Goal: Task Accomplishment & Management: Complete application form

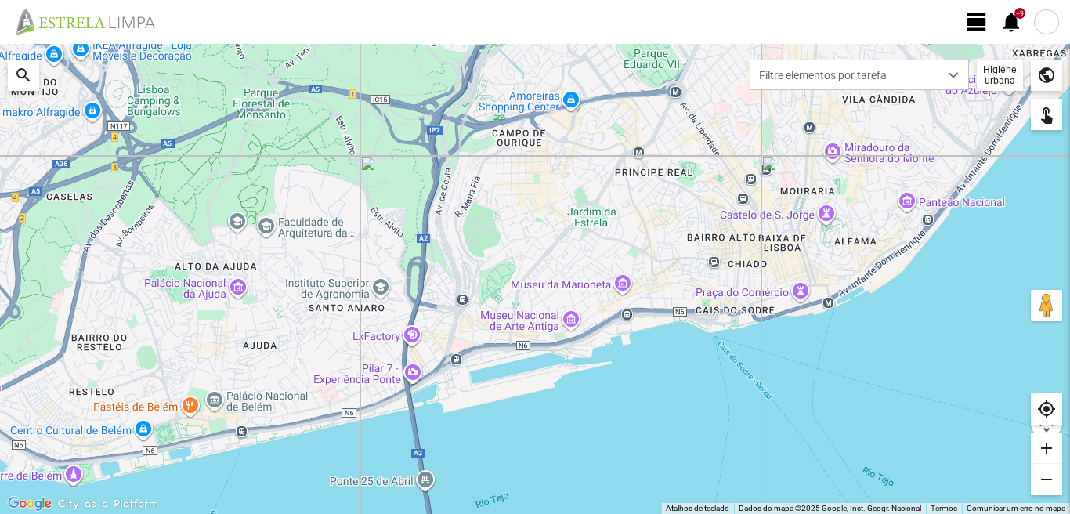
click at [973, 30] on span "view_day" at bounding box center [977, 22] width 24 height 24
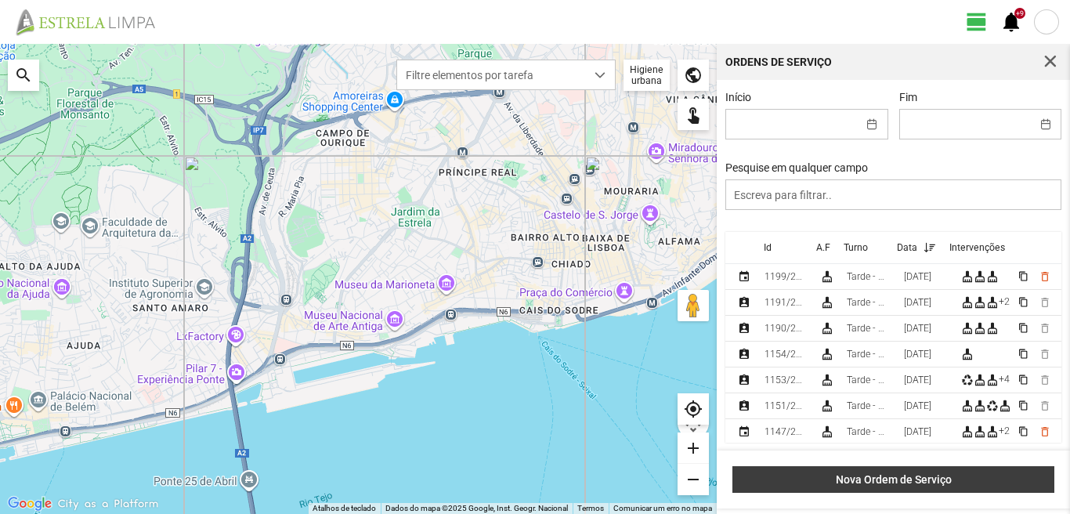
click at [906, 476] on span "Nova Ordem de Serviço" at bounding box center [894, 479] width 306 height 13
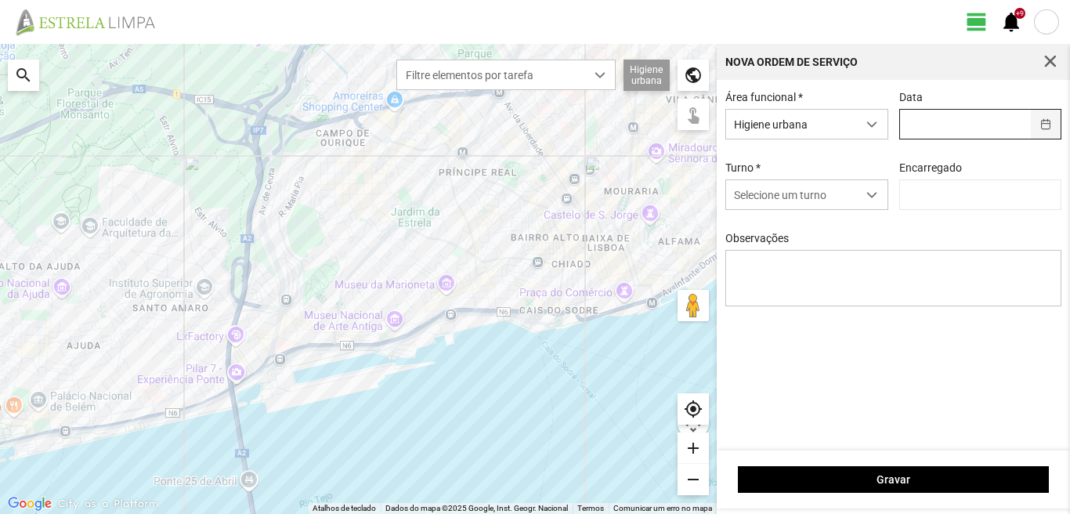
click at [1045, 129] on button "button" at bounding box center [1046, 124] width 31 height 29
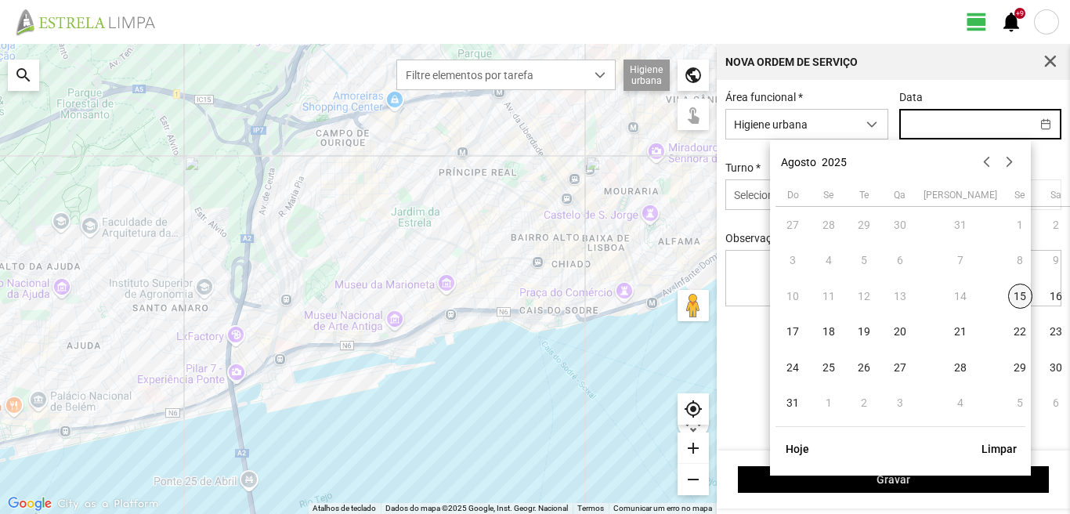
click at [1008, 298] on span "15" at bounding box center [1020, 296] width 25 height 25
type input "[DATE]"
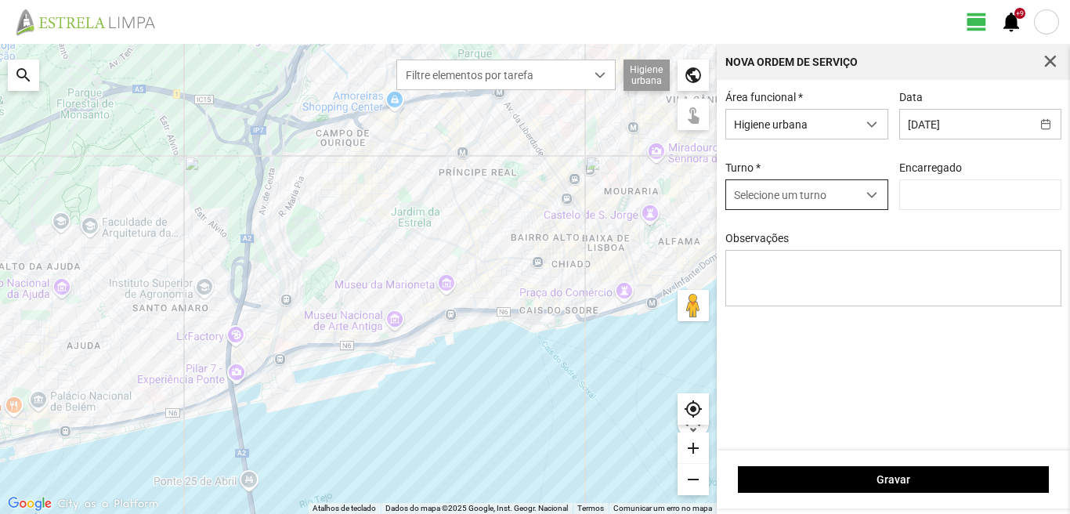
click at [877, 193] on span "dropdown trigger" at bounding box center [871, 195] width 11 height 11
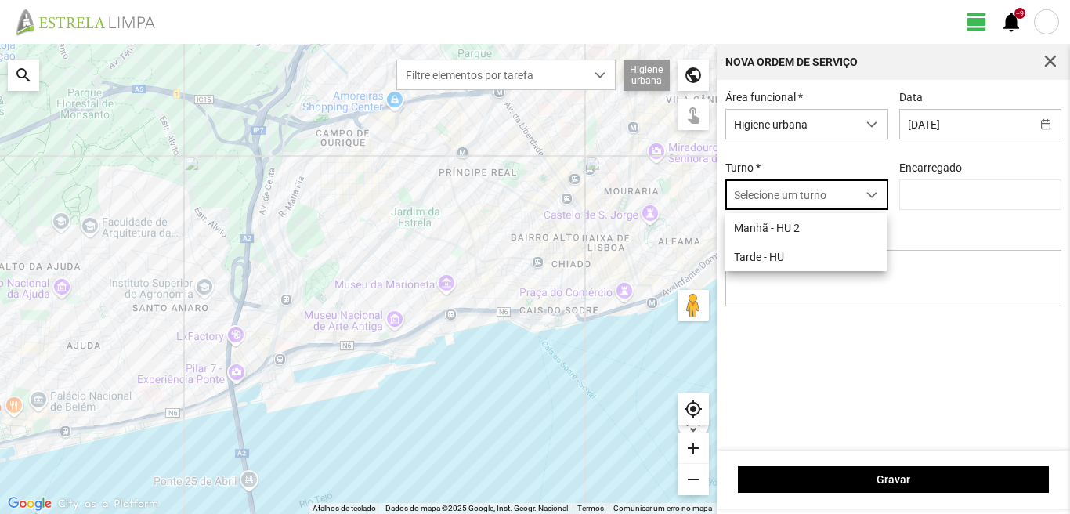
scroll to position [9, 70]
click at [790, 262] on li "Tarde - HU" at bounding box center [805, 256] width 161 height 29
type input "[PERSON_NAME]"
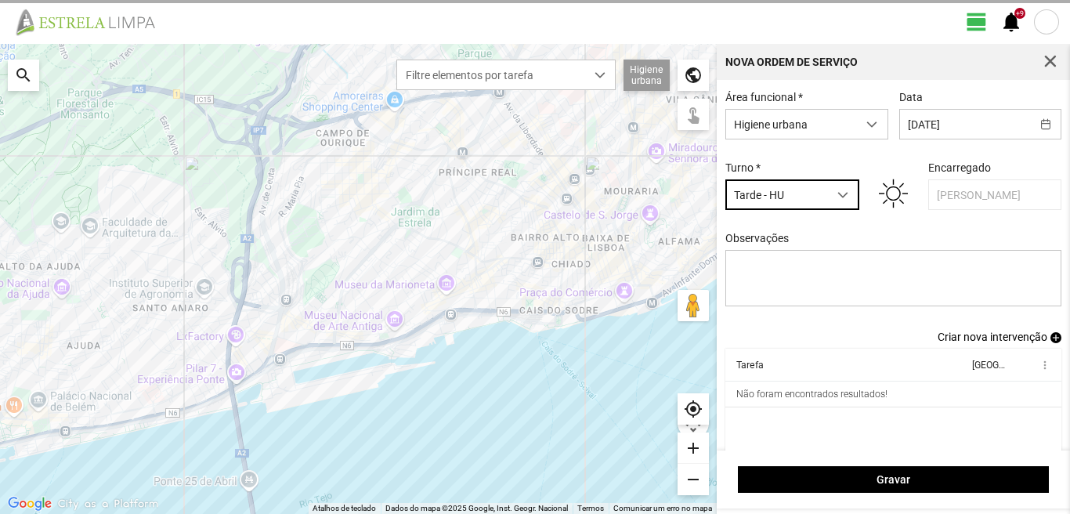
click at [986, 342] on span "Criar nova intervenção" at bounding box center [993, 337] width 110 height 13
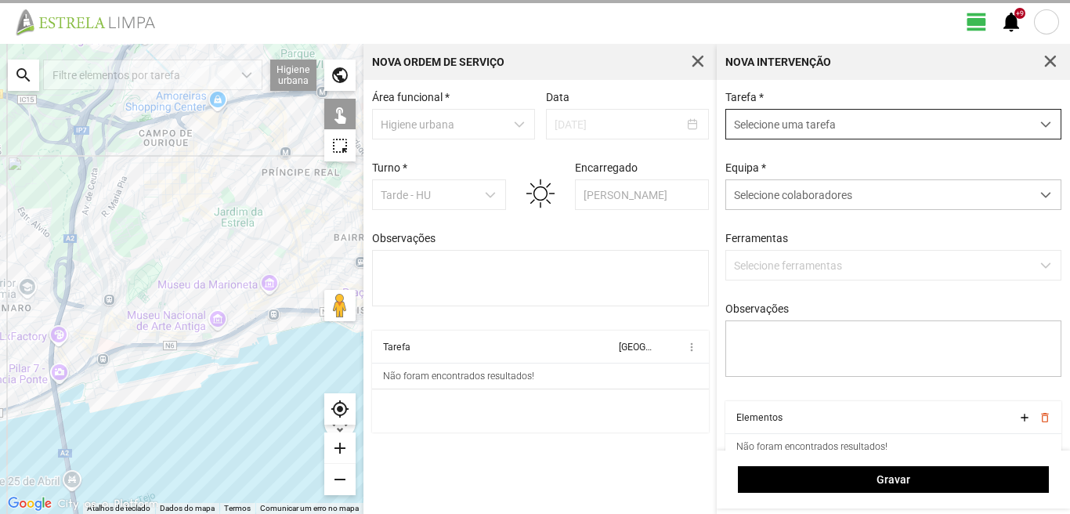
click at [1040, 128] on span "dropdown trigger" at bounding box center [1045, 124] width 11 height 11
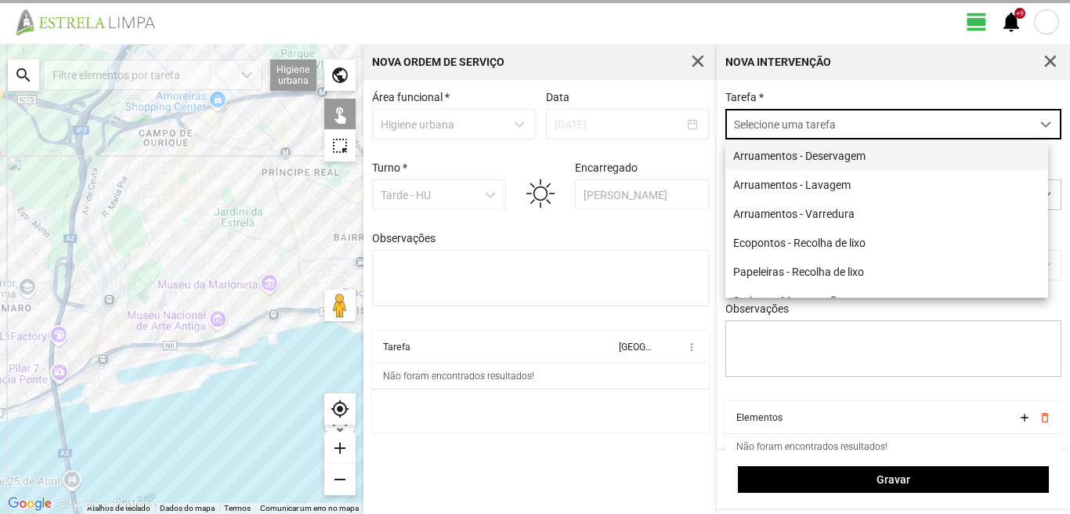
click at [826, 165] on li "Arruamentos - Deservagem" at bounding box center [886, 155] width 323 height 29
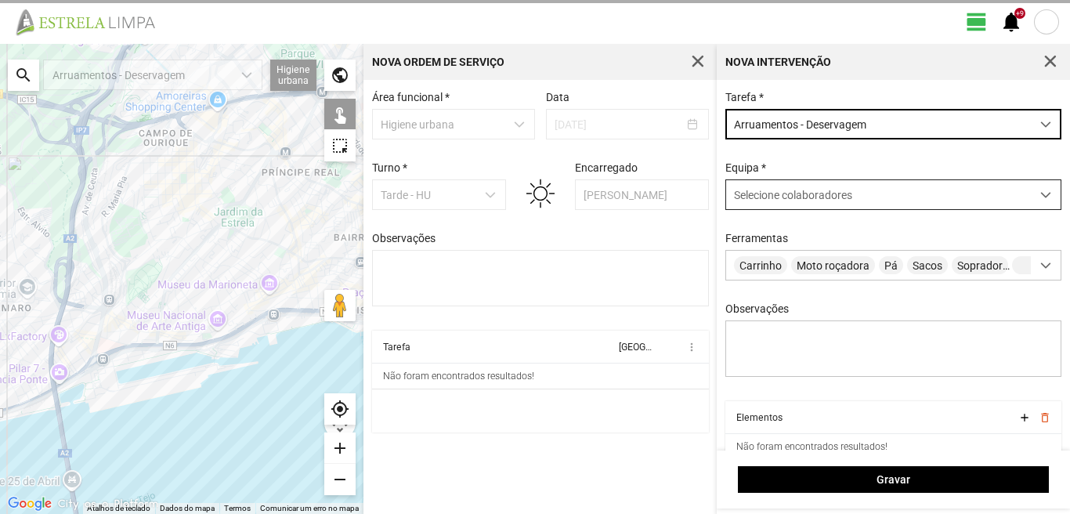
click at [1040, 197] on span at bounding box center [1045, 195] width 11 height 11
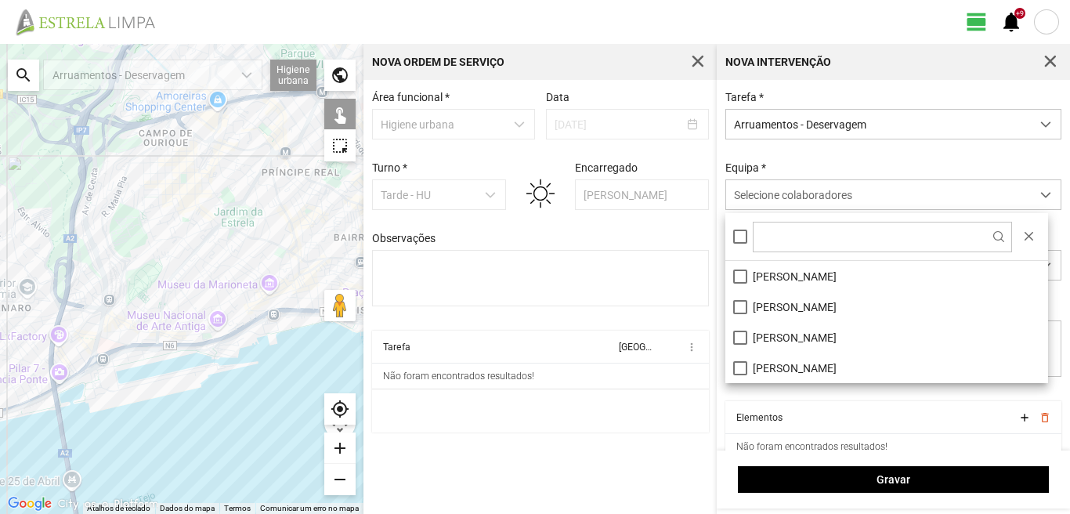
click at [739, 248] on div at bounding box center [886, 237] width 323 height 48
click at [743, 237] on div at bounding box center [740, 237] width 14 height 14
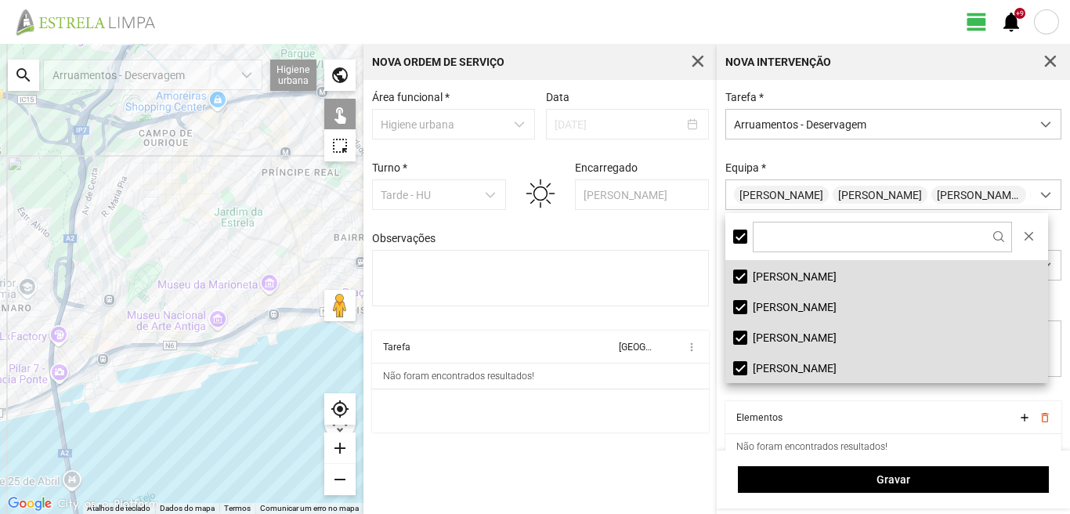
click at [14, 76] on div "search" at bounding box center [23, 75] width 31 height 31
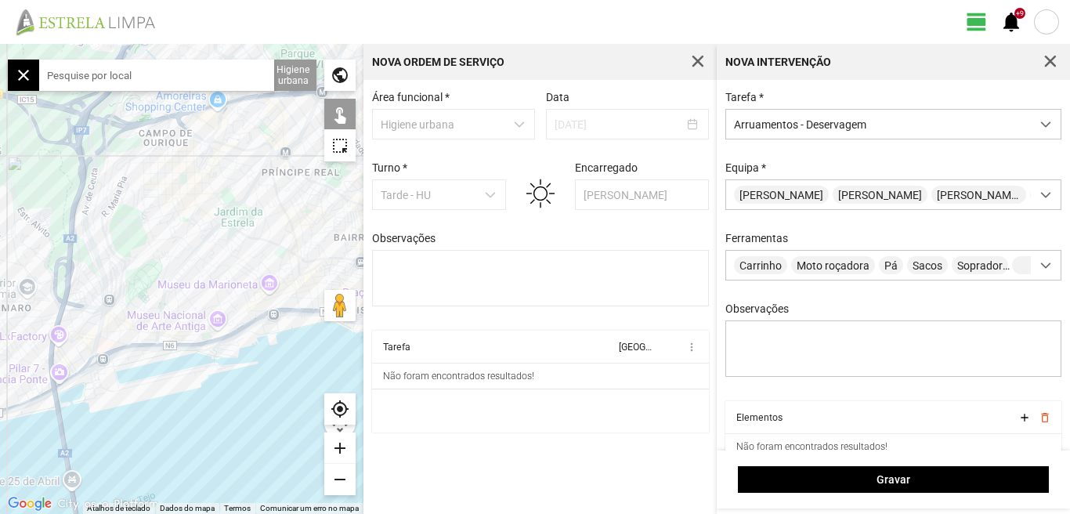
click at [83, 71] on input "text" at bounding box center [156, 75] width 235 height 31
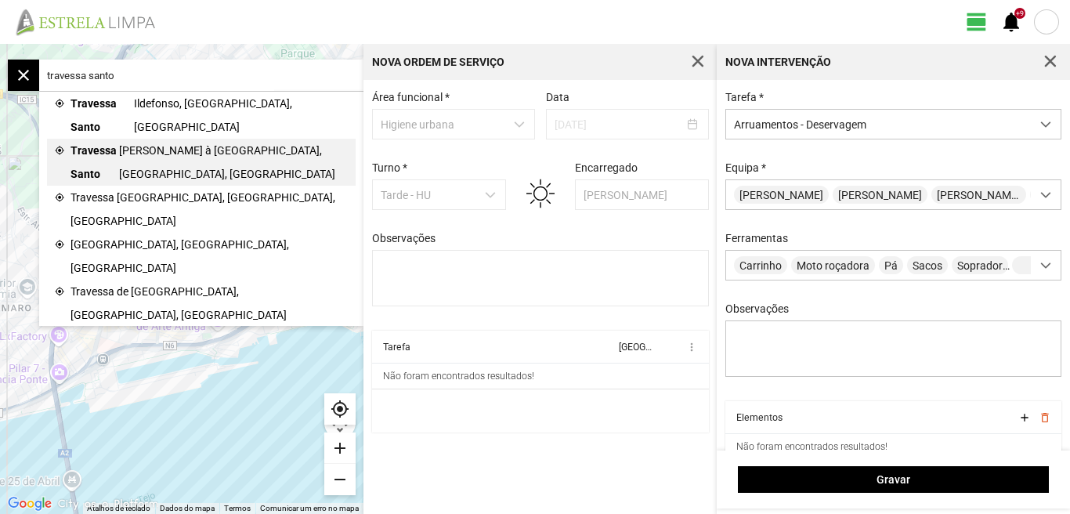
click at [147, 139] on span "António à Graça, Lisboa, Portugal" at bounding box center [233, 162] width 229 height 47
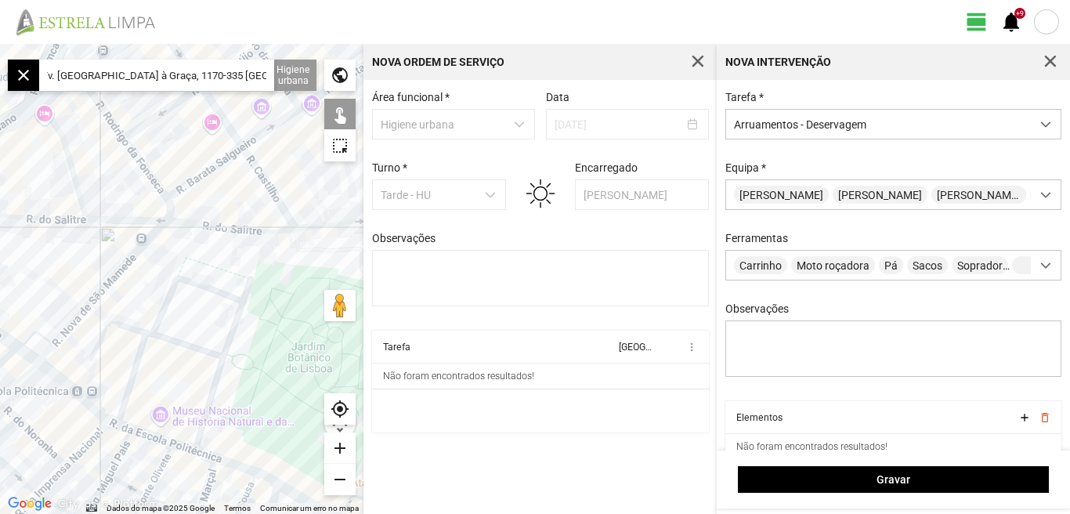
scroll to position [0, 0]
drag, startPoint x: 264, startPoint y: 73, endPoint x: 3, endPoint y: 98, distance: 262.1
click at [0, 44] on fbc-map "← Mover para a esquerda → Mover para a direita ↑ Mover para cima ↓ Mover para b…" at bounding box center [0, 44] width 0 height 0
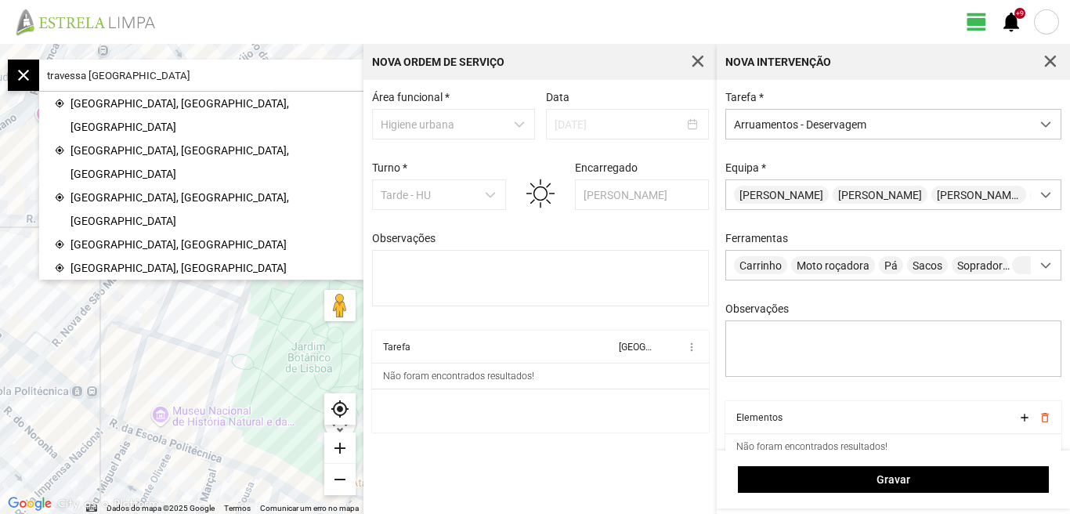
click at [213, 87] on input "travessa santo antrtugal" at bounding box center [156, 75] width 235 height 31
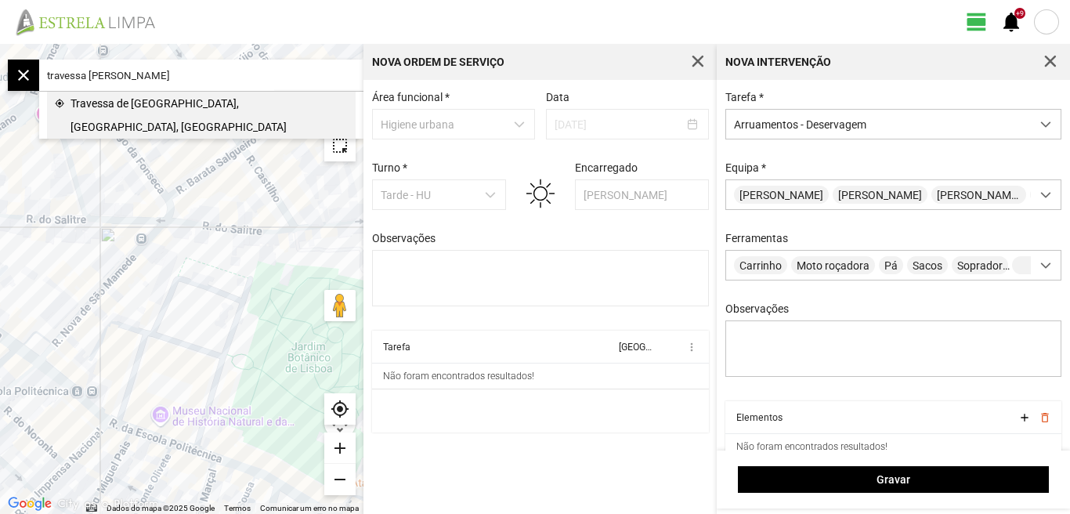
click at [188, 102] on span "Travessa de Santo António a Santos, Lisboa, Portugal" at bounding box center [209, 115] width 277 height 47
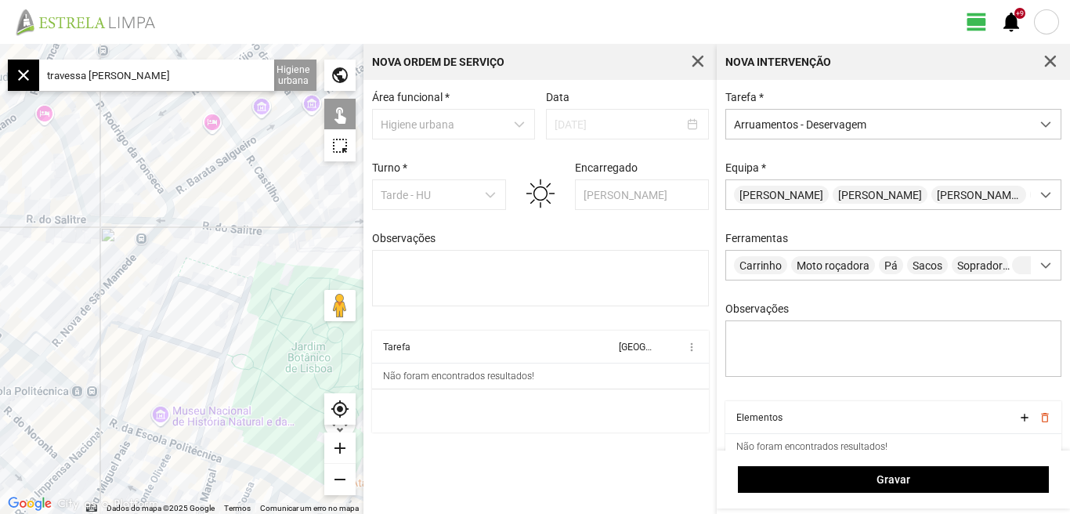
type input "Travessa de Santo António a Santos, 1200 Lisboa, Portugal"
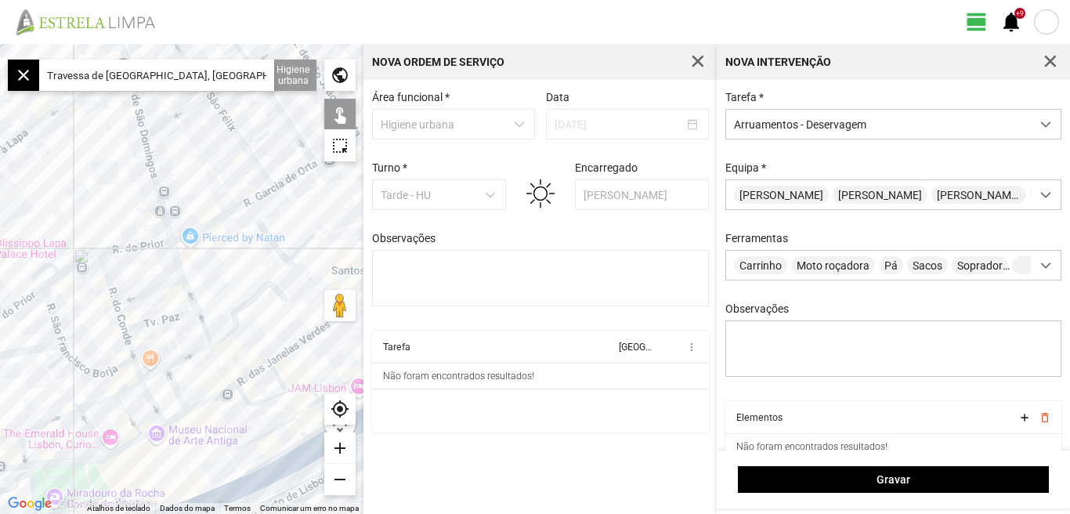
click at [342, 444] on div "add" at bounding box center [339, 447] width 31 height 31
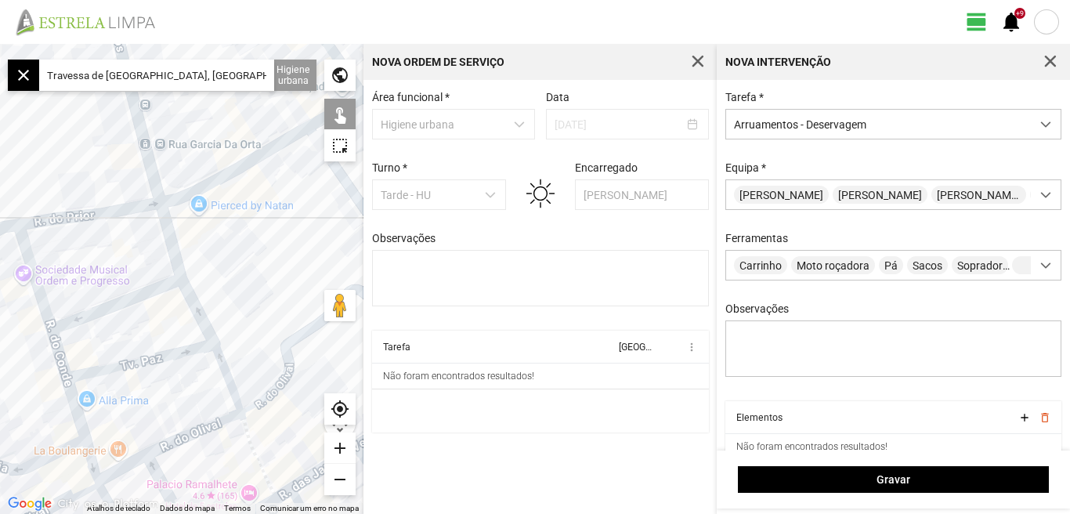
click at [342, 444] on div "add" at bounding box center [339, 447] width 31 height 31
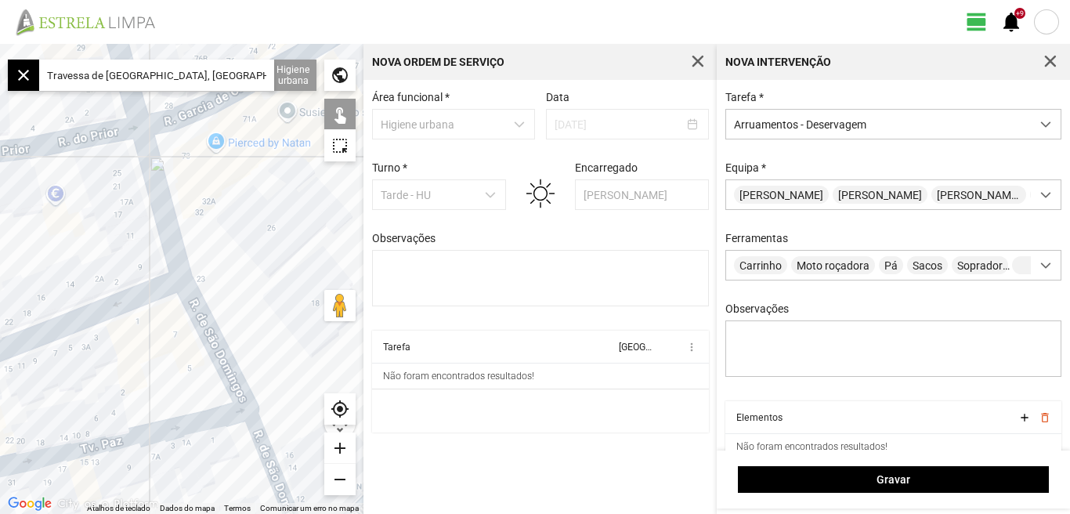
click at [342, 444] on div "add" at bounding box center [339, 447] width 31 height 31
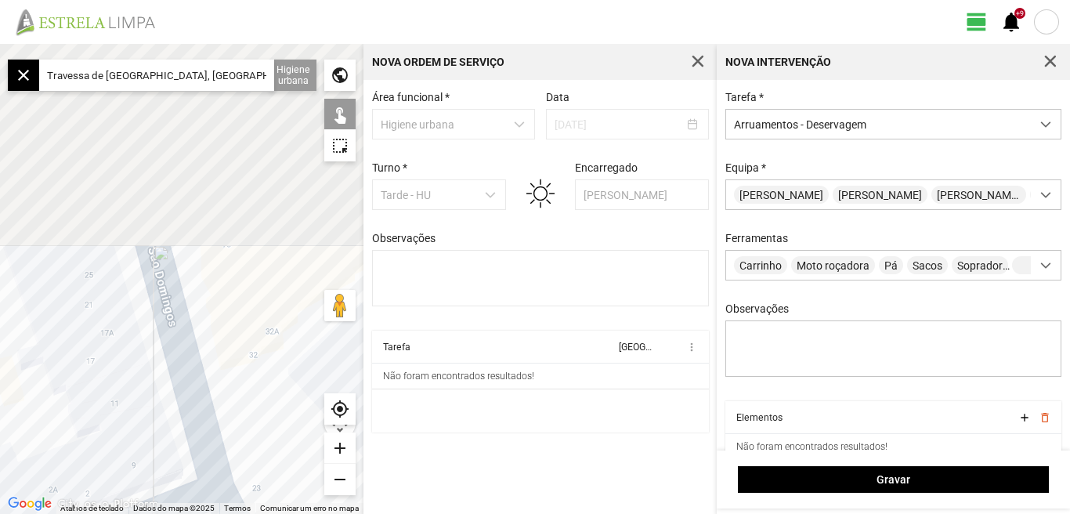
click at [268, 408] on div at bounding box center [181, 279] width 363 height 470
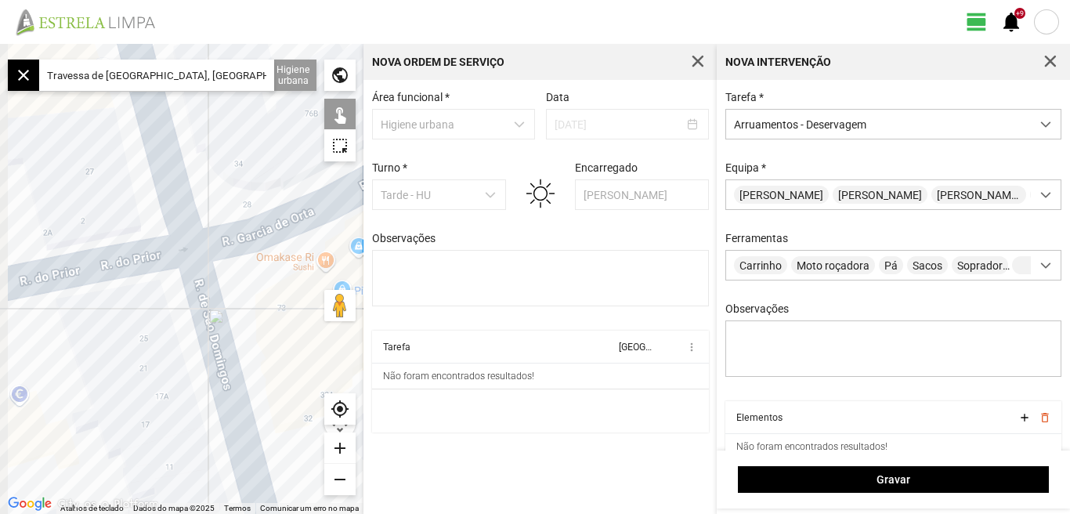
drag, startPoint x: 231, startPoint y: 367, endPoint x: 286, endPoint y: 324, distance: 69.7
click at [338, 296] on div "Atalhos de teclado Dados do mapa Dados do mapa ©2025 Dados do mapa ©2025 5 m Cl…" at bounding box center [181, 279] width 363 height 470
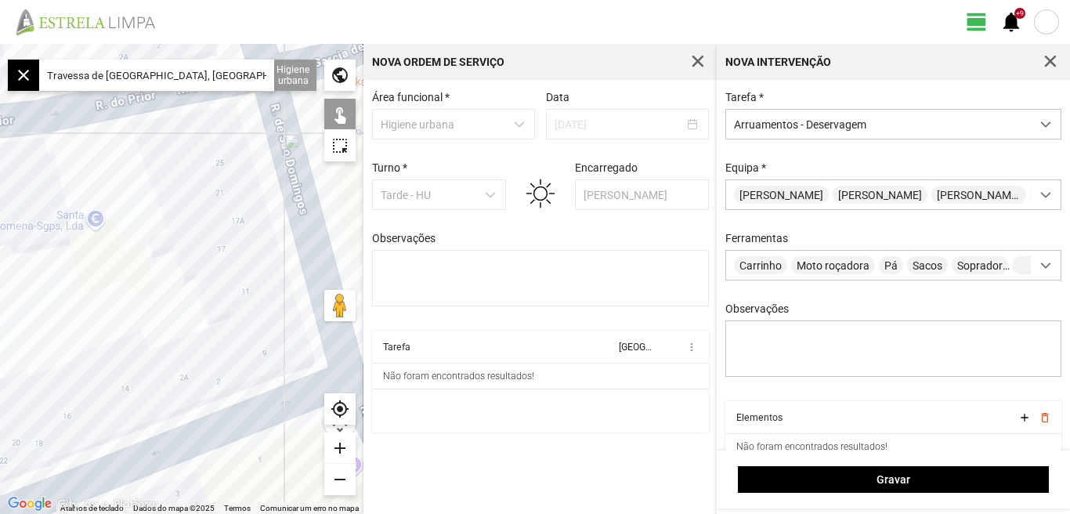
drag, startPoint x: 98, startPoint y: 409, endPoint x: 125, endPoint y: 237, distance: 173.7
click at [123, 240] on div at bounding box center [181, 279] width 363 height 470
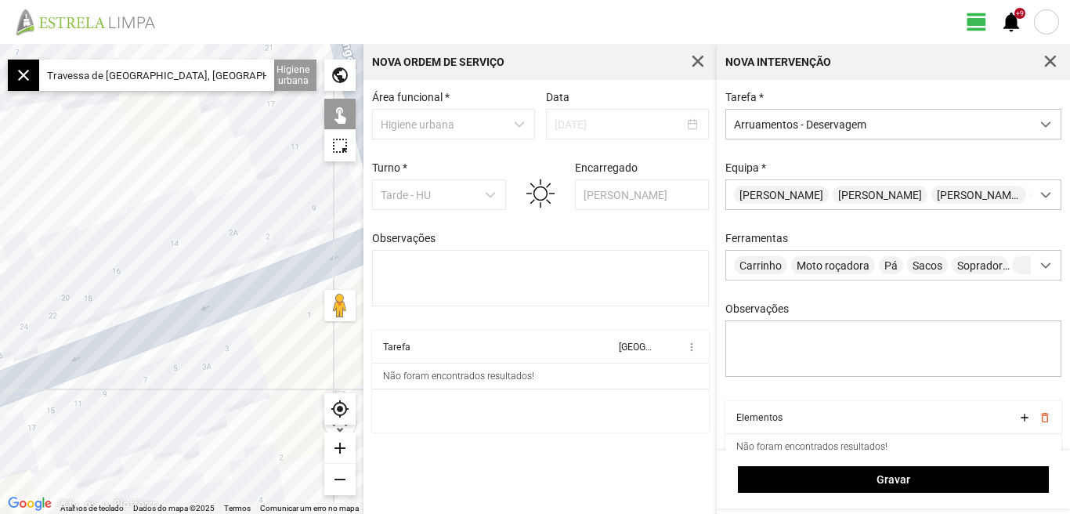
drag, startPoint x: 132, startPoint y: 306, endPoint x: 131, endPoint y: 183, distance: 123.8
click at [131, 183] on div at bounding box center [181, 279] width 363 height 470
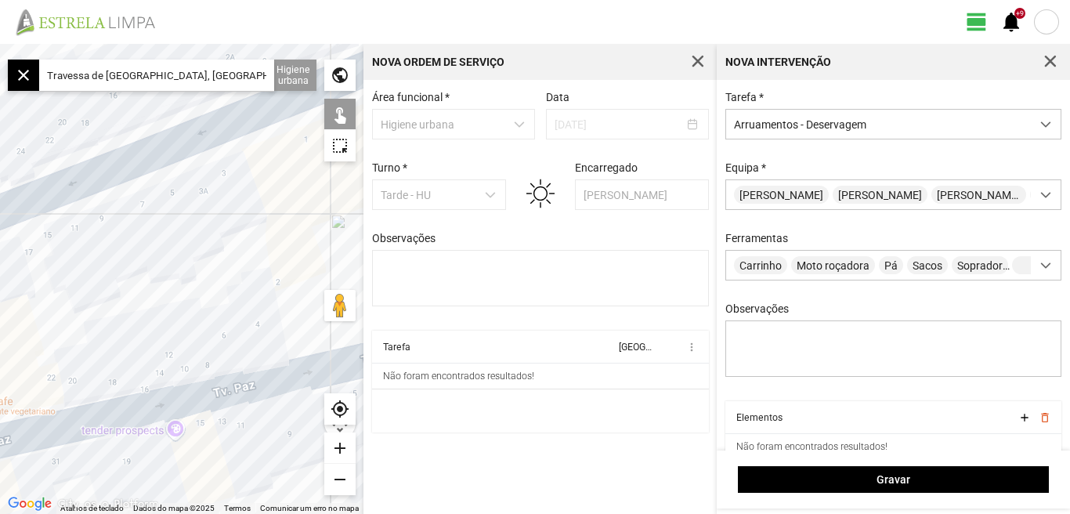
click at [338, 476] on div "remove" at bounding box center [339, 479] width 31 height 31
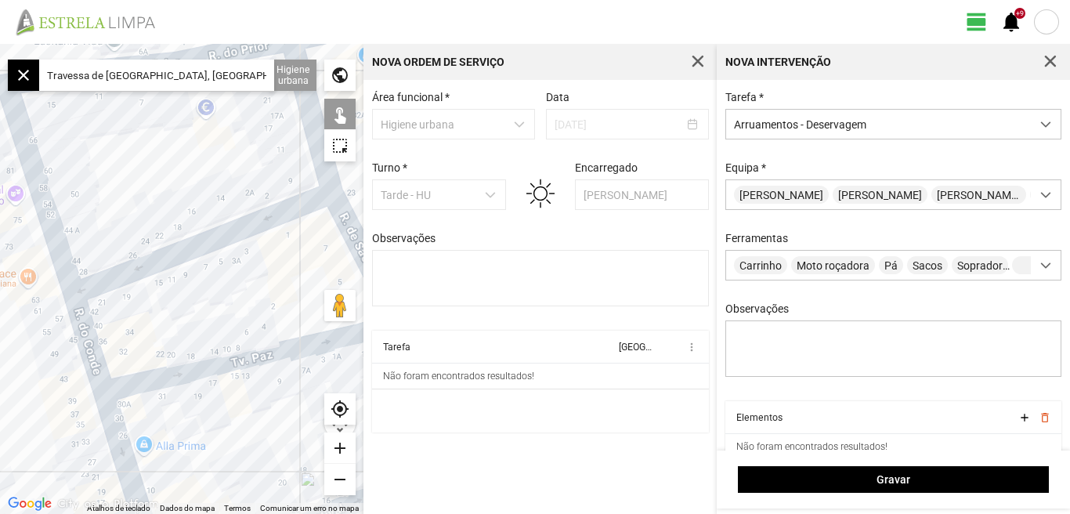
drag, startPoint x: 183, startPoint y: 262, endPoint x: 302, endPoint y: 260, distance: 119.9
click at [302, 260] on div at bounding box center [181, 279] width 363 height 470
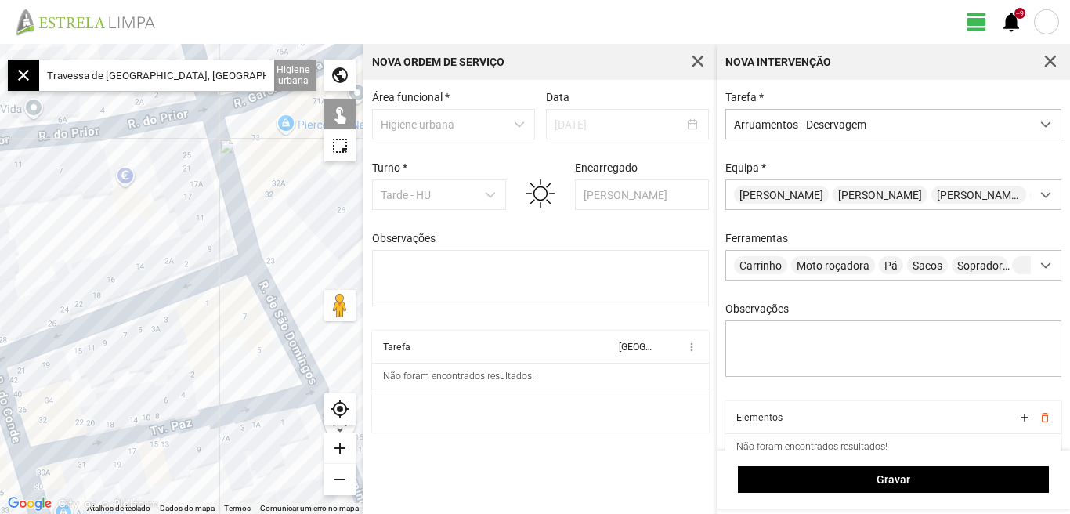
drag, startPoint x: 281, startPoint y: 259, endPoint x: 190, endPoint y: 341, distance: 122.0
click at [190, 341] on div at bounding box center [181, 279] width 363 height 470
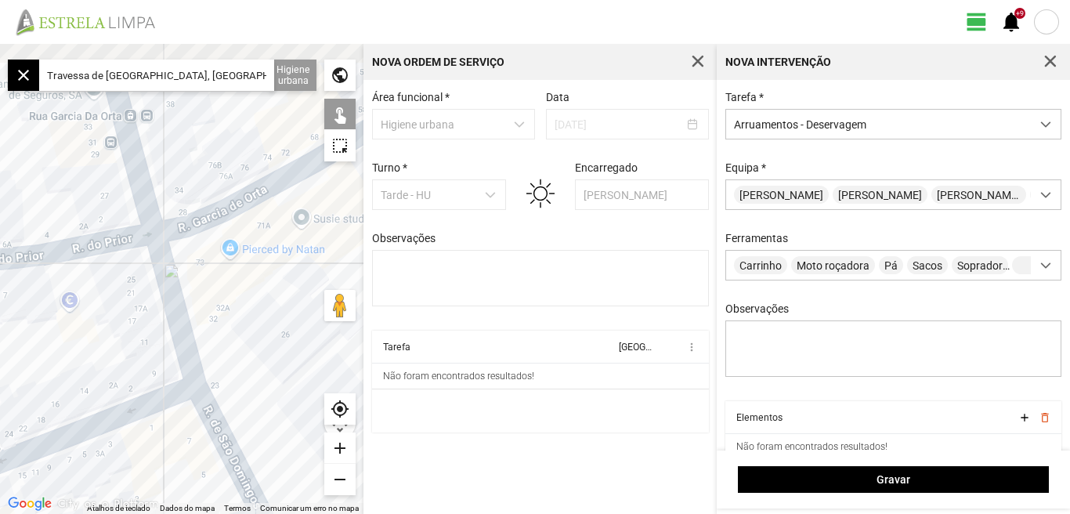
drag, startPoint x: 143, startPoint y: 234, endPoint x: 94, endPoint y: 350, distance: 126.0
click at [94, 350] on div at bounding box center [181, 279] width 363 height 470
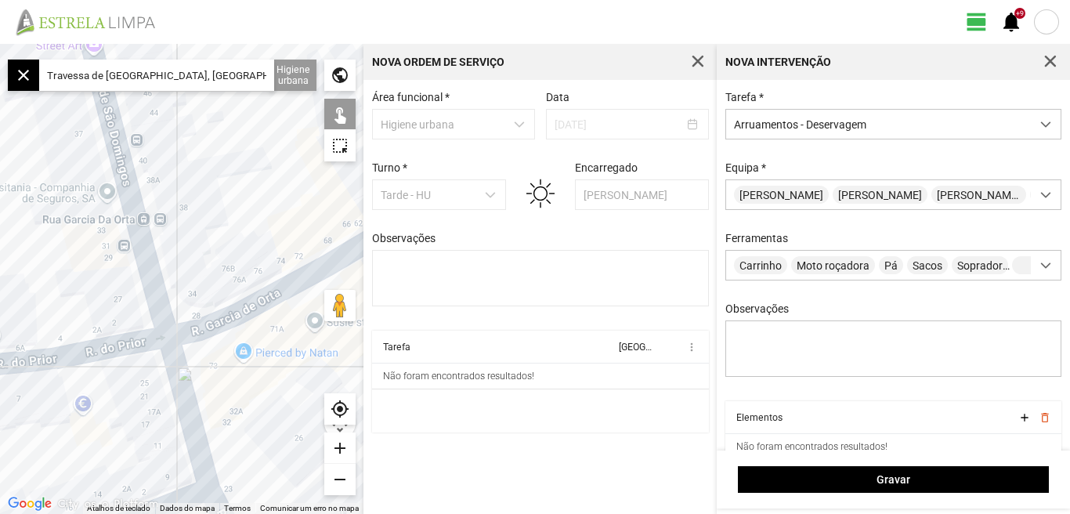
drag, startPoint x: 230, startPoint y: 388, endPoint x: 247, endPoint y: 408, distance: 26.7
click at [245, 422] on div at bounding box center [181, 279] width 363 height 470
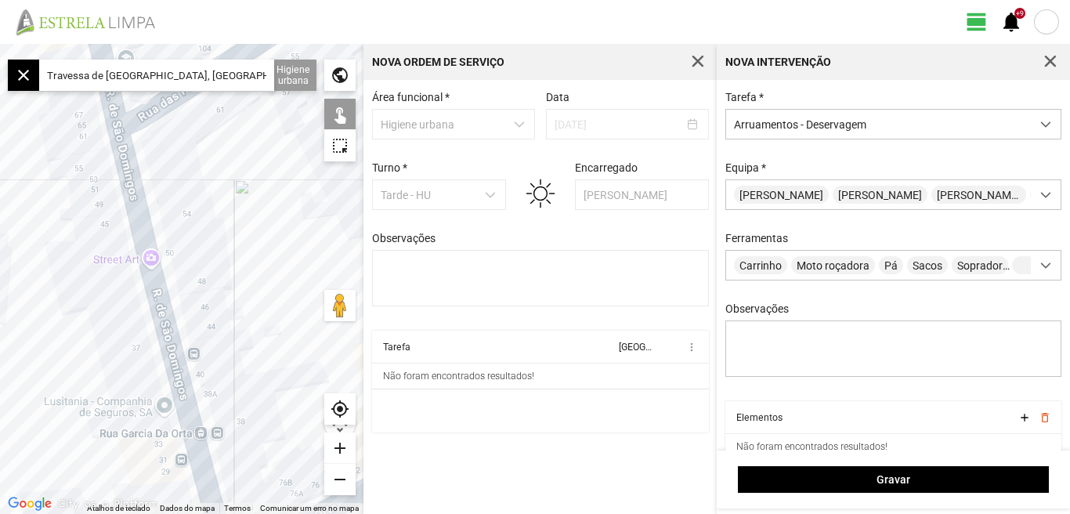
drag, startPoint x: 226, startPoint y: 363, endPoint x: 230, endPoint y: 382, distance: 19.1
click at [230, 382] on div at bounding box center [181, 279] width 363 height 470
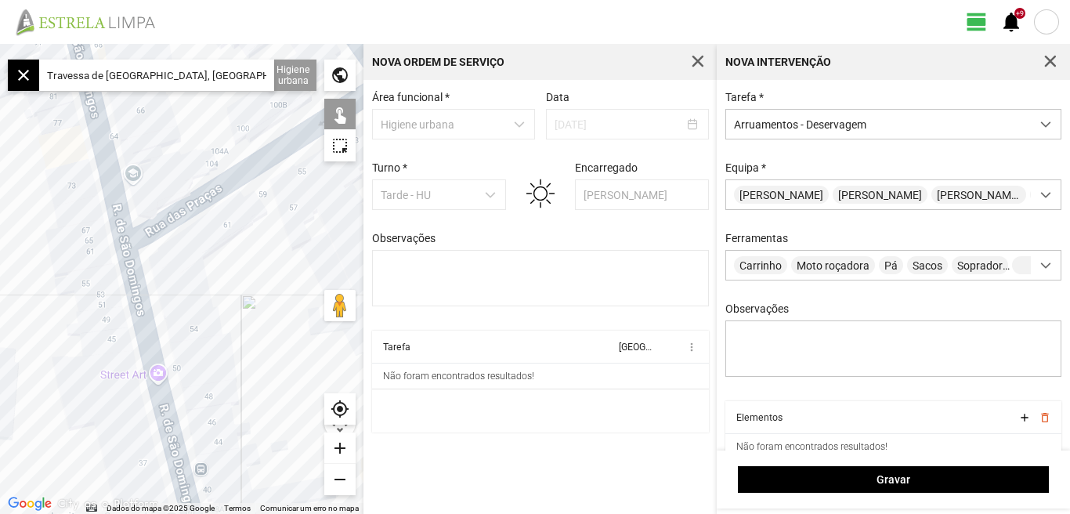
drag, startPoint x: 194, startPoint y: 284, endPoint x: 197, endPoint y: 371, distance: 87.8
click at [197, 371] on div at bounding box center [181, 279] width 363 height 470
drag, startPoint x: 241, startPoint y: 378, endPoint x: 249, endPoint y: 180, distance: 198.3
click at [249, 233] on div at bounding box center [181, 279] width 363 height 470
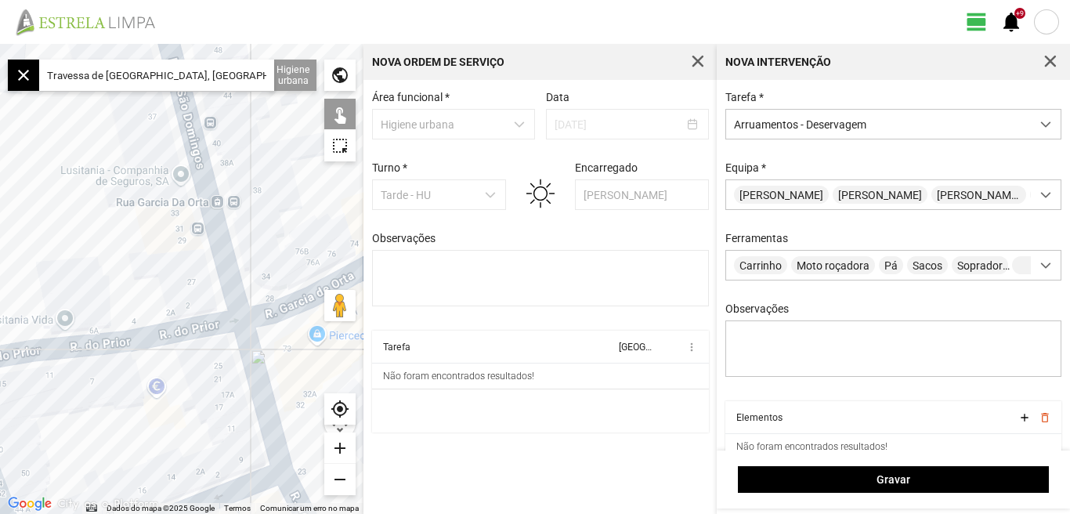
drag, startPoint x: 253, startPoint y: 249, endPoint x: 165, endPoint y: 137, distance: 142.8
click at [168, 143] on div at bounding box center [181, 279] width 363 height 470
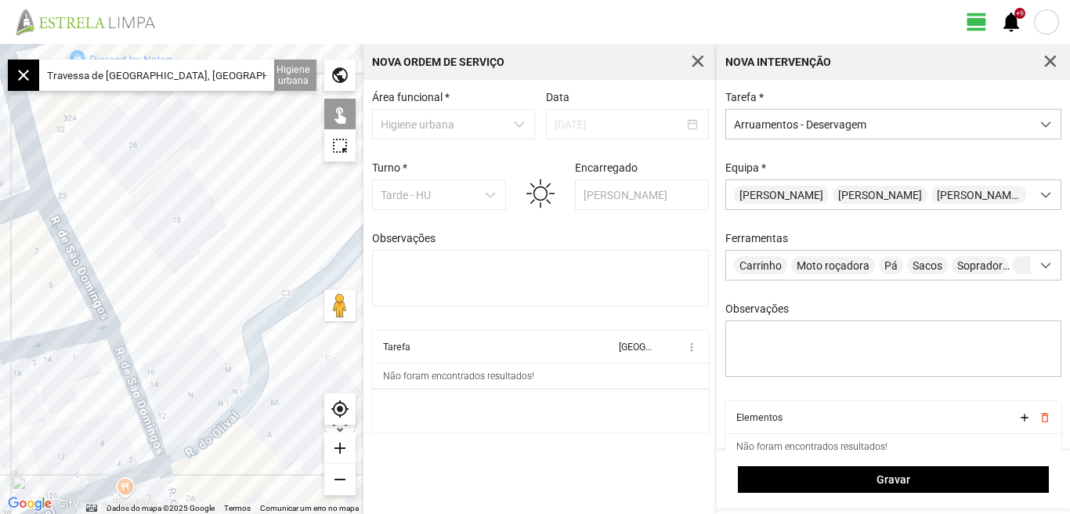
drag, startPoint x: 156, startPoint y: 239, endPoint x: 180, endPoint y: 58, distance: 182.6
click at [0, 44] on fbc-map "← Mover para a esquerda → Mover para a direita ↑ Mover para cima ↓ Mover para b…" at bounding box center [0, 44] width 0 height 0
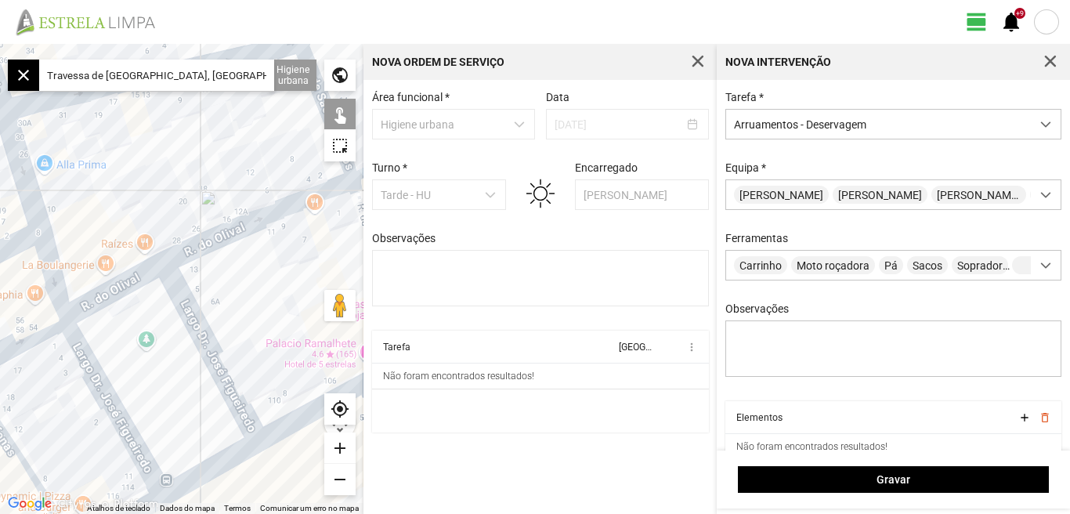
drag, startPoint x: 153, startPoint y: 318, endPoint x: 308, endPoint y: 285, distance: 158.6
click at [308, 285] on div at bounding box center [181, 279] width 363 height 470
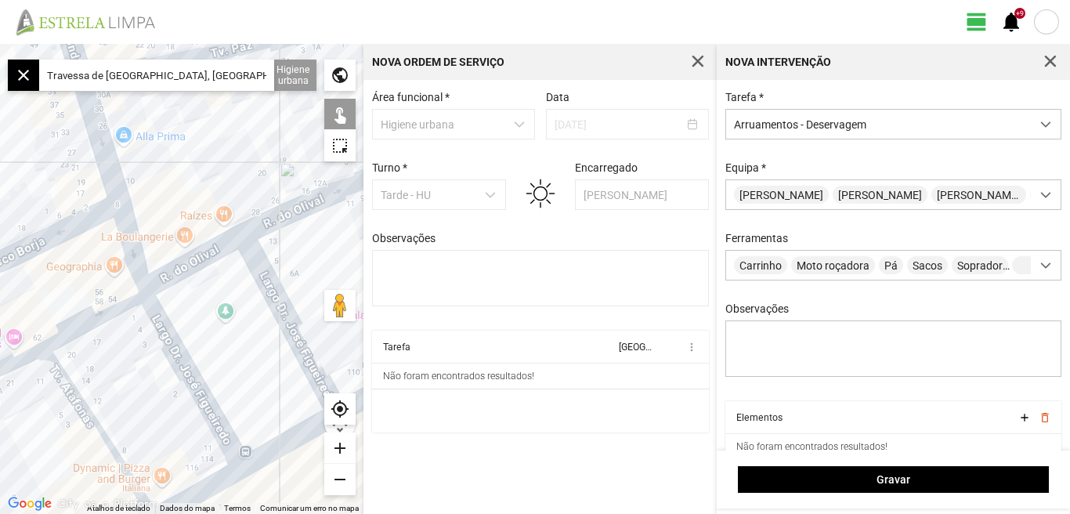
drag, startPoint x: 340, startPoint y: 262, endPoint x: 356, endPoint y: 257, distance: 17.1
click at [356, 257] on div at bounding box center [181, 279] width 363 height 470
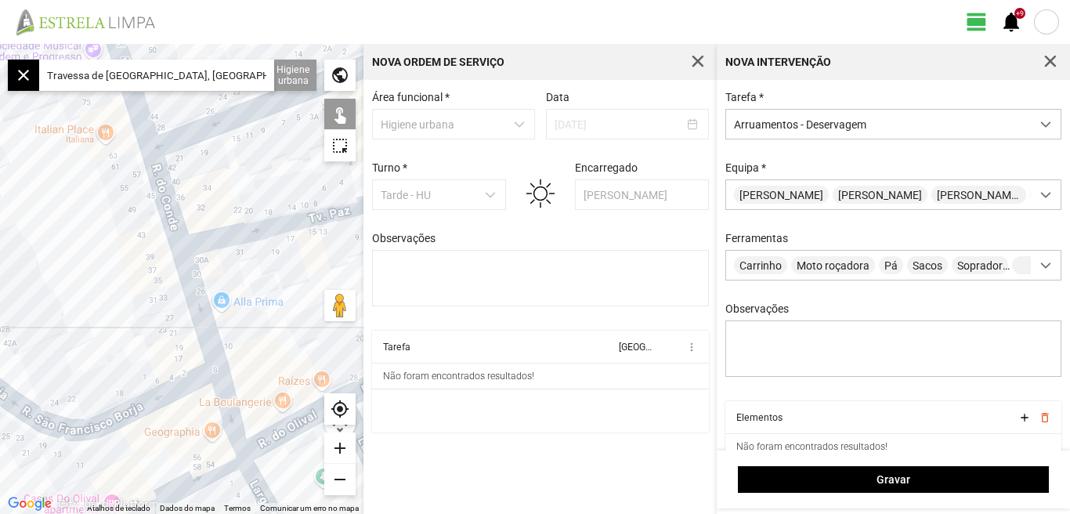
drag, startPoint x: 150, startPoint y: 162, endPoint x: 255, endPoint y: 343, distance: 209.2
click at [255, 343] on div at bounding box center [181, 279] width 363 height 470
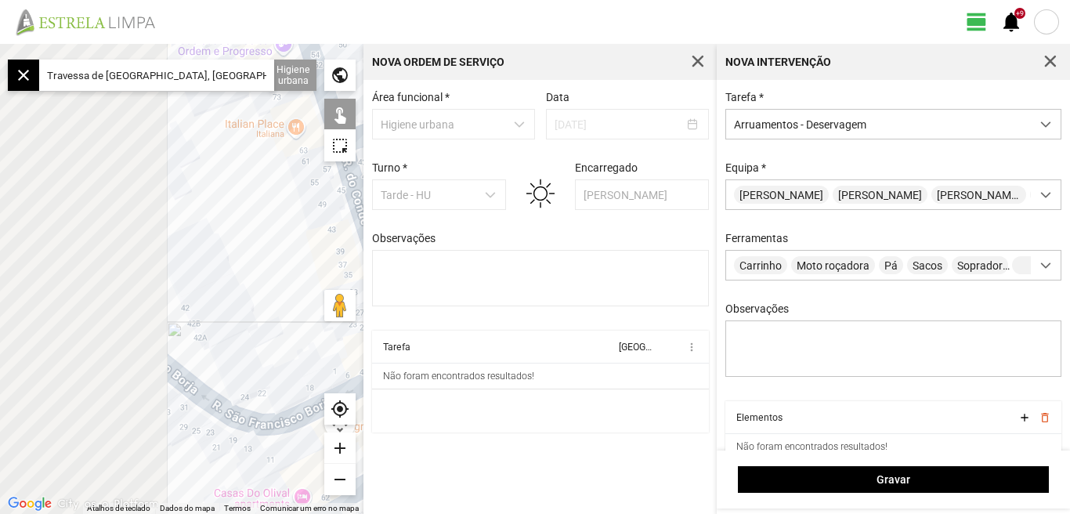
drag, startPoint x: 42, startPoint y: 324, endPoint x: 257, endPoint y: 297, distance: 216.4
click at [257, 297] on div at bounding box center [181, 279] width 363 height 470
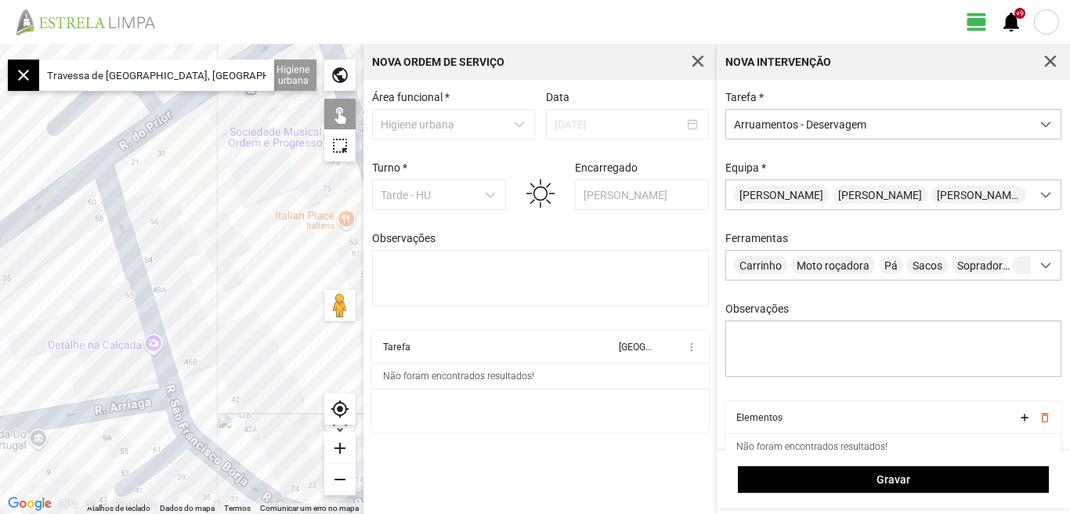
drag, startPoint x: 204, startPoint y: 197, endPoint x: 211, endPoint y: 296, distance: 99.7
click at [211, 296] on div at bounding box center [181, 279] width 363 height 470
click at [128, 284] on div at bounding box center [181, 279] width 363 height 470
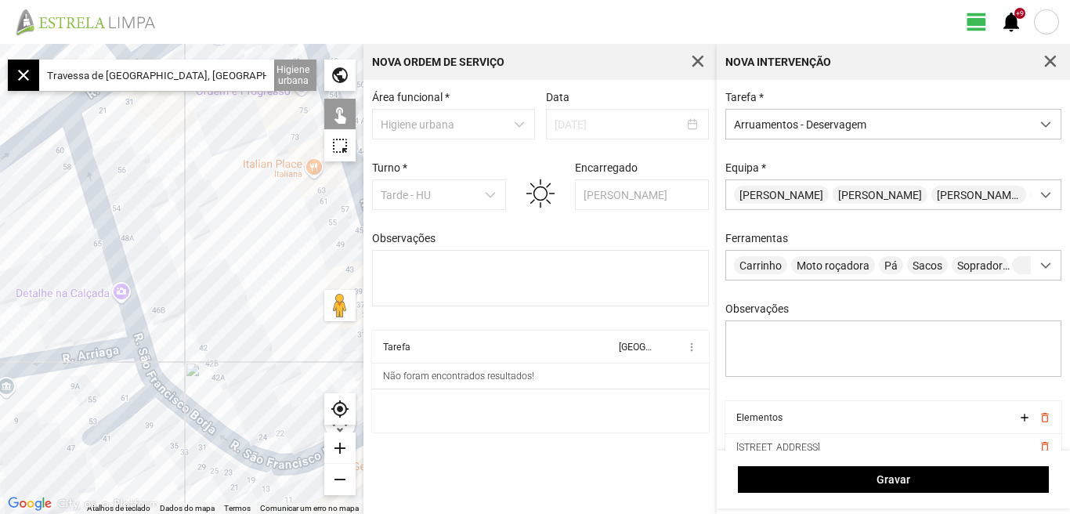
drag, startPoint x: 209, startPoint y: 299, endPoint x: 162, endPoint y: 146, distance: 159.8
click at [162, 147] on div at bounding box center [181, 279] width 363 height 470
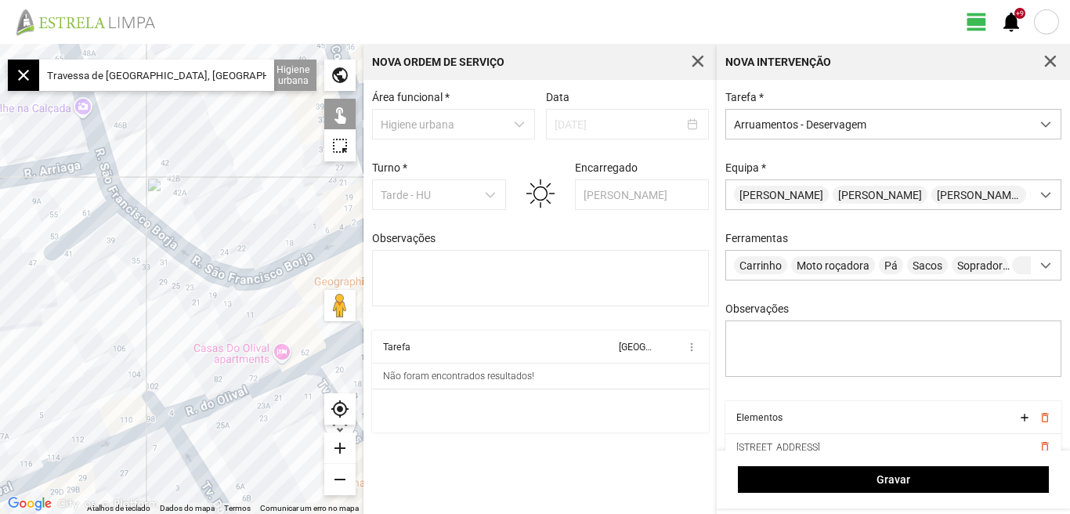
click at [128, 222] on div at bounding box center [181, 279] width 363 height 470
click at [135, 223] on div at bounding box center [181, 279] width 363 height 470
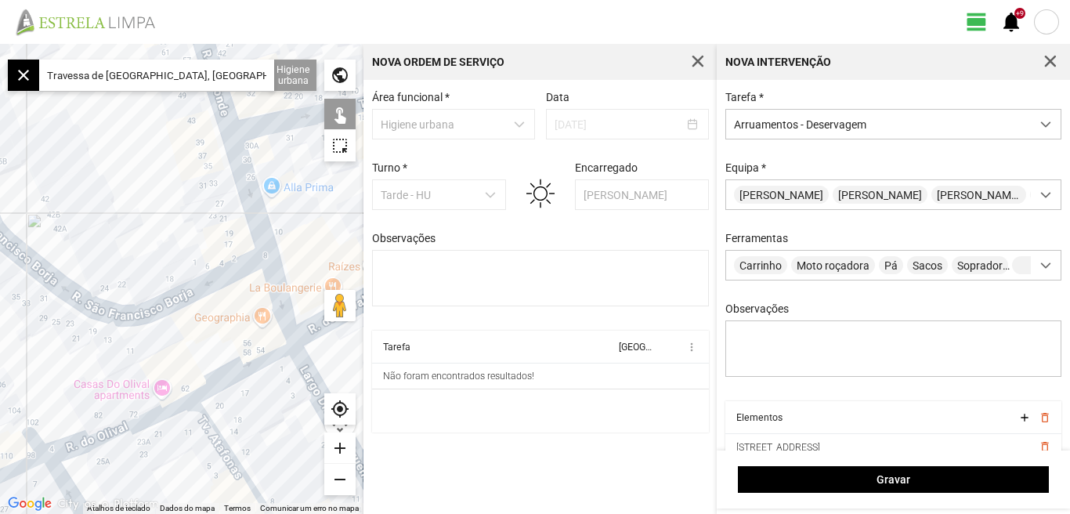
drag, startPoint x: 229, startPoint y: 153, endPoint x: 109, endPoint y: 191, distance: 125.9
click at [109, 191] on div at bounding box center [181, 279] width 363 height 470
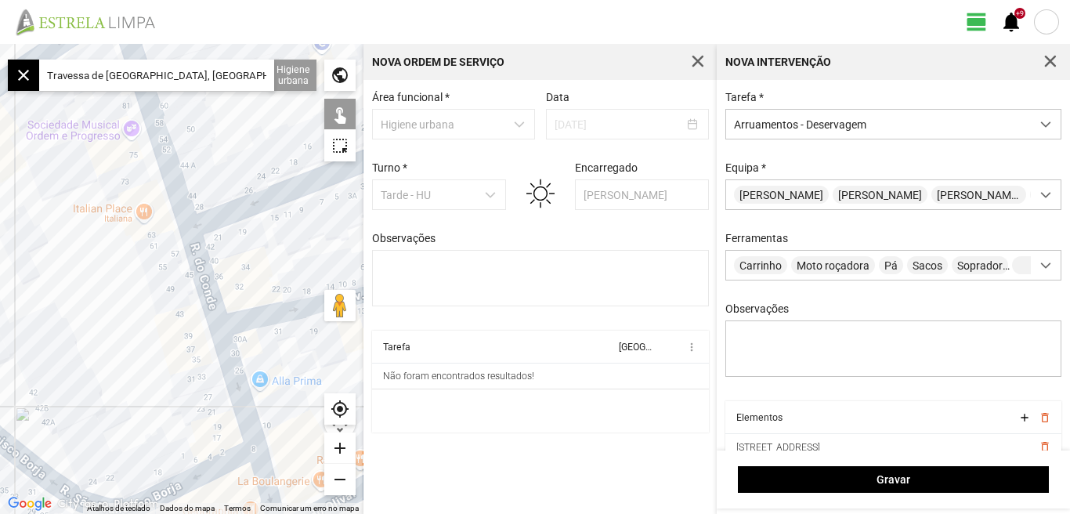
drag, startPoint x: 122, startPoint y: 178, endPoint x: 110, endPoint y: 373, distance: 195.4
click at [110, 373] on div at bounding box center [181, 279] width 363 height 470
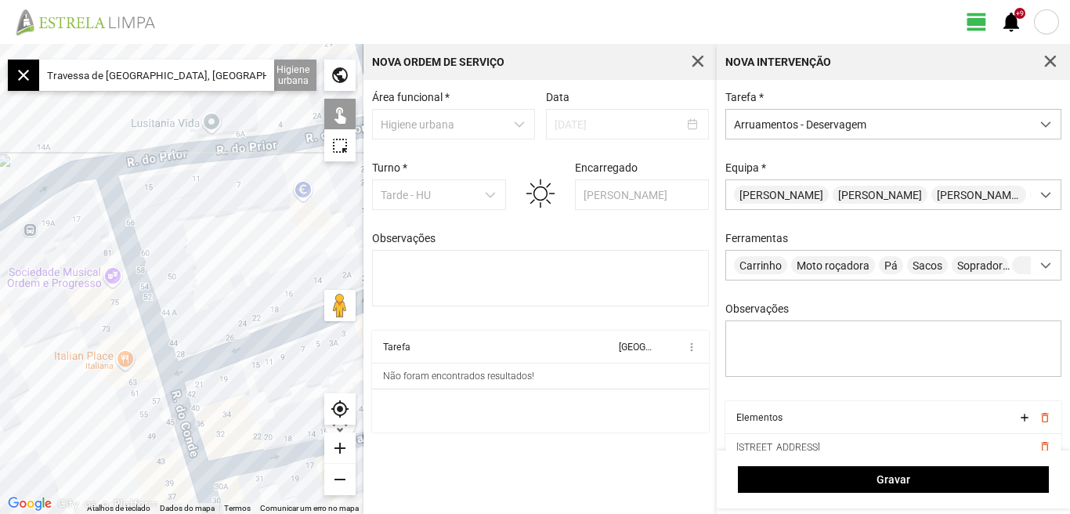
drag, startPoint x: 112, startPoint y: 255, endPoint x: 190, endPoint y: 339, distance: 114.8
click at [92, 406] on div at bounding box center [181, 279] width 363 height 470
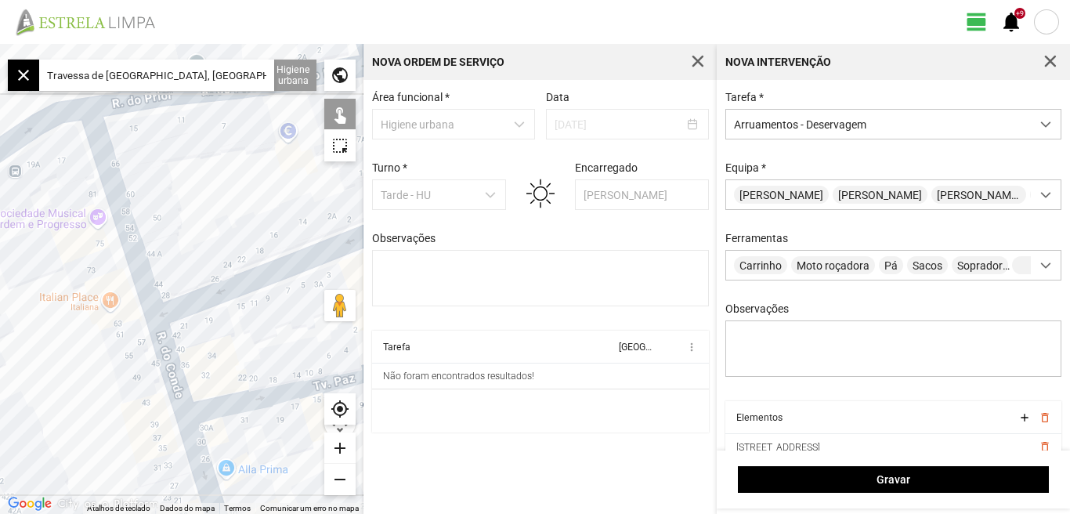
drag, startPoint x: 247, startPoint y: 280, endPoint x: 230, endPoint y: 222, distance: 60.3
click at [230, 222] on div at bounding box center [181, 279] width 363 height 470
drag, startPoint x: 219, startPoint y: 222, endPoint x: 168, endPoint y: 221, distance: 50.9
click at [168, 221] on div at bounding box center [181, 279] width 363 height 470
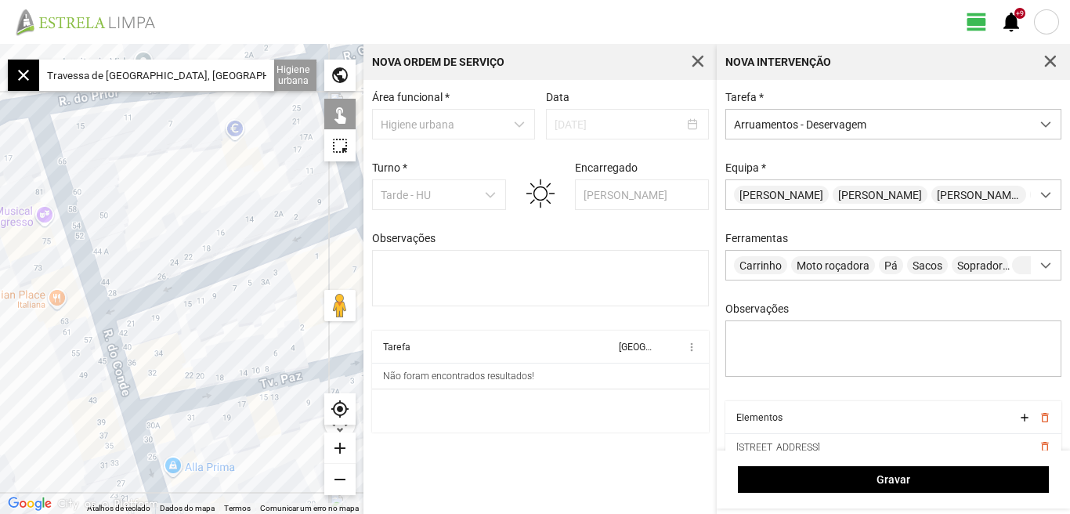
scroll to position [67, 0]
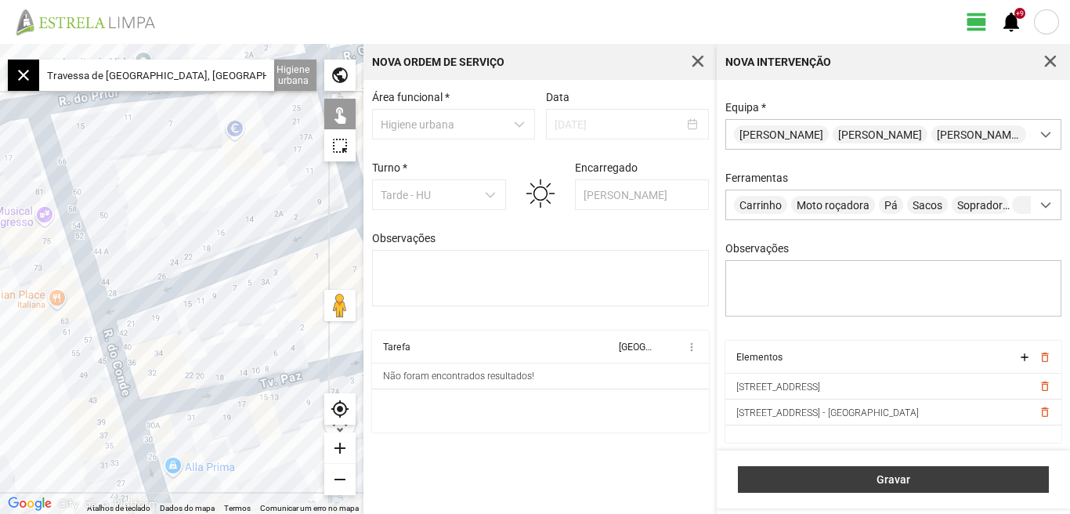
click at [884, 481] on span "Gravar" at bounding box center [894, 479] width 295 height 13
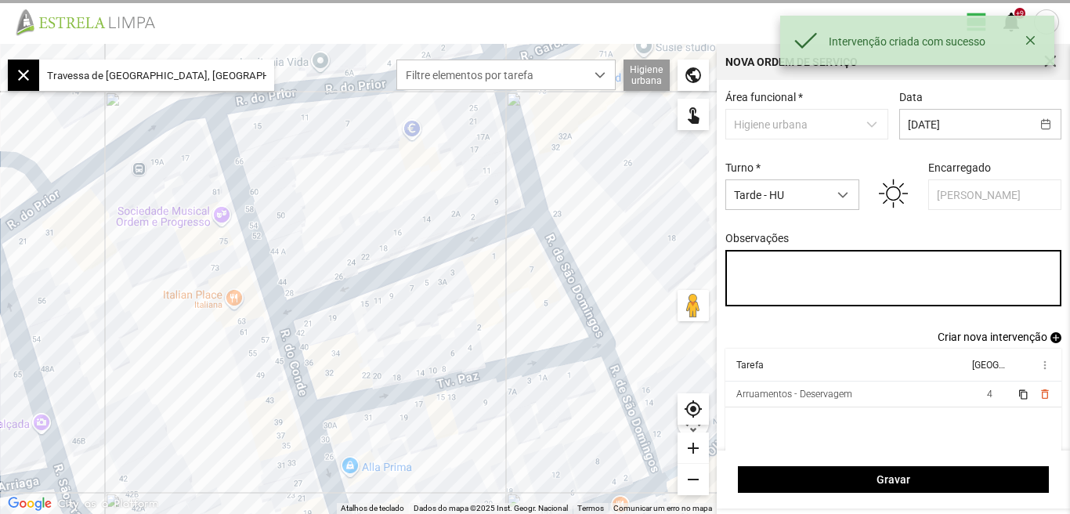
click at [757, 280] on textarea "Observações" at bounding box center [893, 278] width 337 height 56
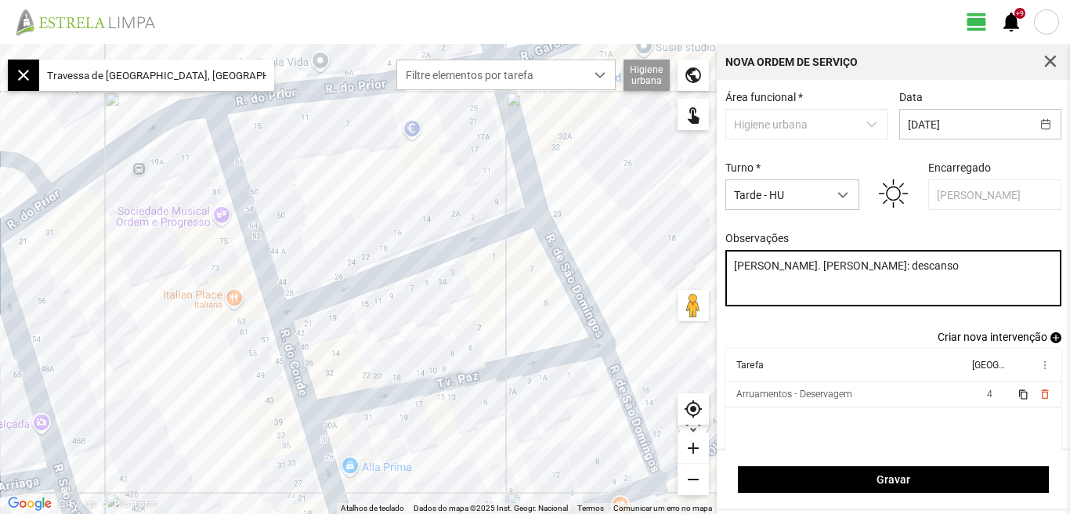
scroll to position [13, 0]
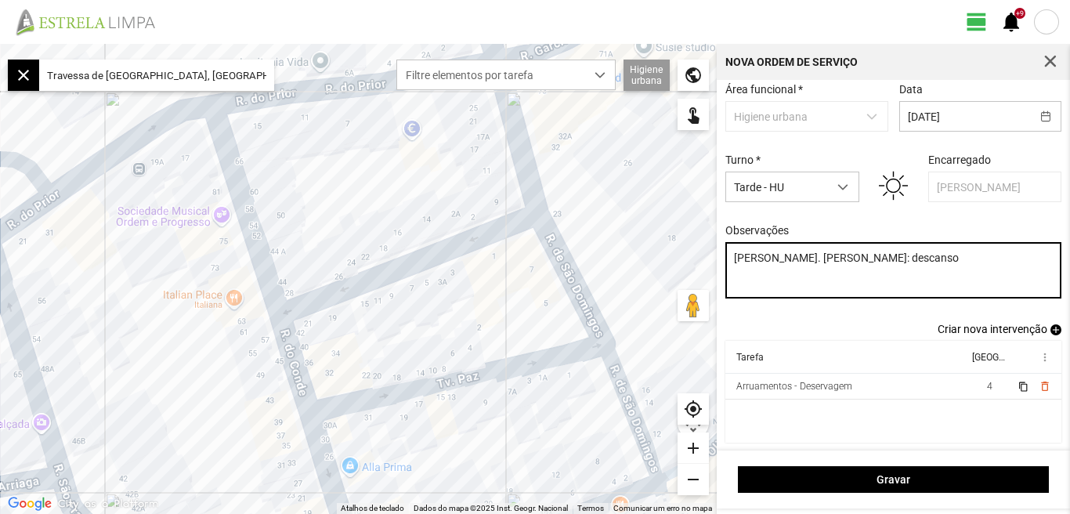
type textarea "Felipe. Diogo, João, Cesar: descanso"
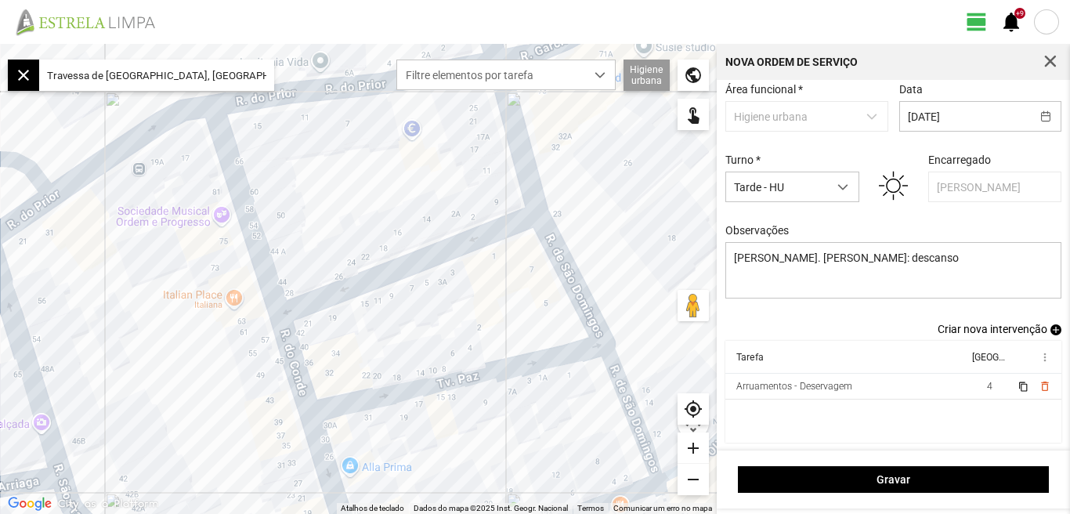
click at [995, 331] on span "Criar nova intervenção" at bounding box center [993, 329] width 110 height 13
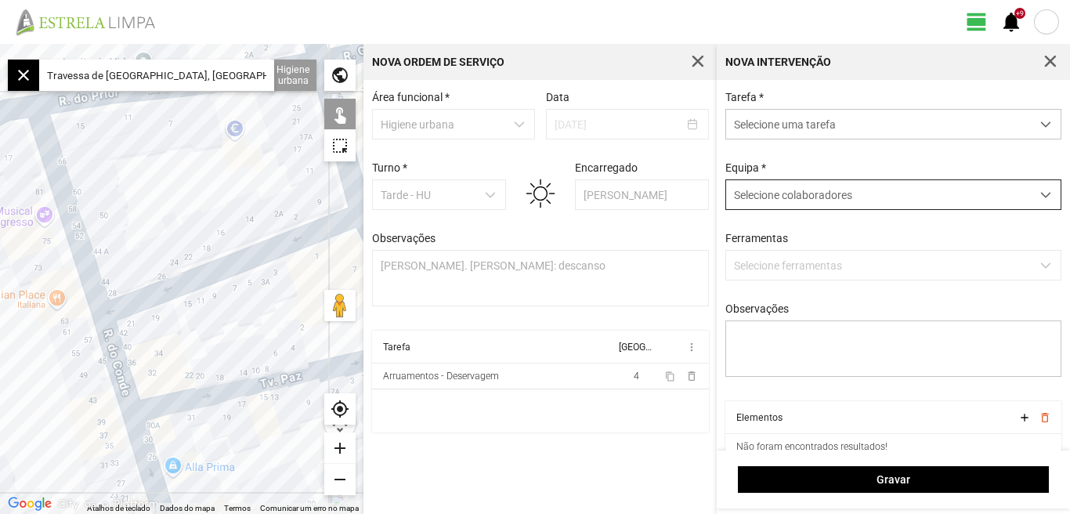
click at [1040, 193] on span at bounding box center [1045, 195] width 11 height 11
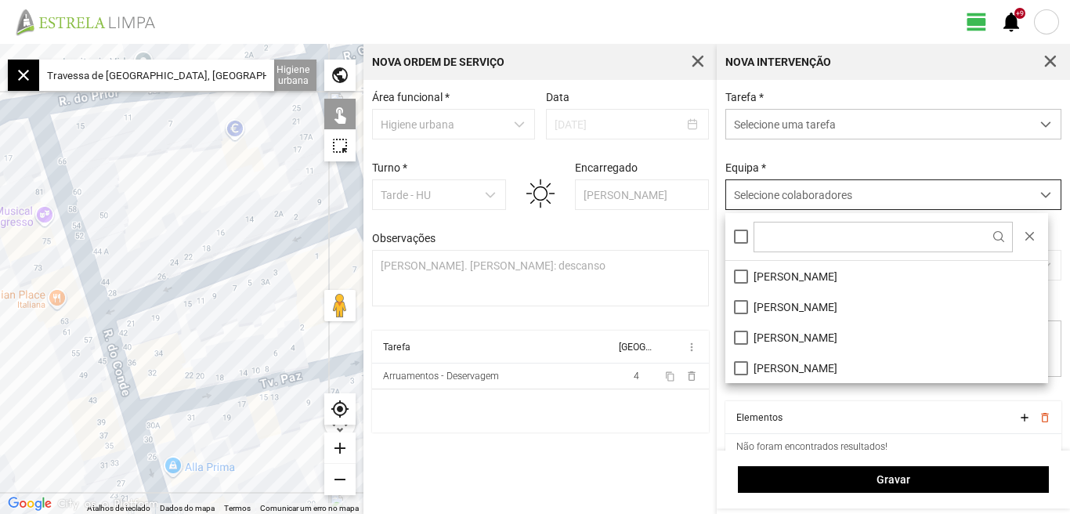
scroll to position [9, 70]
click at [734, 332] on li "[PERSON_NAME]" at bounding box center [886, 337] width 323 height 31
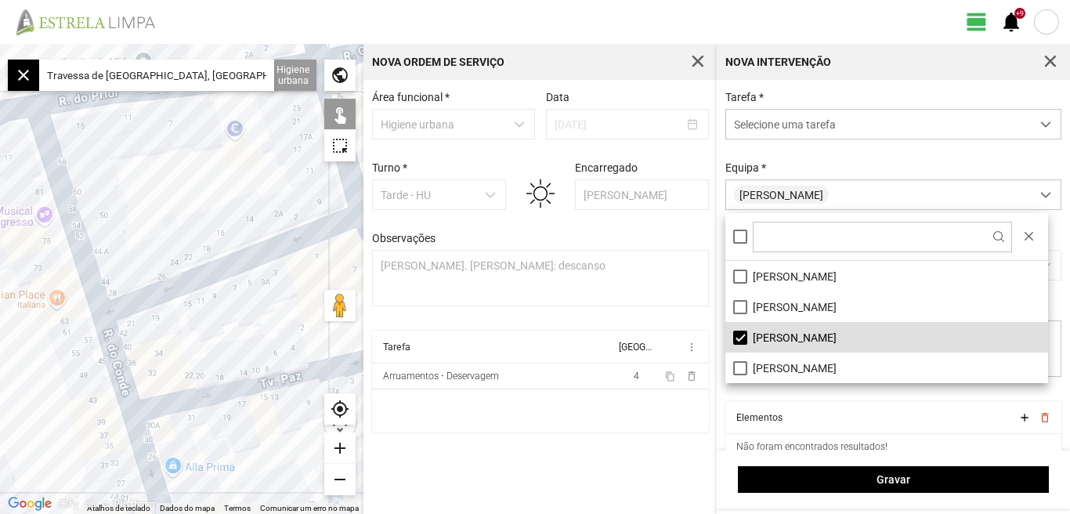
click at [645, 456] on div "Área funcional * Higiene urbana Data 15/08/2025 Turno * Tarde - HU Encarregado …" at bounding box center [539, 297] width 353 height 434
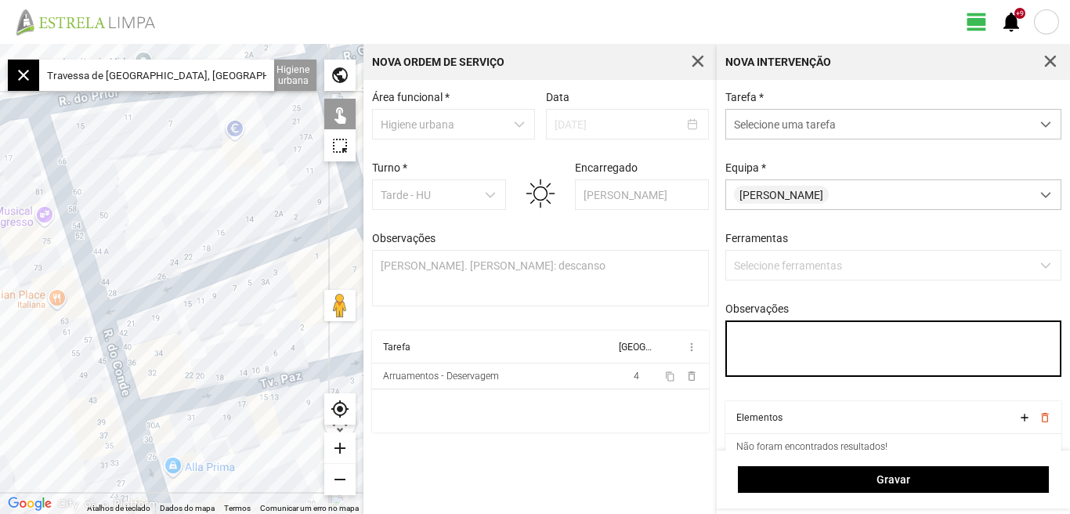
click at [768, 345] on textarea "Observações" at bounding box center [893, 348] width 337 height 56
type textarea "Daniel. Casimiro"
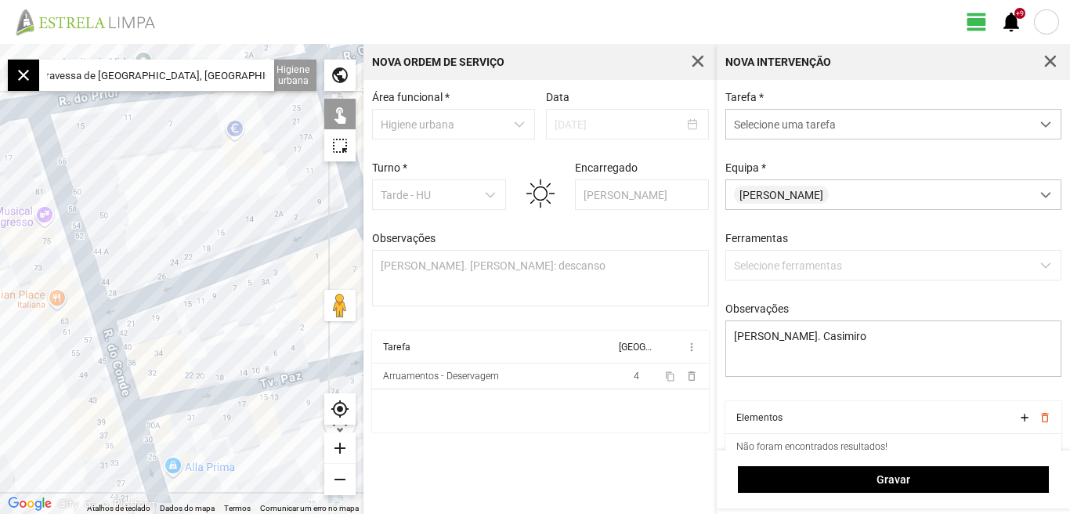
scroll to position [0, 0]
drag, startPoint x: 258, startPoint y: 74, endPoint x: 46, endPoint y: 102, distance: 213.4
click at [0, 44] on fbc-map "← Mover para a esquerda → Mover para a direita ↑ Mover para cima ↓ Mover para b…" at bounding box center [0, 44] width 0 height 0
click at [269, 74] on input "Travessa de Santo António a Santos, 1200 Lisboa, Portugal" at bounding box center [156, 75] width 235 height 31
drag, startPoint x: 266, startPoint y: 74, endPoint x: 27, endPoint y: 96, distance: 239.2
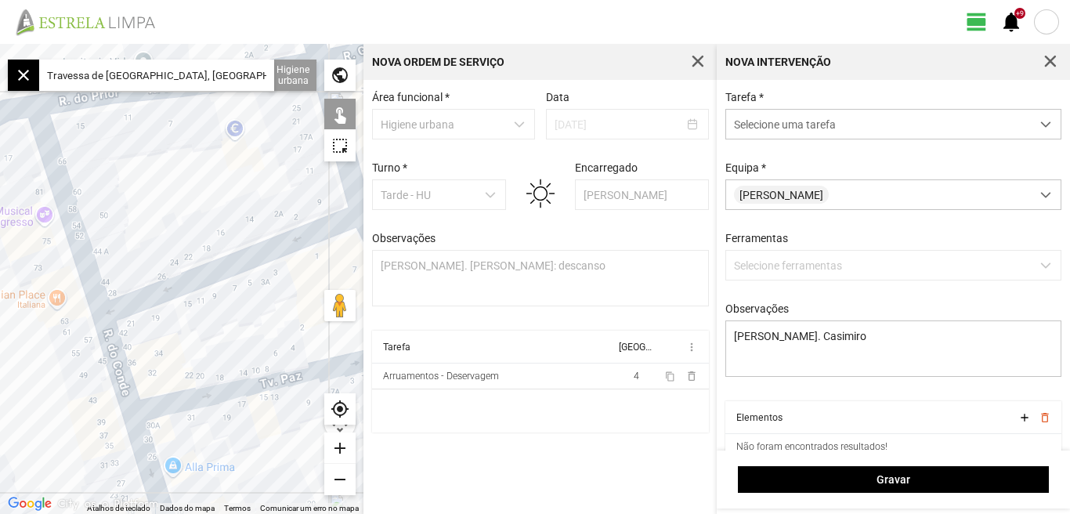
click at [0, 44] on fbc-map "← Mover para a esquerda → Mover para a direita ↑ Mover para cima ↓ Mover para b…" at bounding box center [0, 44] width 0 height 0
click at [125, 71] on input "oa, Portugal" at bounding box center [156, 75] width 235 height 31
type input "o"
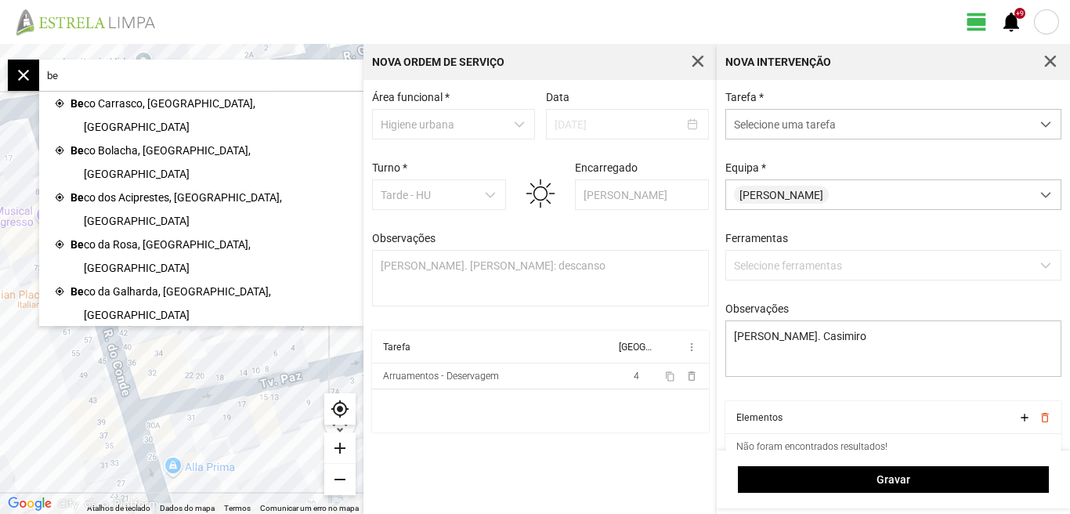
type input "b"
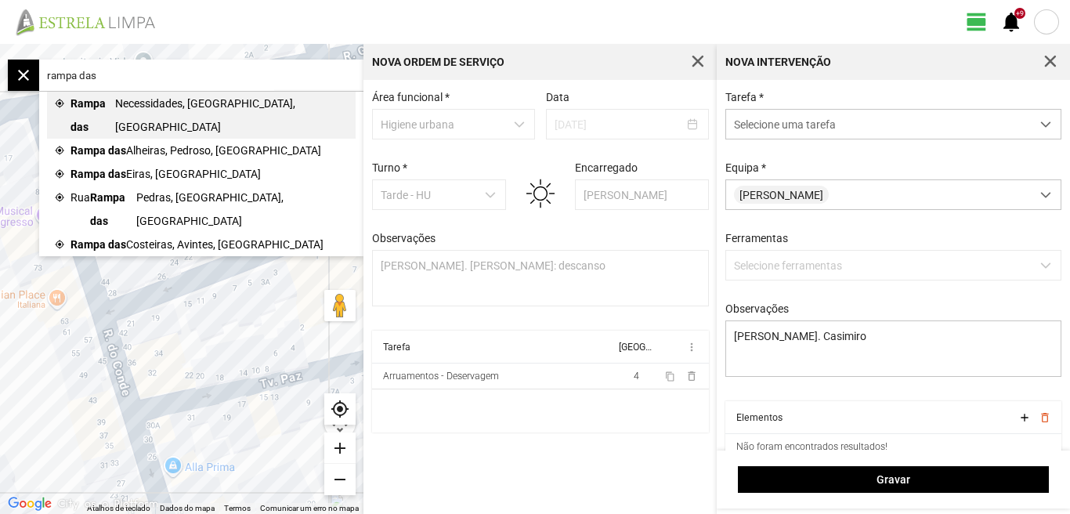
click at [162, 103] on span "Necessidades, Lisboa, Portugal" at bounding box center [231, 115] width 233 height 47
type input "Rampa das Necessidades, 1350 Lisboa, Portugal"
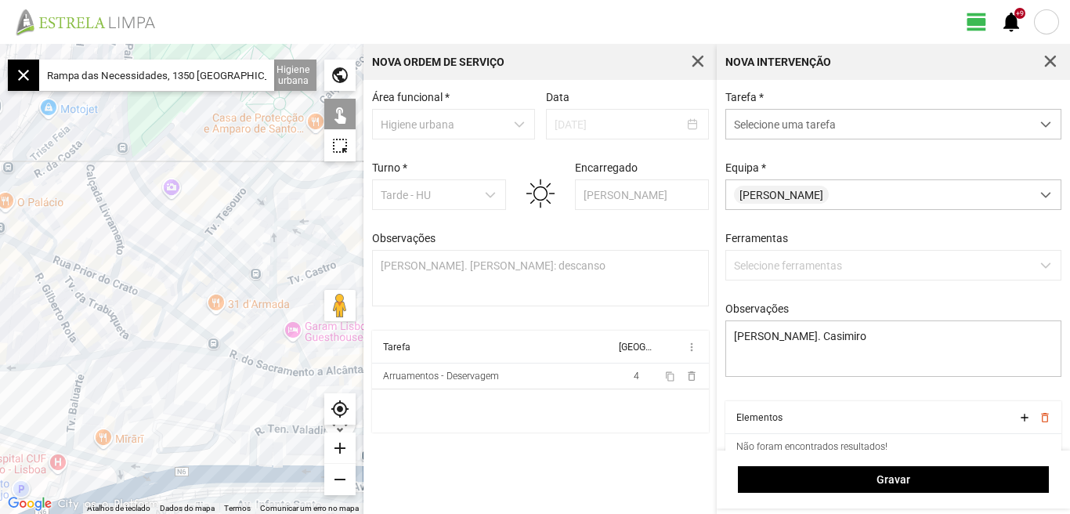
click at [338, 448] on div "add" at bounding box center [339, 447] width 31 height 31
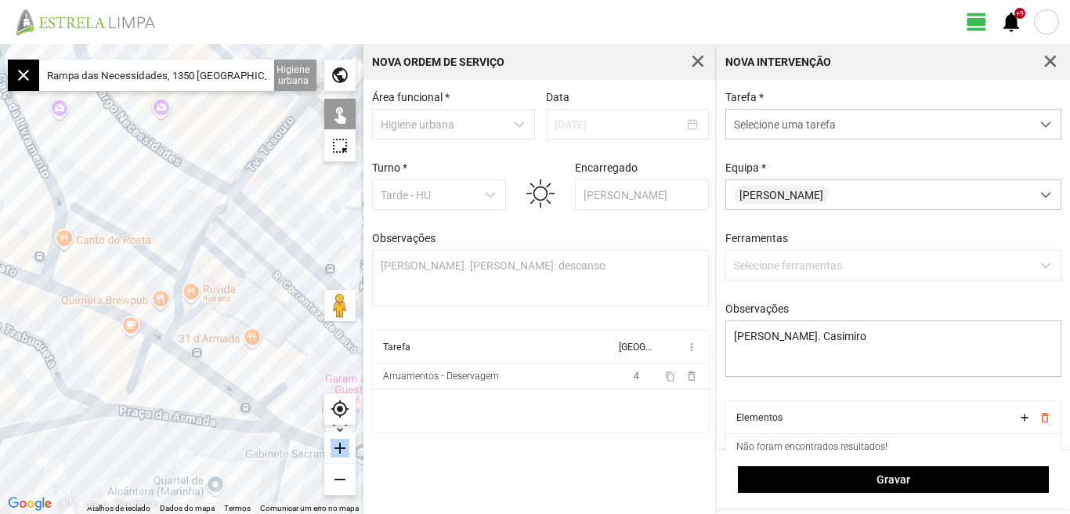
click at [338, 448] on div "add" at bounding box center [339, 447] width 31 height 31
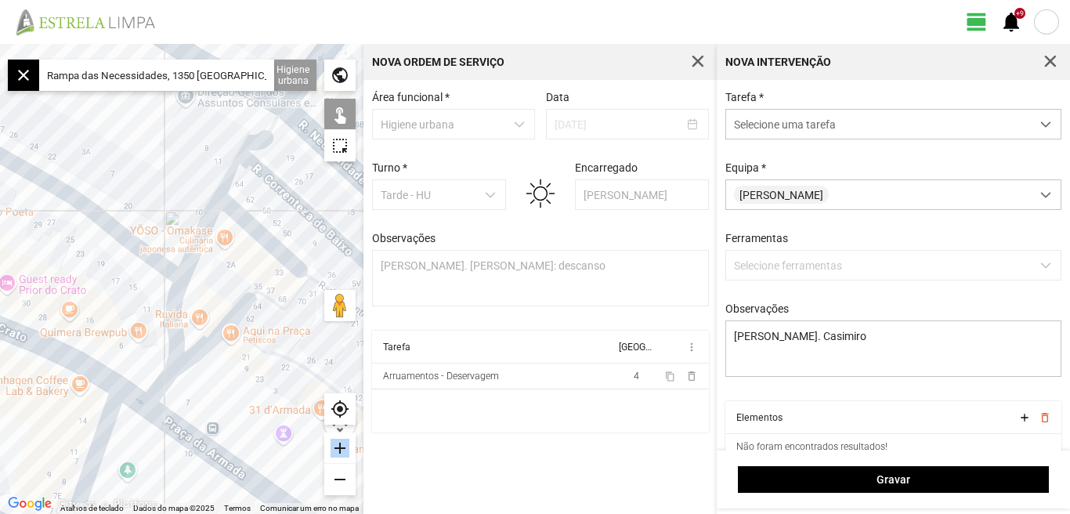
click at [338, 448] on div "add" at bounding box center [339, 447] width 31 height 31
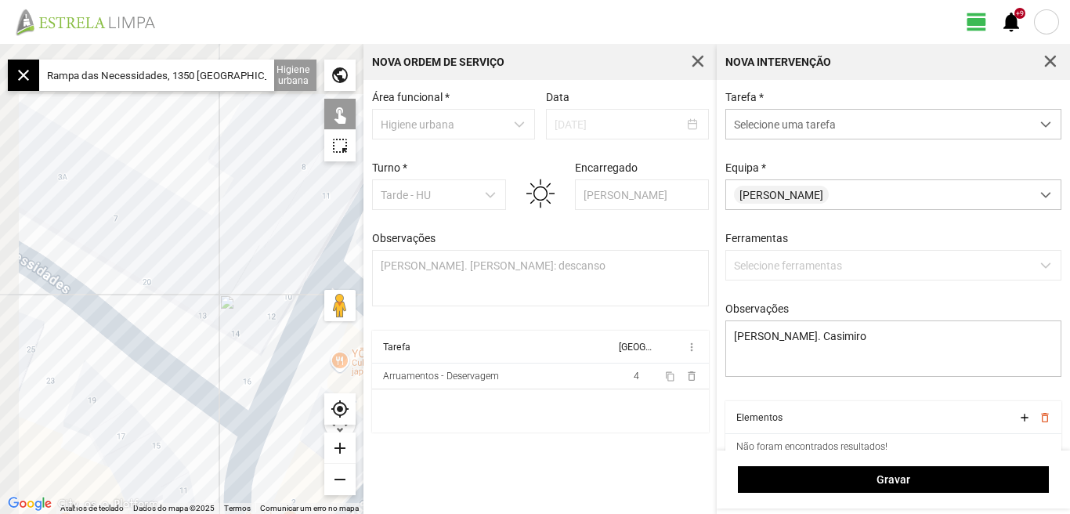
drag, startPoint x: 161, startPoint y: 161, endPoint x: 233, endPoint y: 313, distance: 168.9
click at [233, 313] on div at bounding box center [181, 279] width 363 height 470
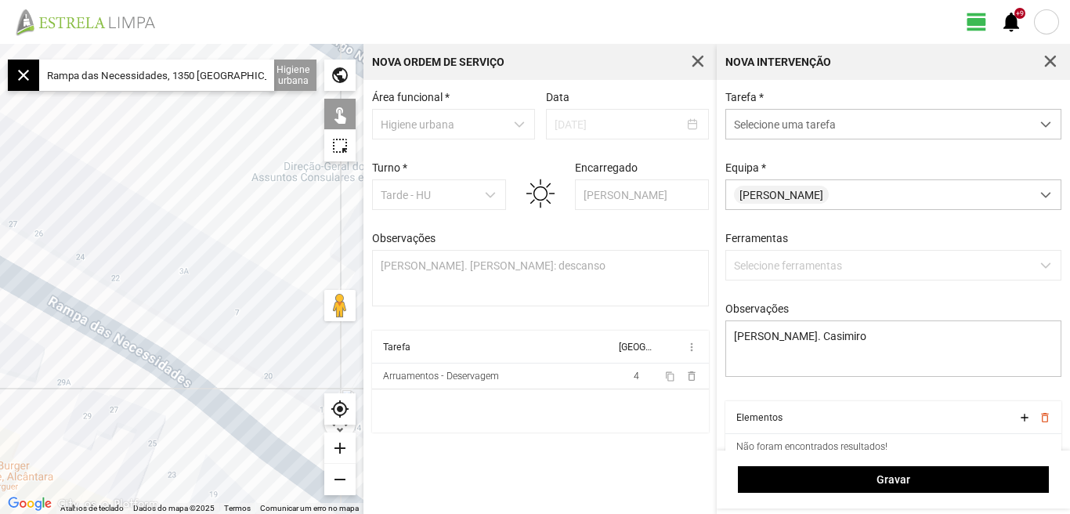
drag, startPoint x: 180, startPoint y: 262, endPoint x: 204, endPoint y: 278, distance: 28.2
click at [204, 278] on div at bounding box center [181, 279] width 363 height 470
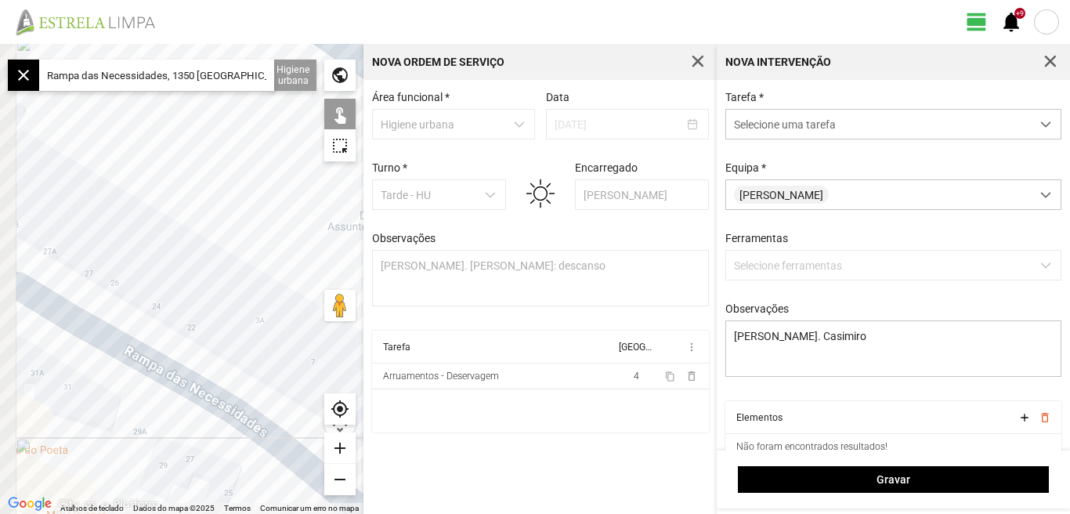
drag, startPoint x: 80, startPoint y: 196, endPoint x: 221, endPoint y: 287, distance: 168.2
click at [226, 295] on div at bounding box center [181, 279] width 363 height 470
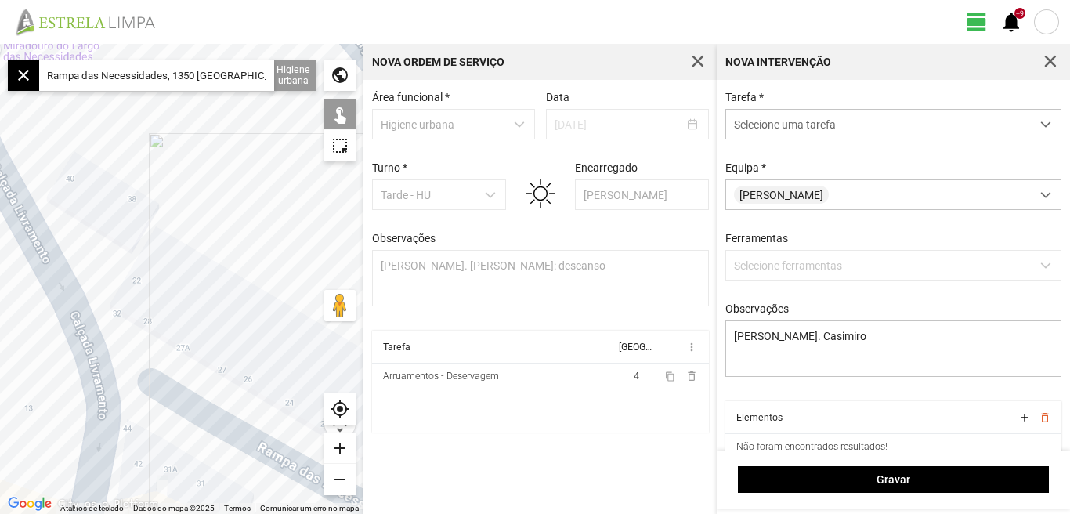
drag, startPoint x: 199, startPoint y: 277, endPoint x: 20, endPoint y: 204, distance: 193.9
click at [20, 204] on div at bounding box center [181, 279] width 363 height 470
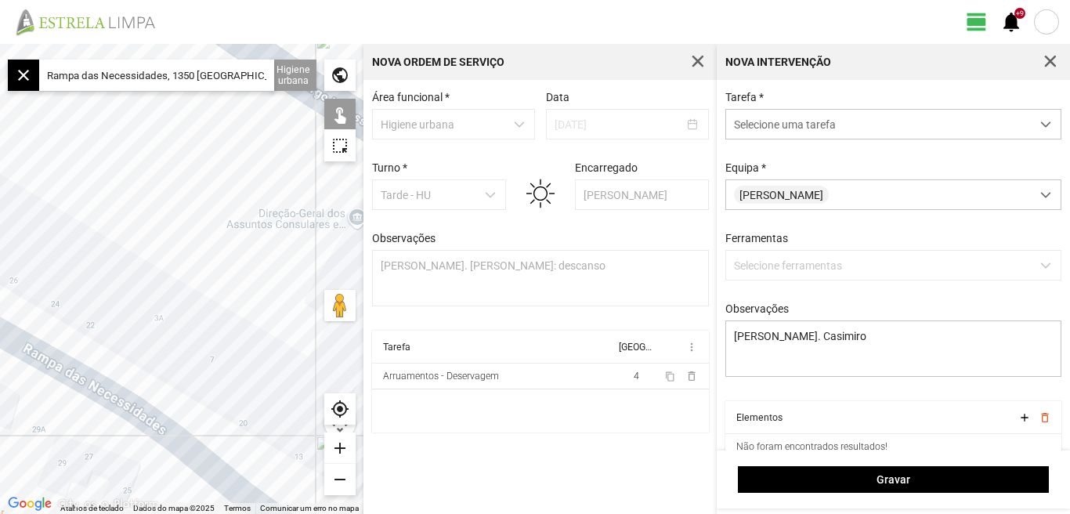
drag, startPoint x: 125, startPoint y: 299, endPoint x: 32, endPoint y: 298, distance: 92.4
click at [30, 302] on div at bounding box center [181, 279] width 363 height 470
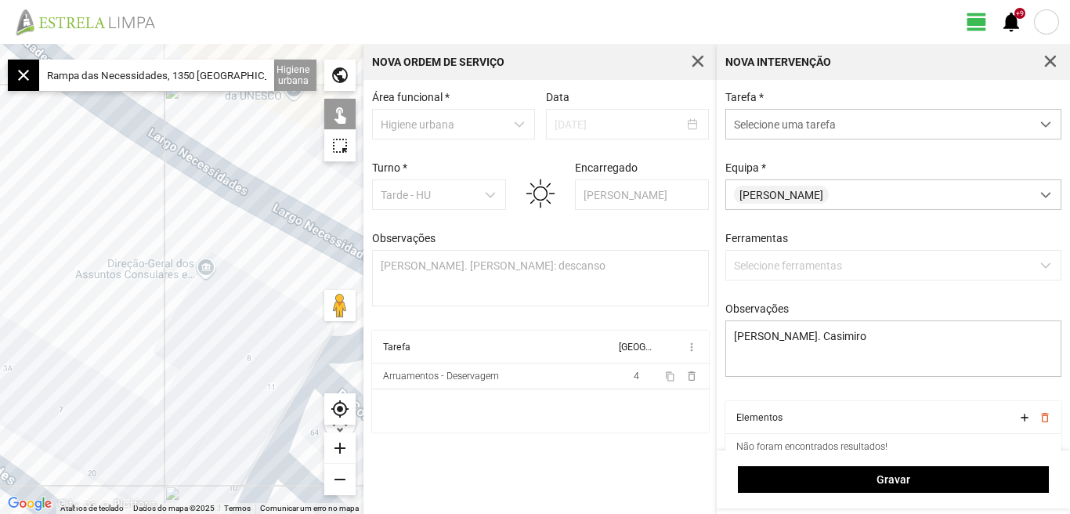
drag, startPoint x: 68, startPoint y: 246, endPoint x: 0, endPoint y: 291, distance: 81.5
click at [0, 291] on div at bounding box center [181, 279] width 363 height 470
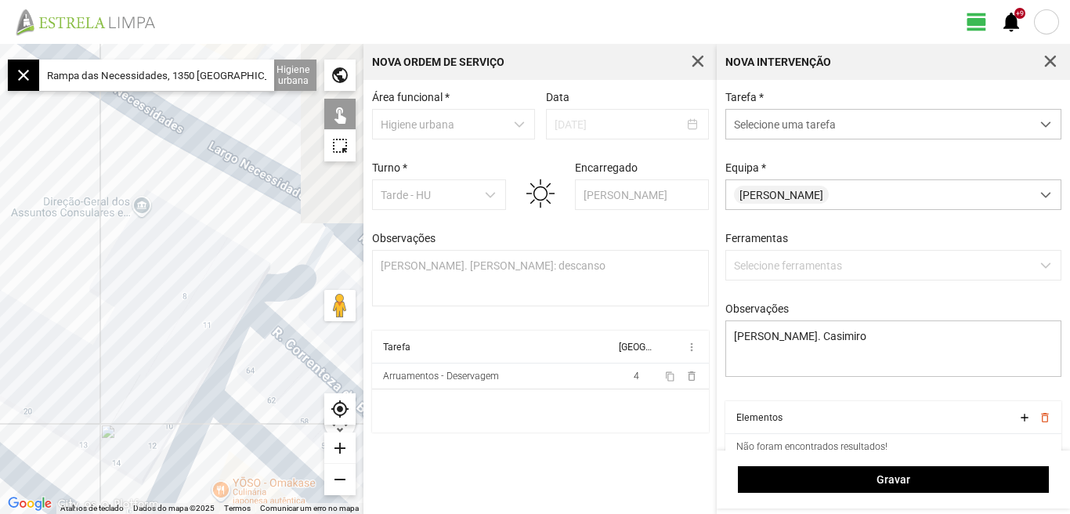
drag, startPoint x: 140, startPoint y: 352, endPoint x: 67, endPoint y: 261, distance: 116.5
click at [68, 266] on div at bounding box center [181, 279] width 363 height 470
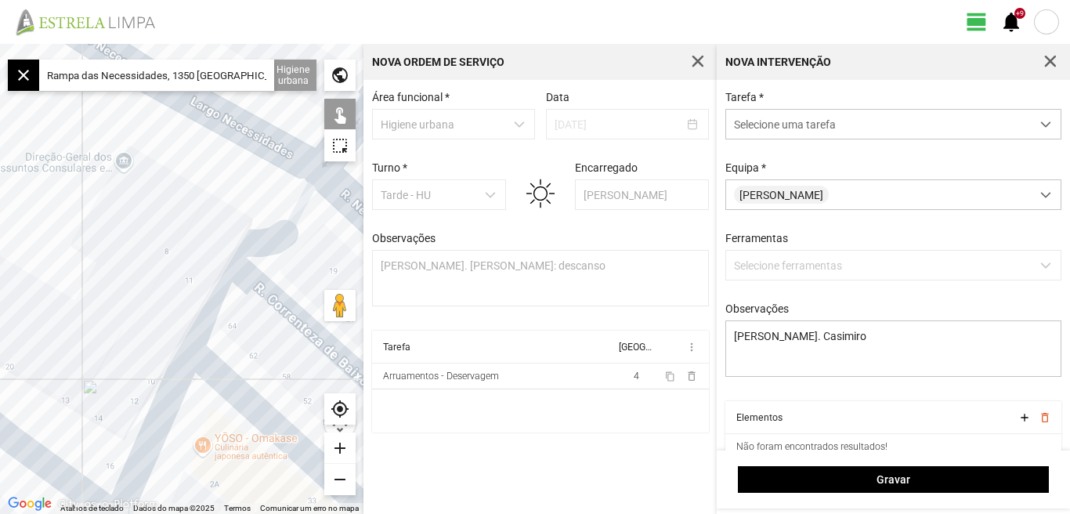
drag, startPoint x: 77, startPoint y: 298, endPoint x: 38, endPoint y: 216, distance: 90.8
click at [38, 216] on div at bounding box center [181, 279] width 363 height 470
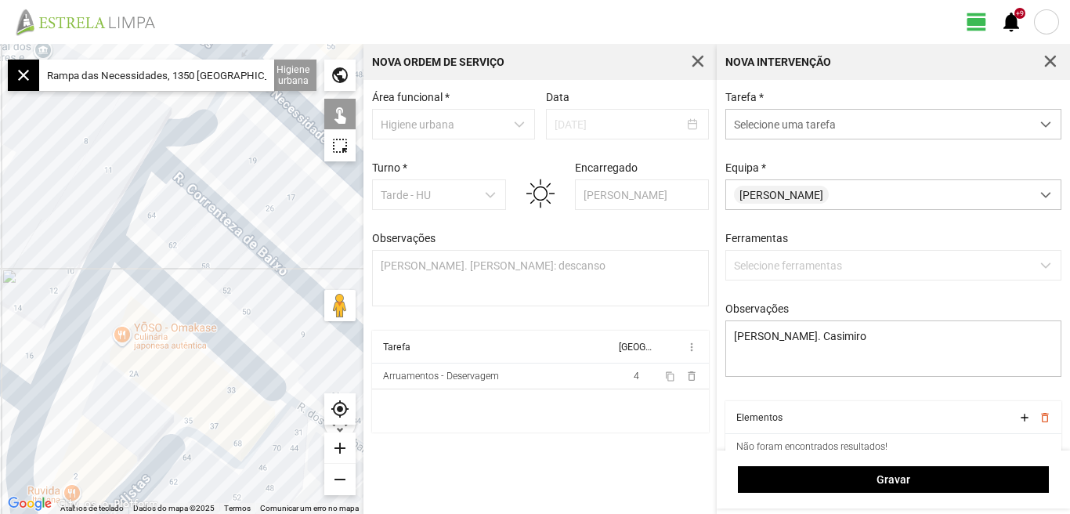
drag, startPoint x: 42, startPoint y: 225, endPoint x: 0, endPoint y: 206, distance: 45.6
click at [0, 206] on div at bounding box center [181, 279] width 363 height 470
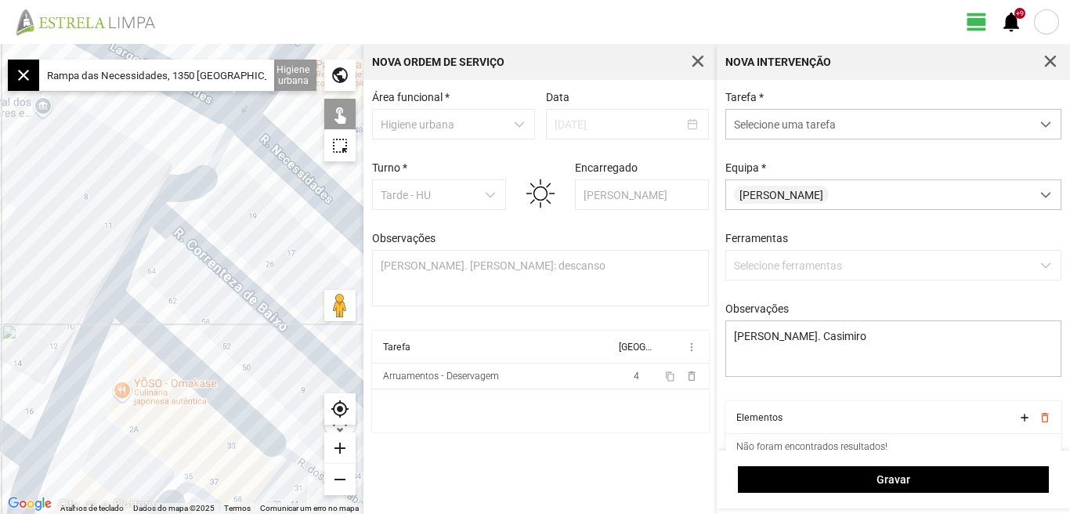
drag, startPoint x: 2, startPoint y: 205, endPoint x: 0, endPoint y: 268, distance: 62.7
click at [0, 268] on div at bounding box center [181, 279] width 363 height 470
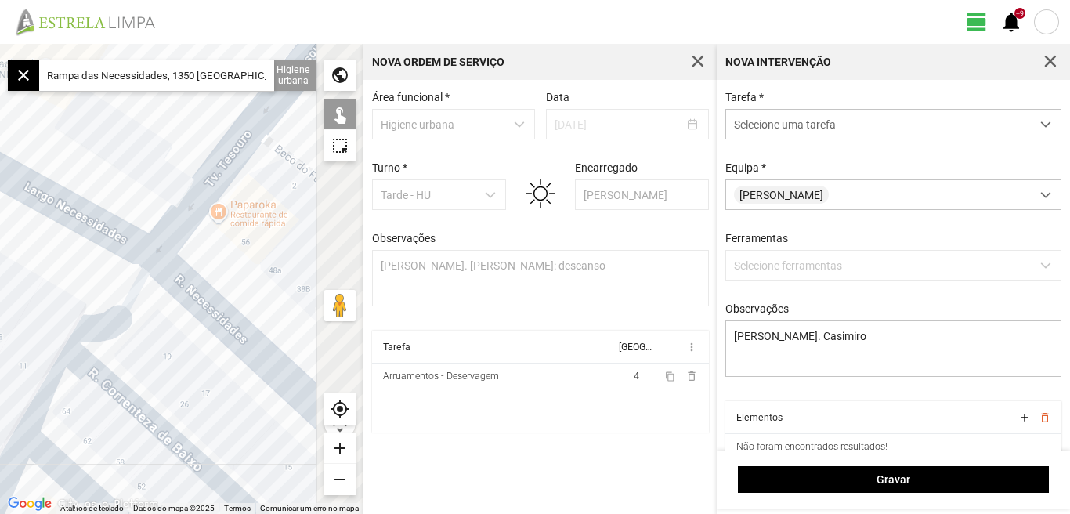
drag, startPoint x: 256, startPoint y: 219, endPoint x: 167, endPoint y: 361, distance: 167.6
click at [167, 361] on div at bounding box center [181, 279] width 363 height 470
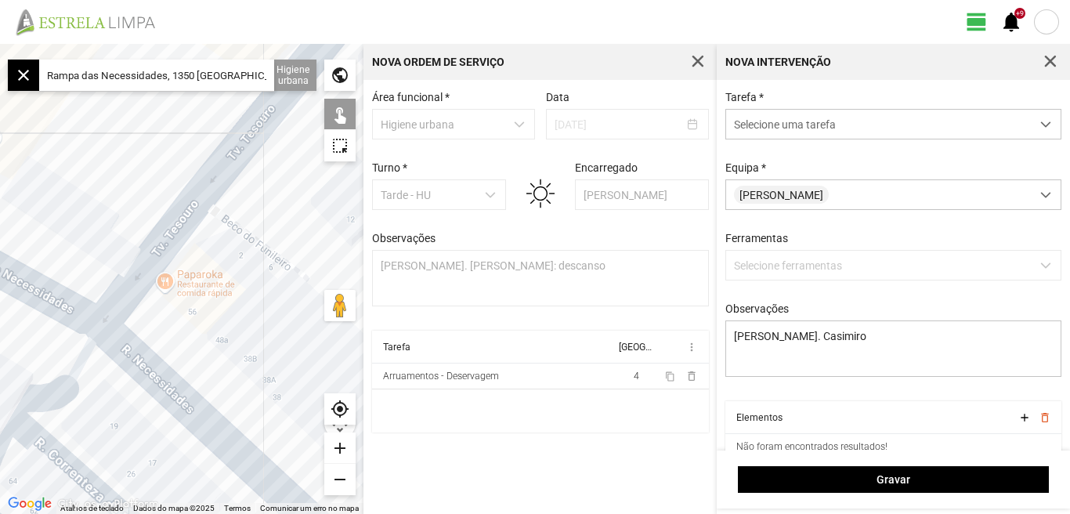
drag, startPoint x: 275, startPoint y: 277, endPoint x: 268, endPoint y: 286, distance: 11.1
click at [268, 286] on div at bounding box center [181, 279] width 363 height 470
drag, startPoint x: 229, startPoint y: 316, endPoint x: 308, endPoint y: 232, distance: 115.8
click at [308, 232] on div at bounding box center [181, 279] width 363 height 470
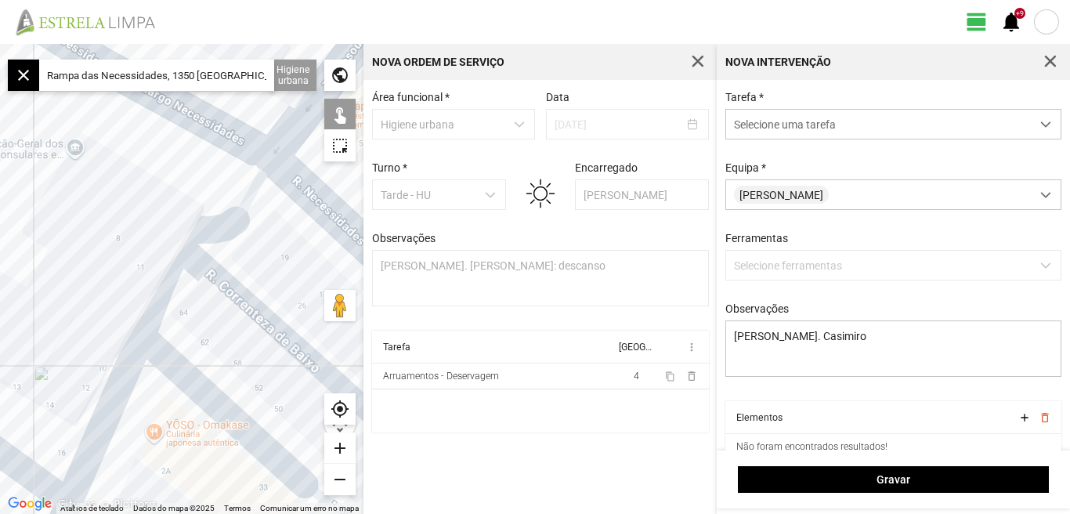
drag, startPoint x: 235, startPoint y: 287, endPoint x: 298, endPoint y: 228, distance: 86.5
click at [298, 228] on div at bounding box center [181, 279] width 363 height 470
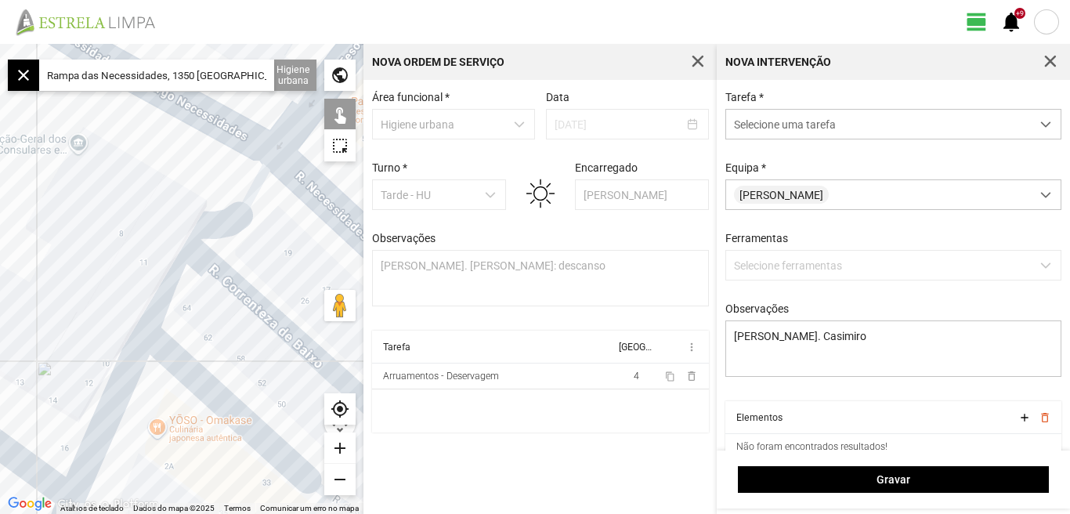
click at [337, 451] on div "add" at bounding box center [339, 447] width 31 height 31
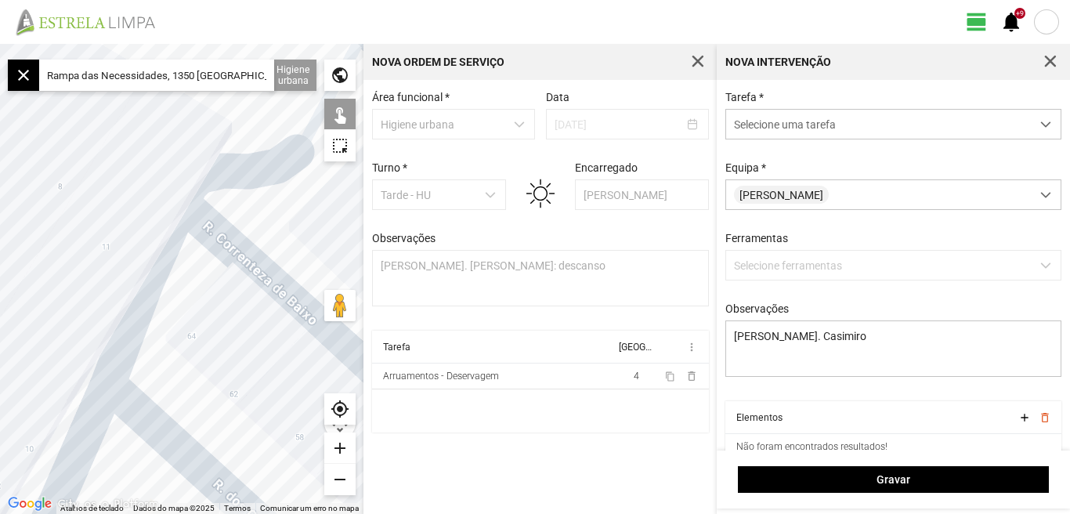
click at [342, 450] on div "add" at bounding box center [339, 447] width 31 height 31
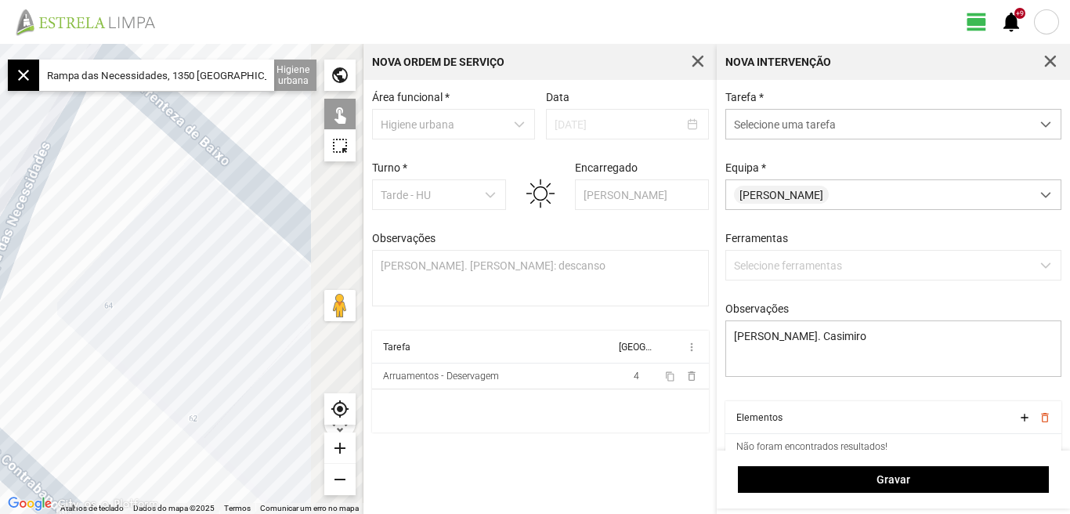
drag, startPoint x: 187, startPoint y: 365, endPoint x: 91, endPoint y: 268, distance: 136.8
click at [91, 268] on div at bounding box center [181, 279] width 363 height 470
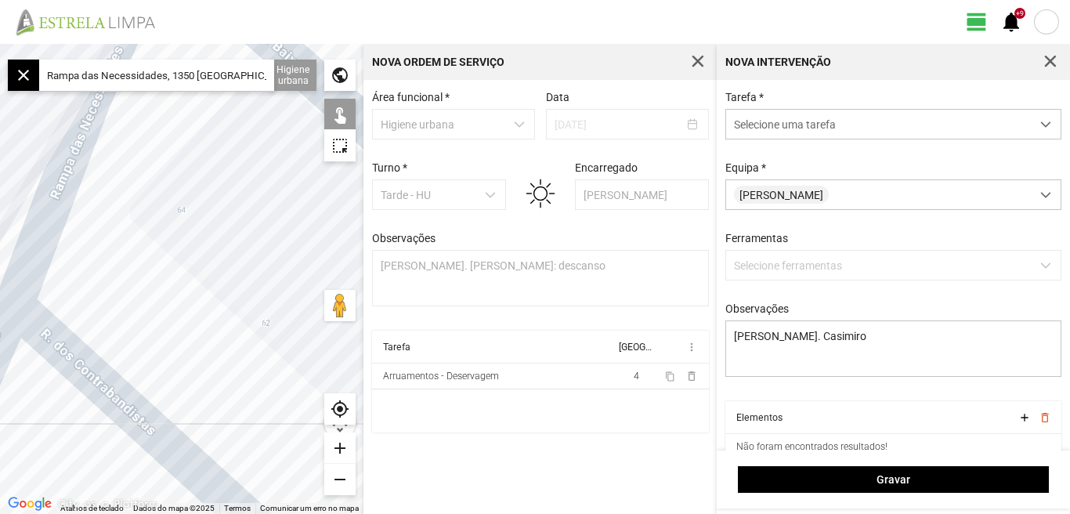
drag, startPoint x: 125, startPoint y: 313, endPoint x: 230, endPoint y: 213, distance: 145.2
click at [230, 214] on div at bounding box center [181, 279] width 363 height 470
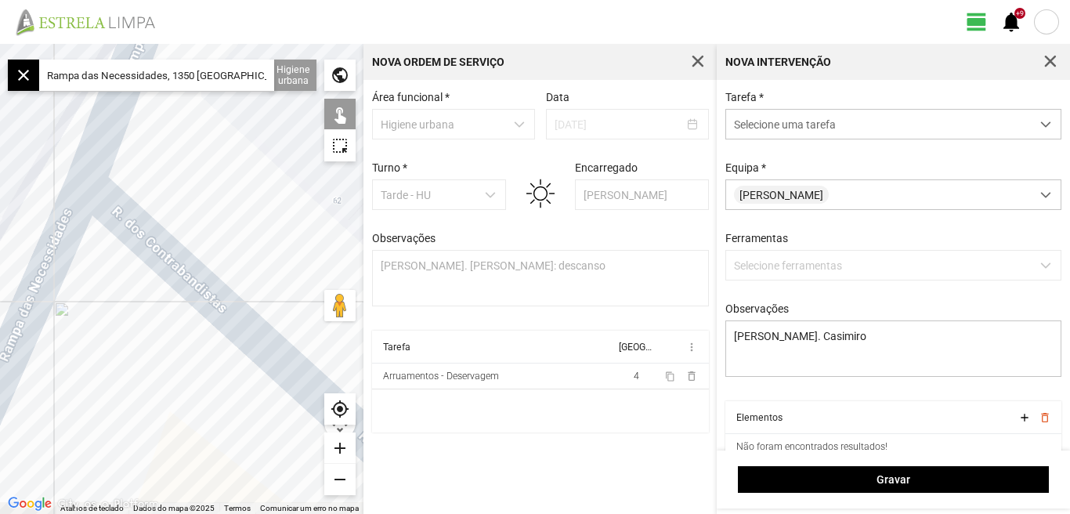
drag, startPoint x: 176, startPoint y: 277, endPoint x: 231, endPoint y: 165, distance: 125.4
click at [231, 165] on div at bounding box center [181, 279] width 363 height 470
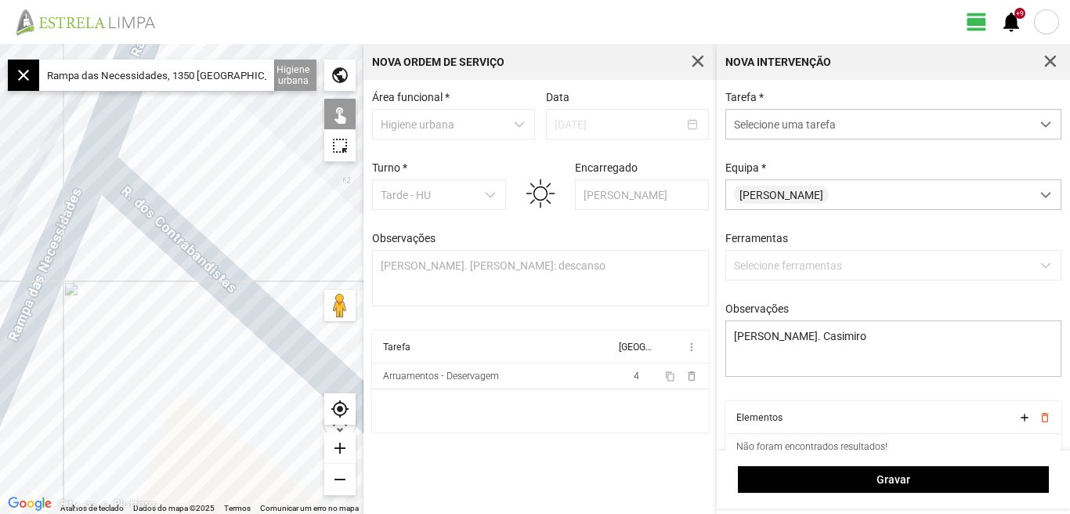
click at [160, 242] on div at bounding box center [181, 279] width 363 height 470
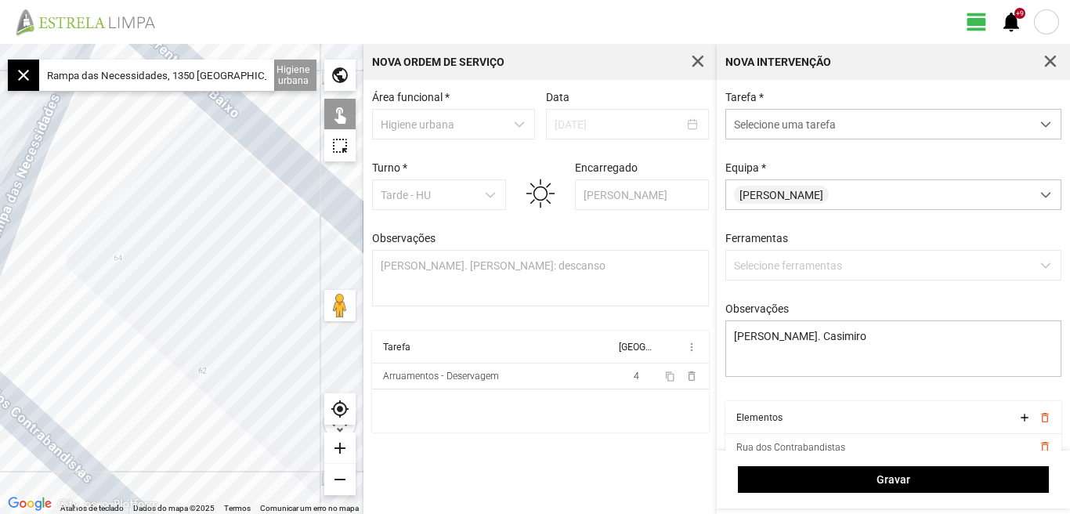
drag, startPoint x: 253, startPoint y: 148, endPoint x: 109, endPoint y: 342, distance: 241.9
click at [109, 342] on div at bounding box center [181, 279] width 363 height 470
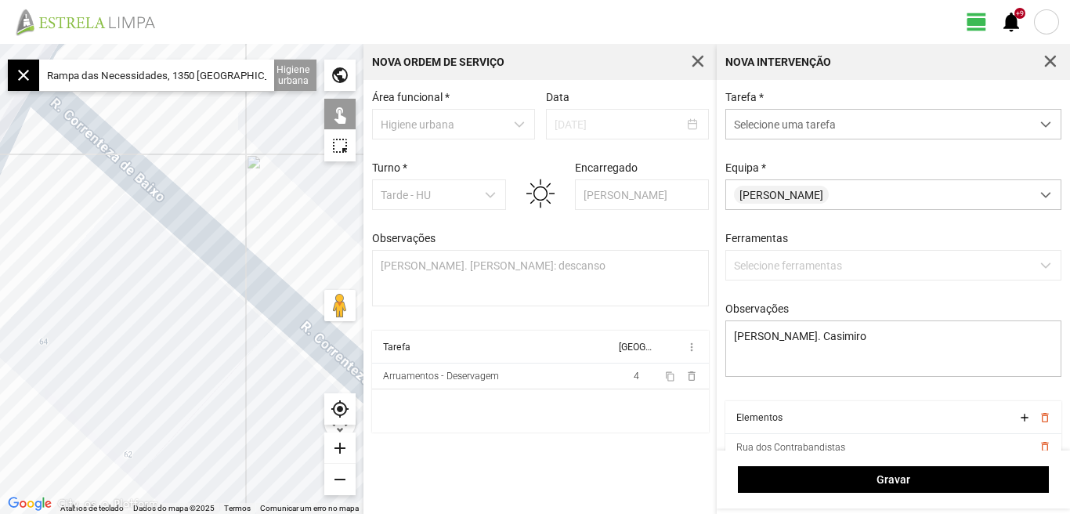
drag, startPoint x: 118, startPoint y: 287, endPoint x: 94, endPoint y: 332, distance: 51.5
click at [94, 332] on div at bounding box center [181, 279] width 363 height 470
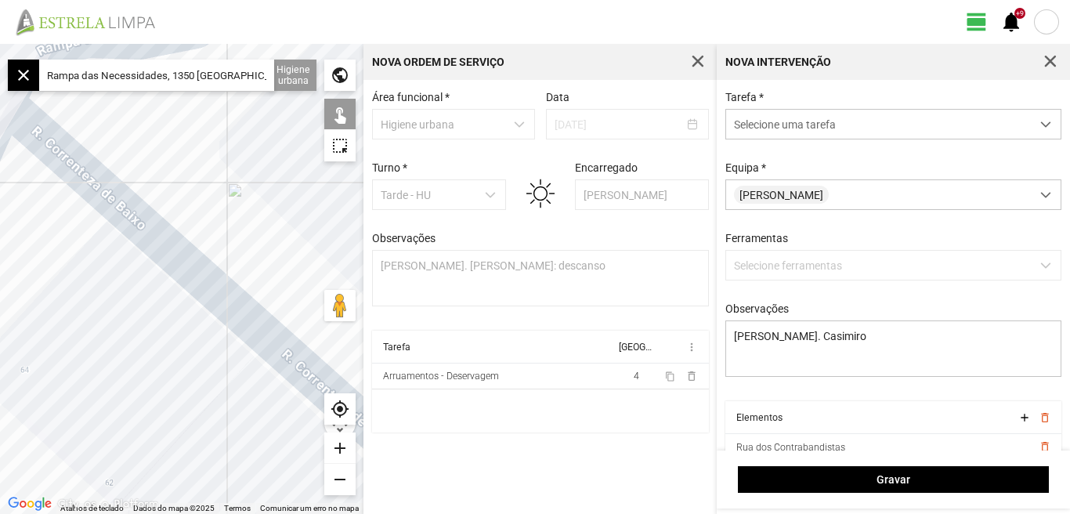
click at [159, 247] on div at bounding box center [181, 279] width 363 height 470
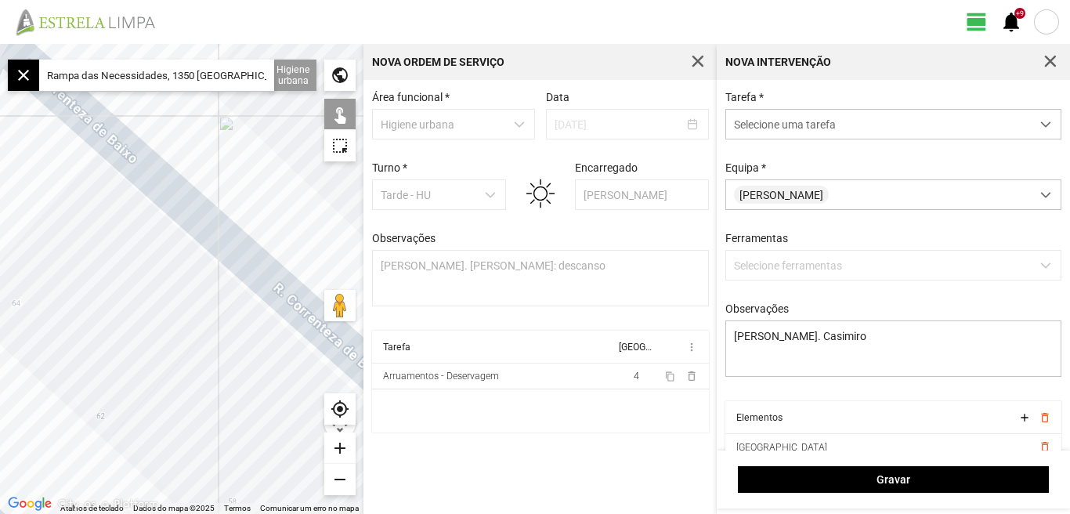
drag, startPoint x: 144, startPoint y: 293, endPoint x: 122, endPoint y: 220, distance: 76.1
click at [123, 222] on div at bounding box center [181, 279] width 363 height 470
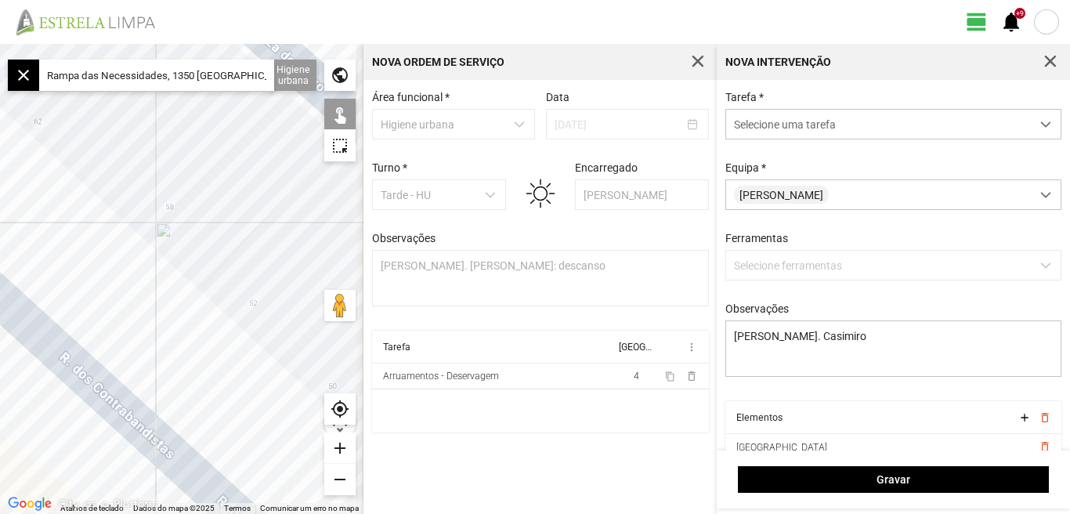
drag, startPoint x: 173, startPoint y: 311, endPoint x: 85, endPoint y: 165, distance: 171.2
click at [88, 165] on div at bounding box center [181, 279] width 363 height 470
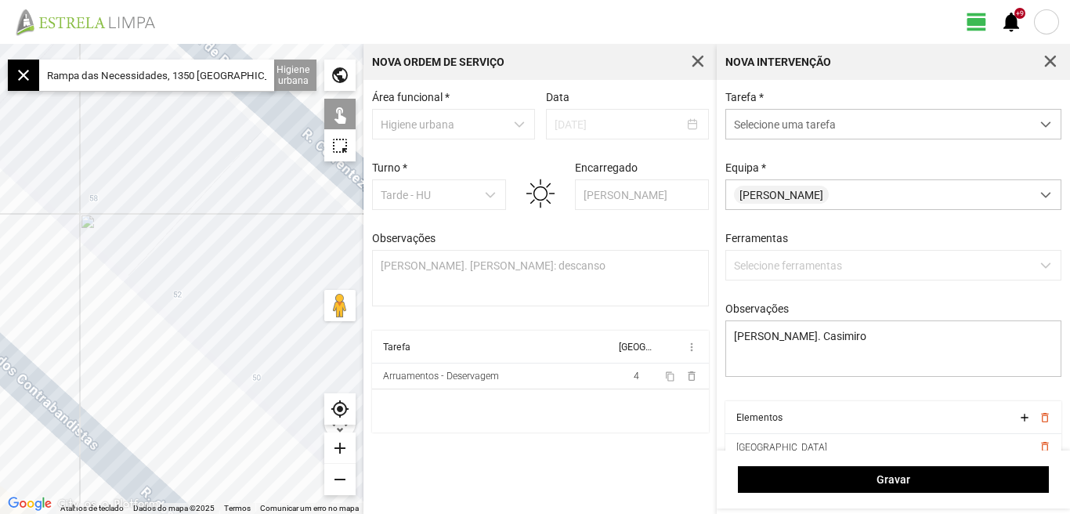
drag, startPoint x: 174, startPoint y: 239, endPoint x: 107, endPoint y: 212, distance: 72.7
click at [109, 209] on div at bounding box center [181, 279] width 363 height 470
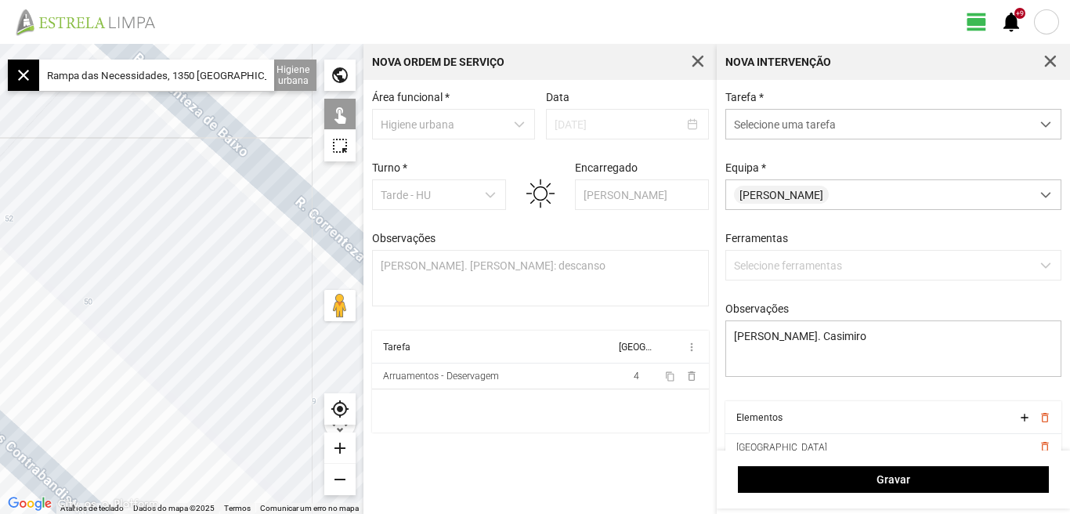
scroll to position [67, 0]
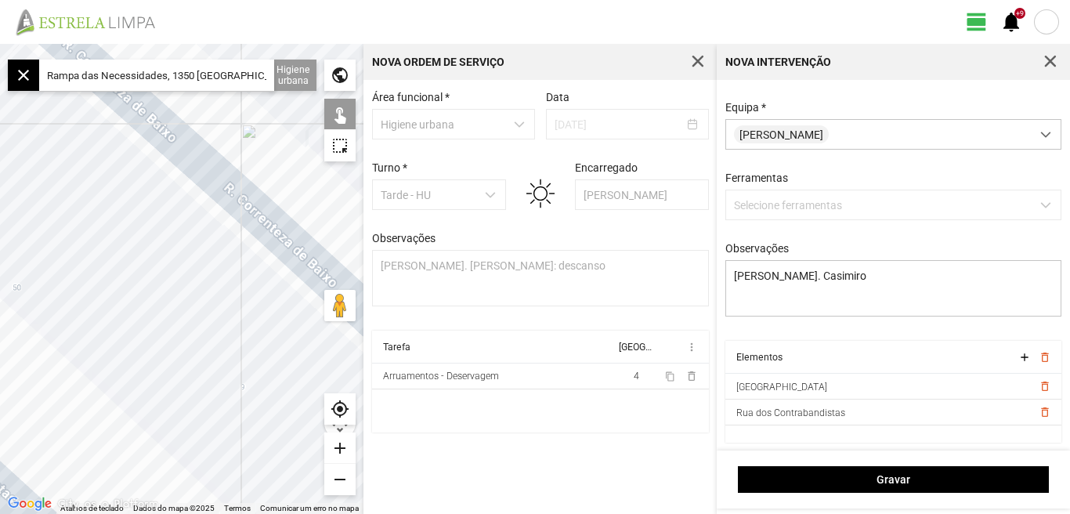
drag, startPoint x: 214, startPoint y: 358, endPoint x: 143, endPoint y: 344, distance: 72.7
click at [143, 344] on div at bounding box center [181, 279] width 363 height 470
drag, startPoint x: 155, startPoint y: 259, endPoint x: 338, endPoint y: 103, distance: 240.5
click at [0, 44] on fbc-map "← Mover para a esquerda → Mover para a direita ↑ Mover para cima ↓ Mover para b…" at bounding box center [0, 44] width 0 height 0
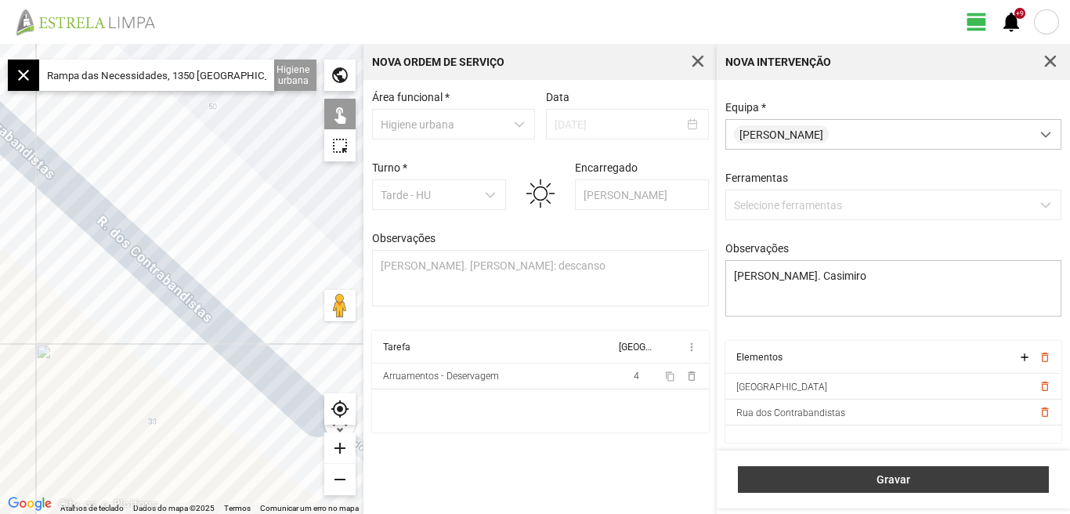
click at [889, 476] on span "Gravar" at bounding box center [894, 479] width 295 height 13
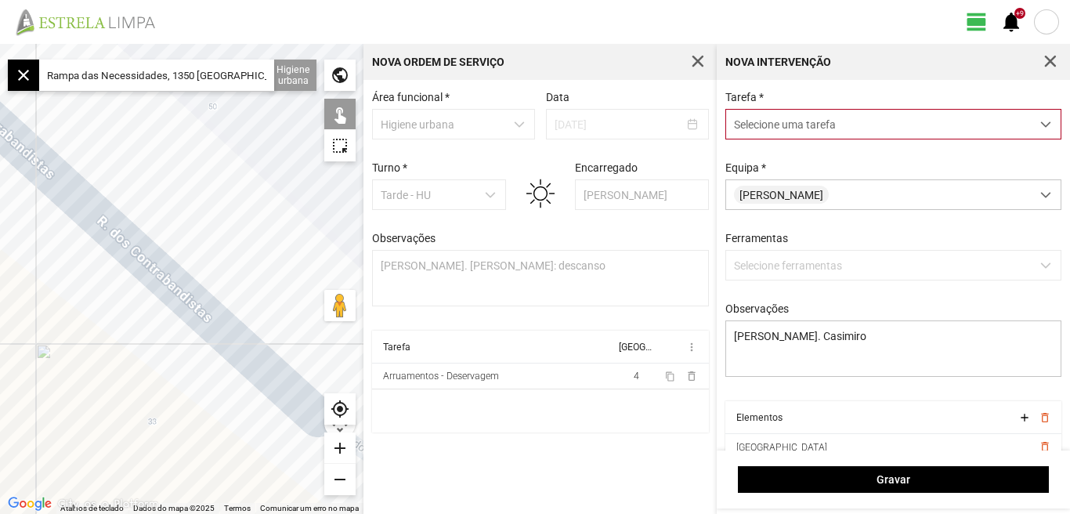
click at [1032, 118] on div "dropdown trigger" at bounding box center [1046, 124] width 31 height 29
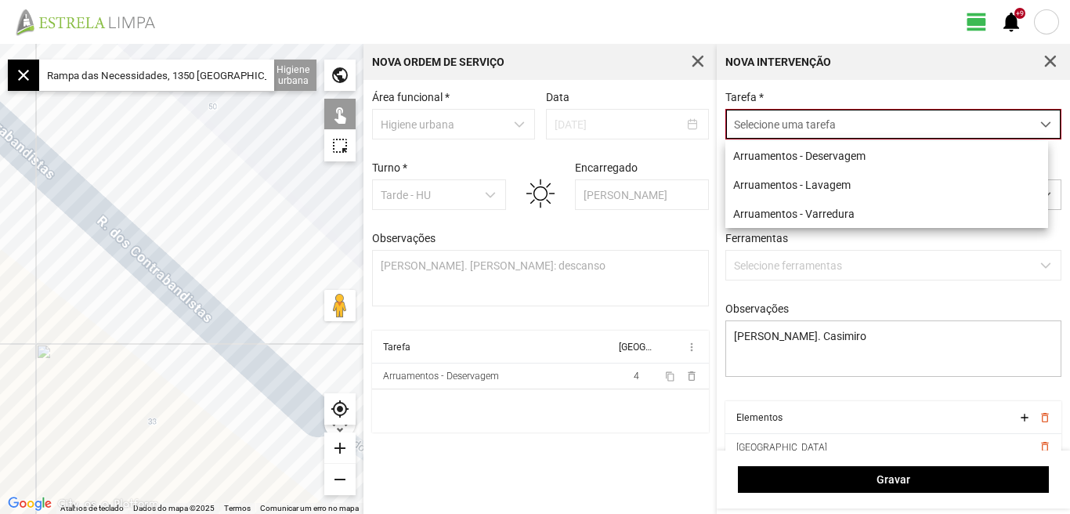
scroll to position [9, 70]
click at [868, 154] on li "Arruamentos - Deservagem" at bounding box center [886, 155] width 323 height 29
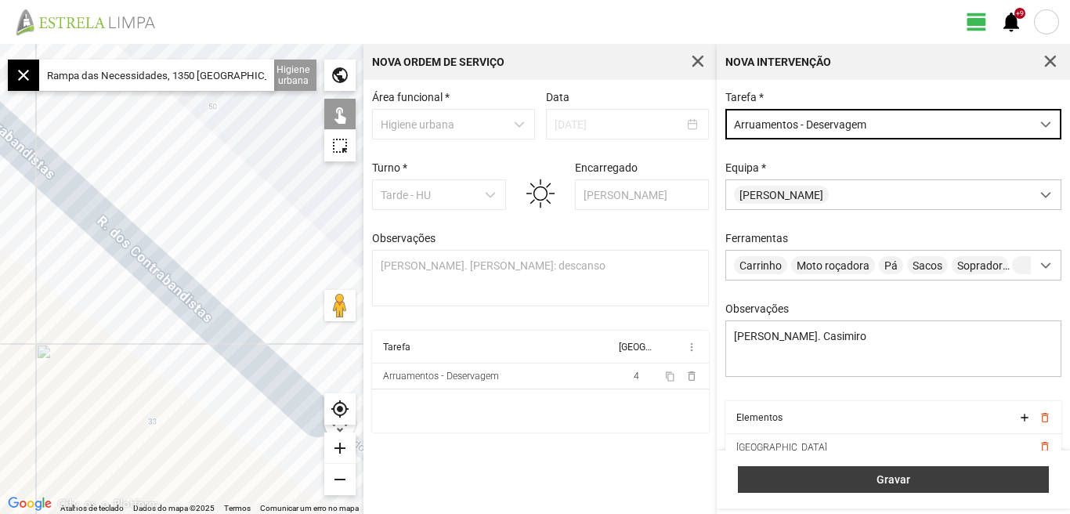
click at [909, 480] on span "Gravar" at bounding box center [894, 479] width 295 height 13
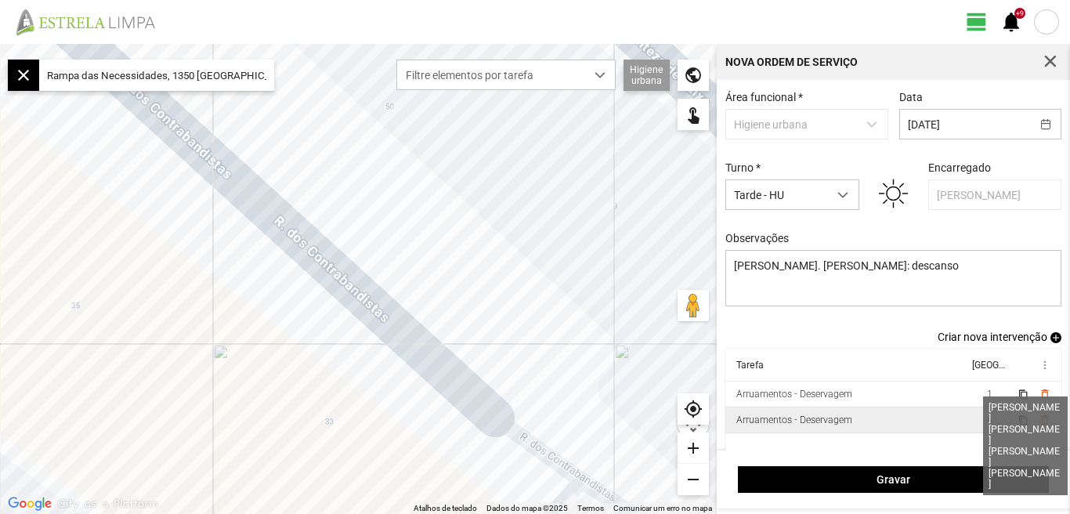
click at [987, 425] on span "4" at bounding box center [989, 419] width 5 height 11
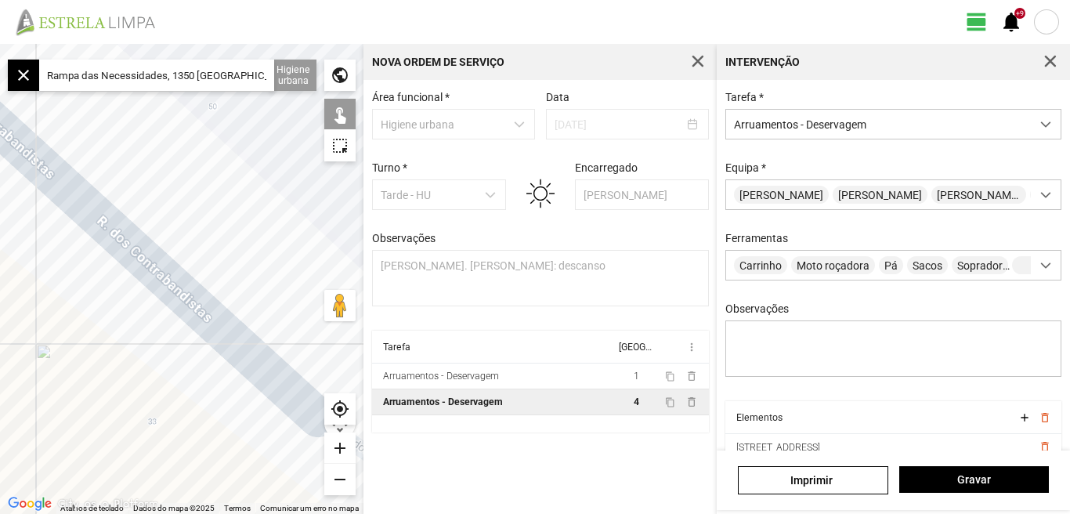
scroll to position [67, 0]
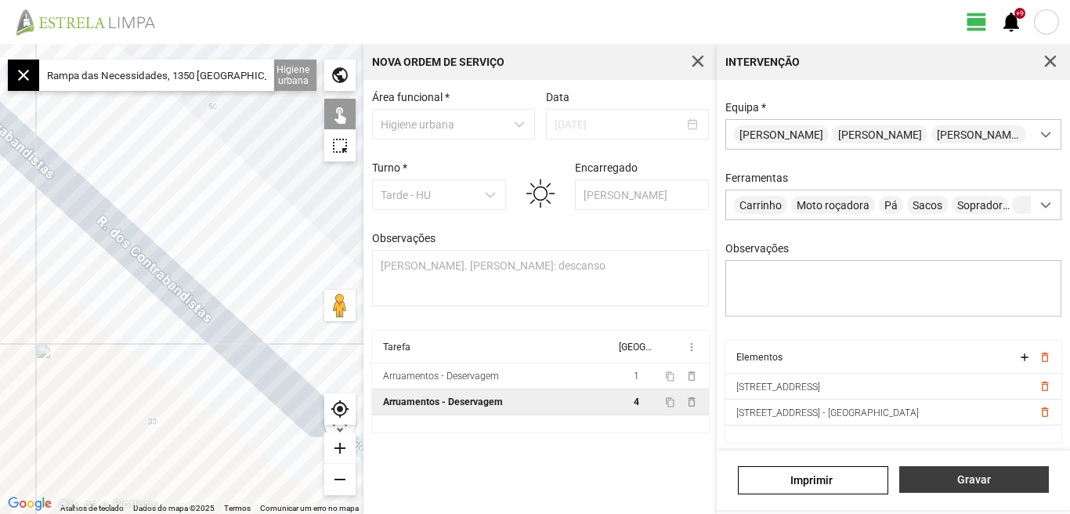
click at [958, 477] on span "Gravar" at bounding box center [973, 479] width 133 height 13
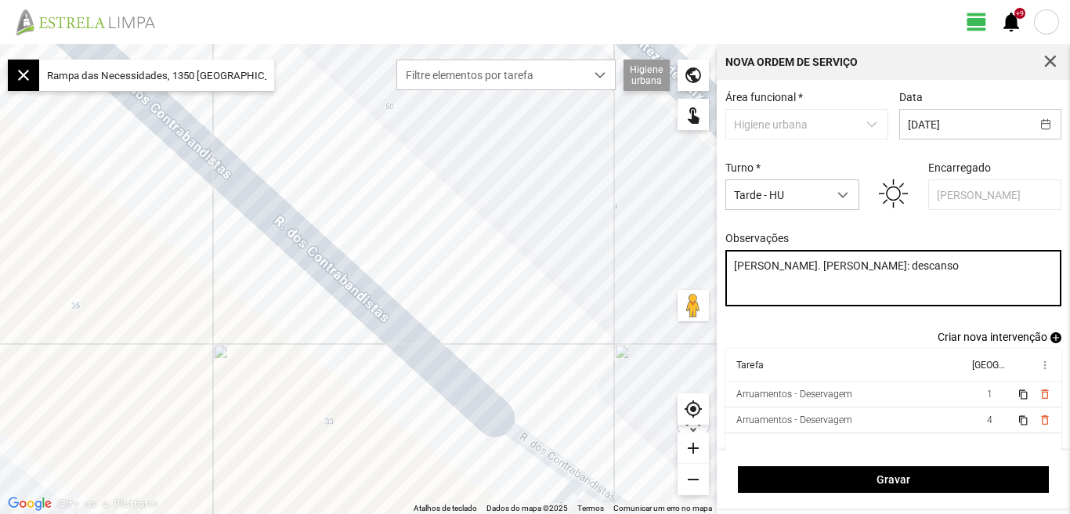
click at [859, 269] on textarea "Felipe. Diogo, João, Cesar: descanso" at bounding box center [893, 278] width 337 height 56
click at [964, 280] on textarea "Felipe. Diogo, João, Cesar, Nuno: descanso" at bounding box center [893, 278] width 337 height 56
type textarea "Felipe. Diogo, João, Cesar, Nuno: descanso"
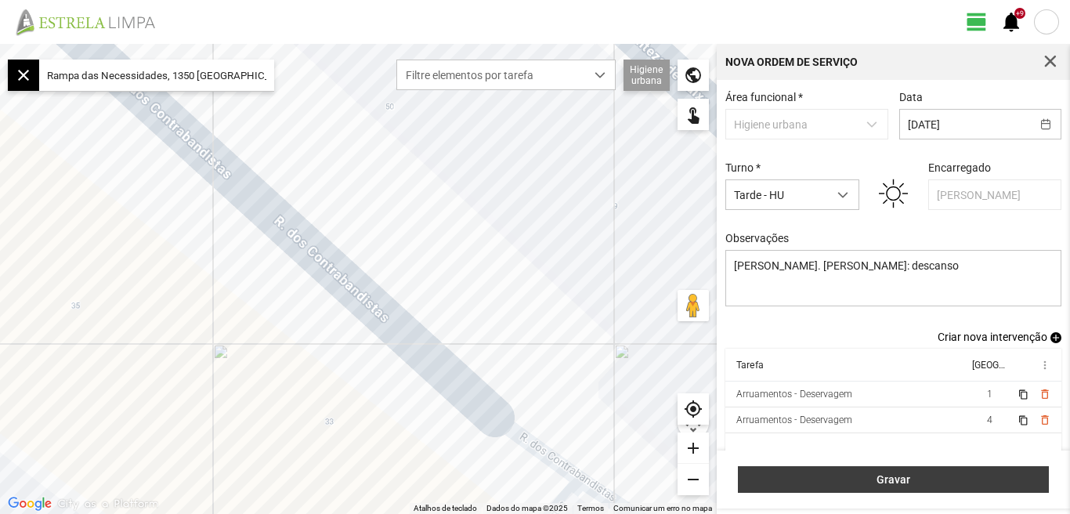
click at [902, 482] on span "Gravar" at bounding box center [894, 479] width 295 height 13
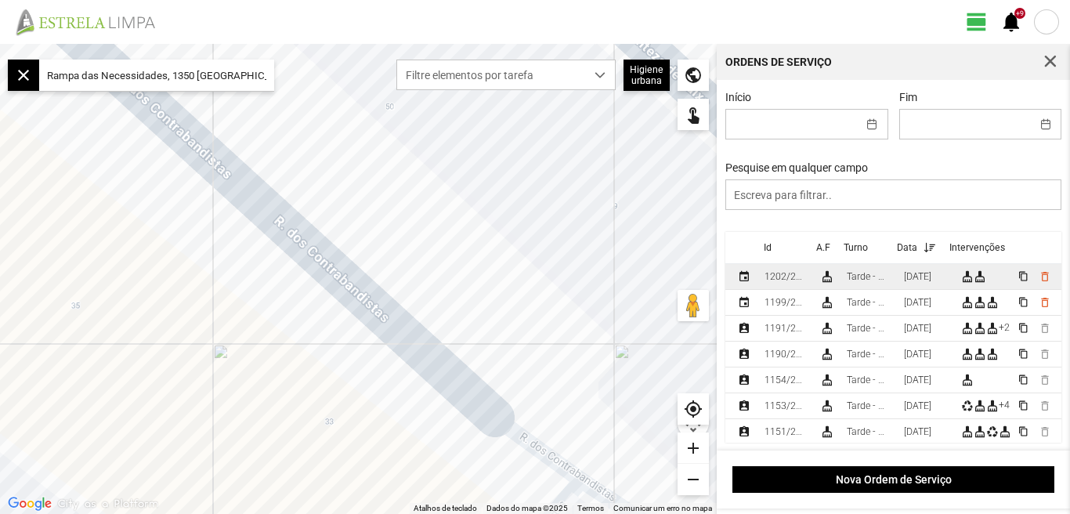
click at [930, 277] on div "[DATE]" at bounding box center [917, 276] width 27 height 11
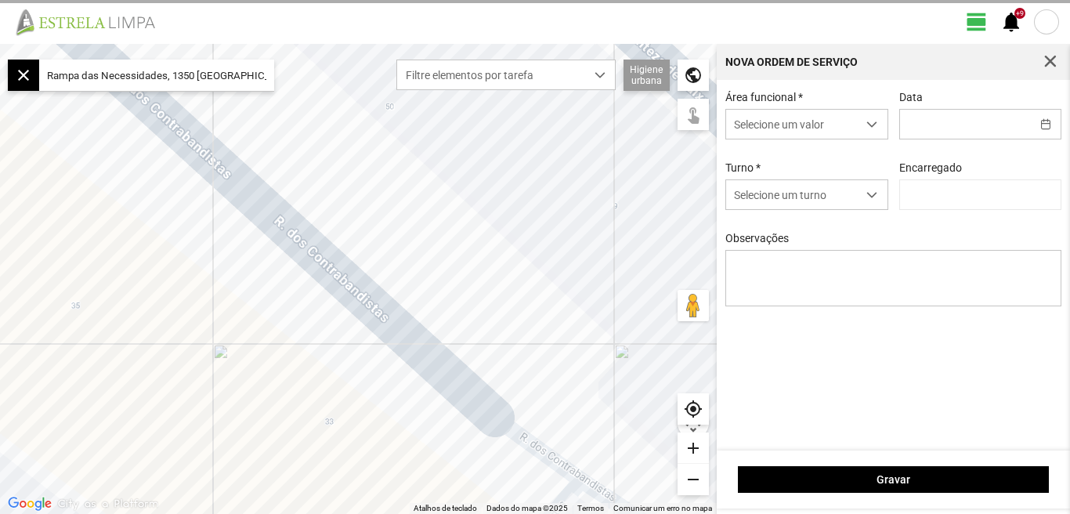
type input "[DATE]"
type input "[PERSON_NAME]"
type textarea "Felipe. Diogo, João, Cesar, Nuno: descanso"
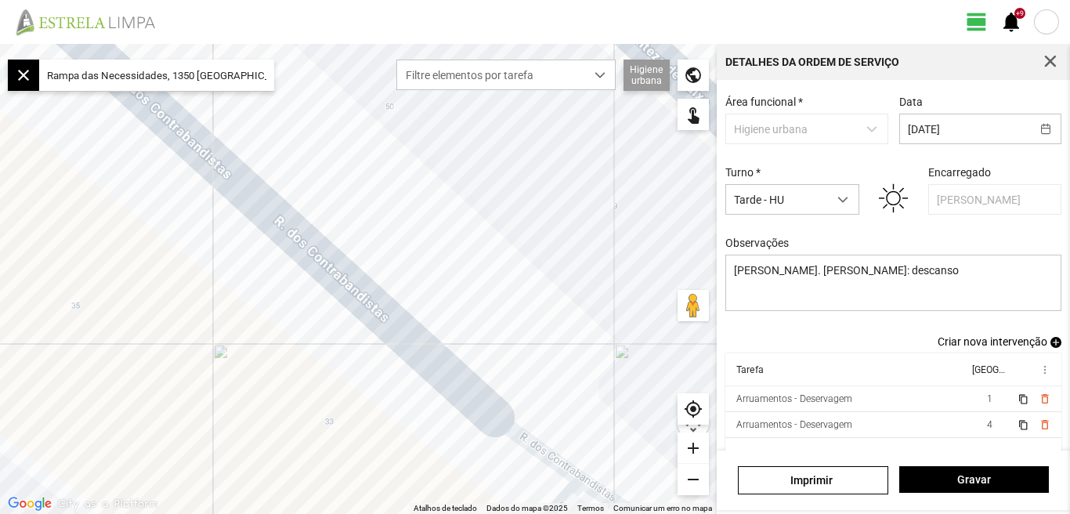
scroll to position [60, 0]
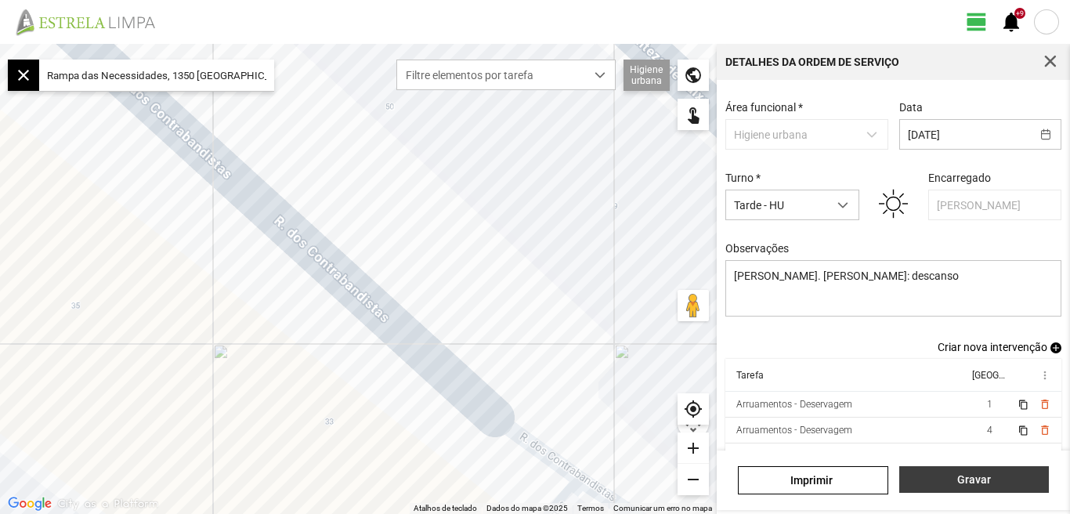
click at [981, 473] on span "Gravar" at bounding box center [973, 479] width 133 height 13
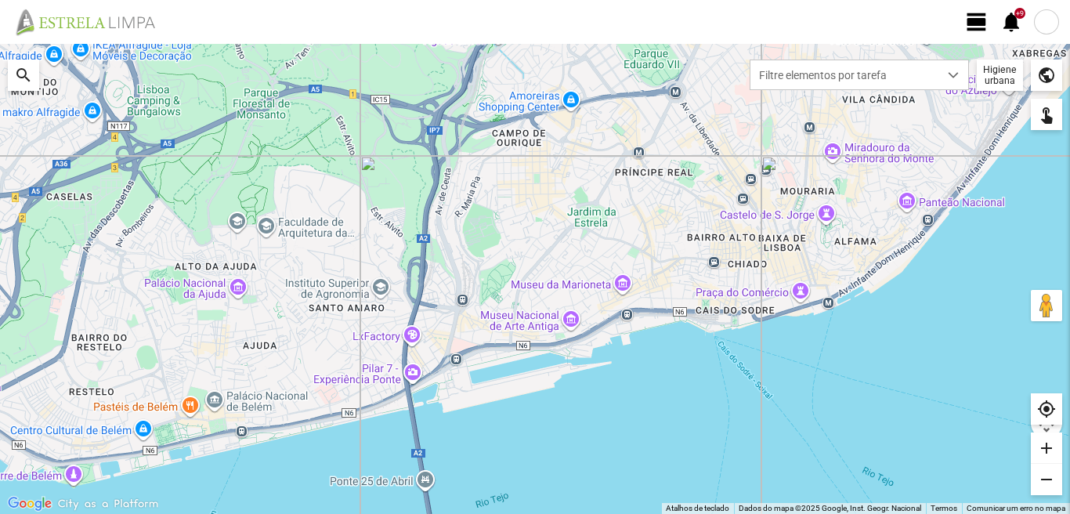
click at [1053, 22] on div at bounding box center [1046, 21] width 25 height 25
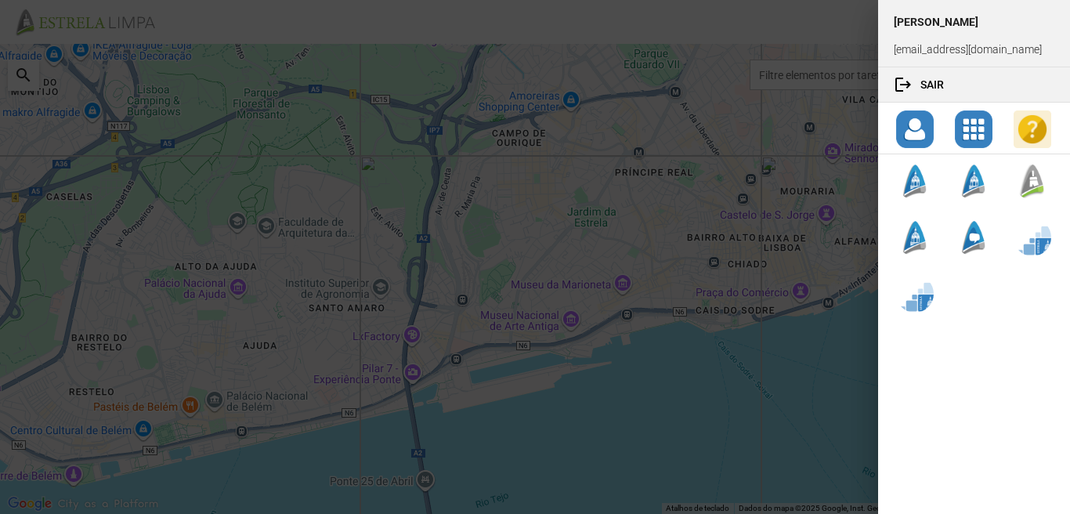
click at [790, 366] on div at bounding box center [535, 257] width 1070 height 514
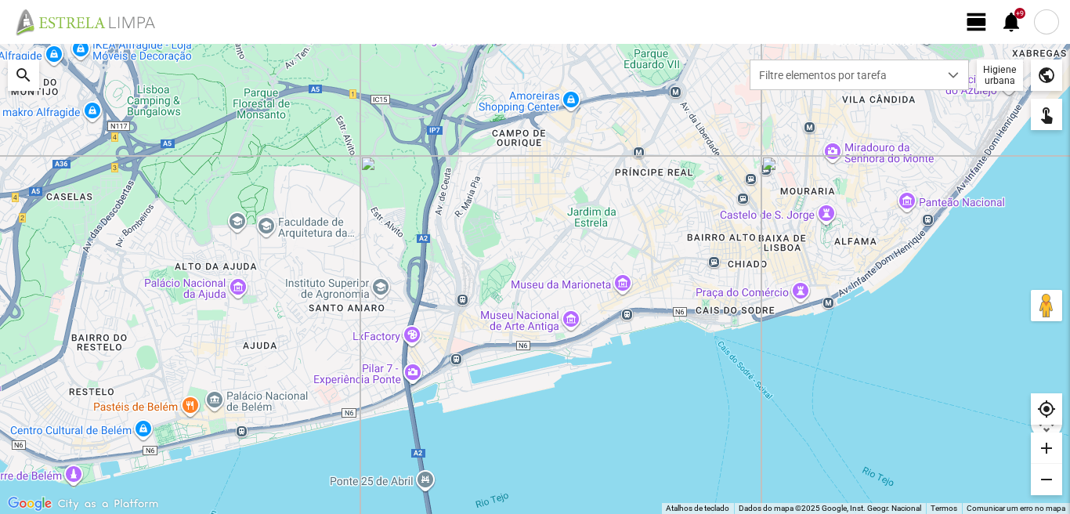
click at [977, 12] on span "view_day" at bounding box center [977, 22] width 24 height 24
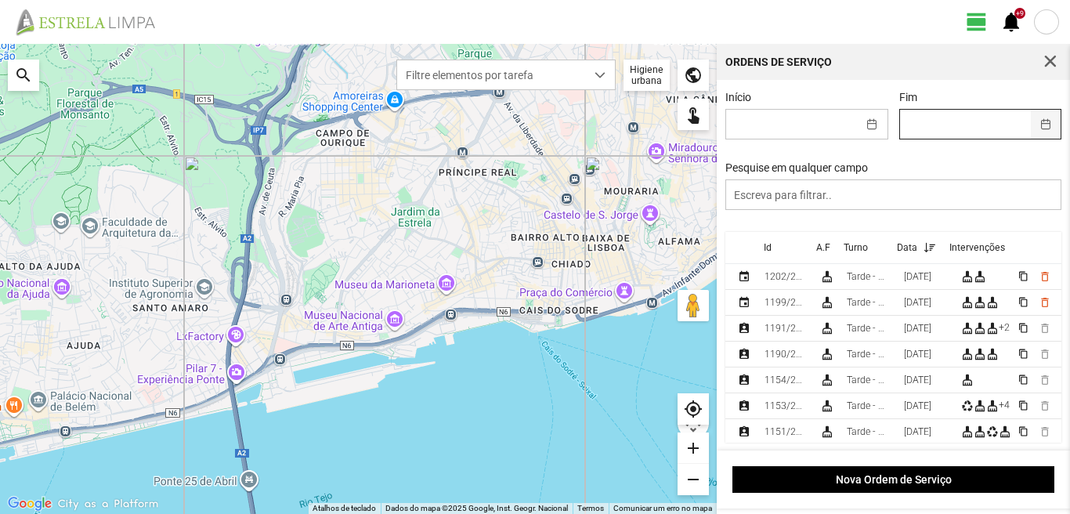
click at [1032, 127] on button "button" at bounding box center [1046, 124] width 31 height 29
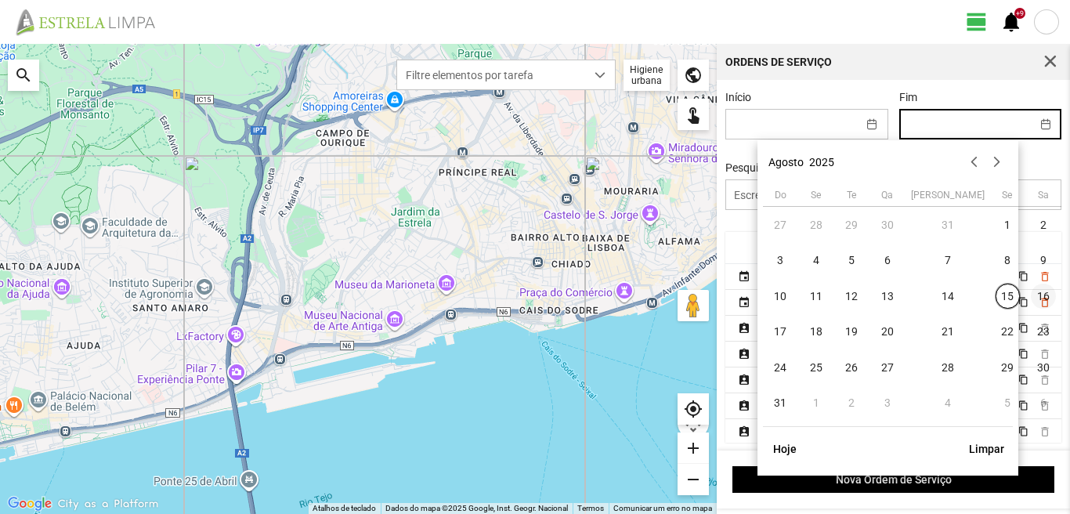
click at [1031, 298] on span "16" at bounding box center [1043, 296] width 25 height 25
type input "[DATE]"
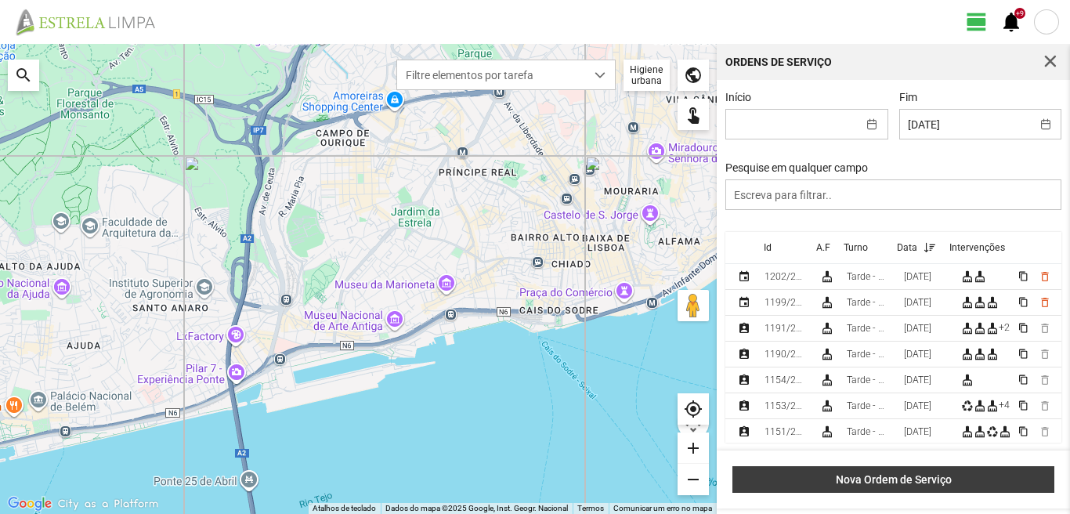
click at [904, 483] on span "Nova Ordem de Serviço" at bounding box center [894, 479] width 306 height 13
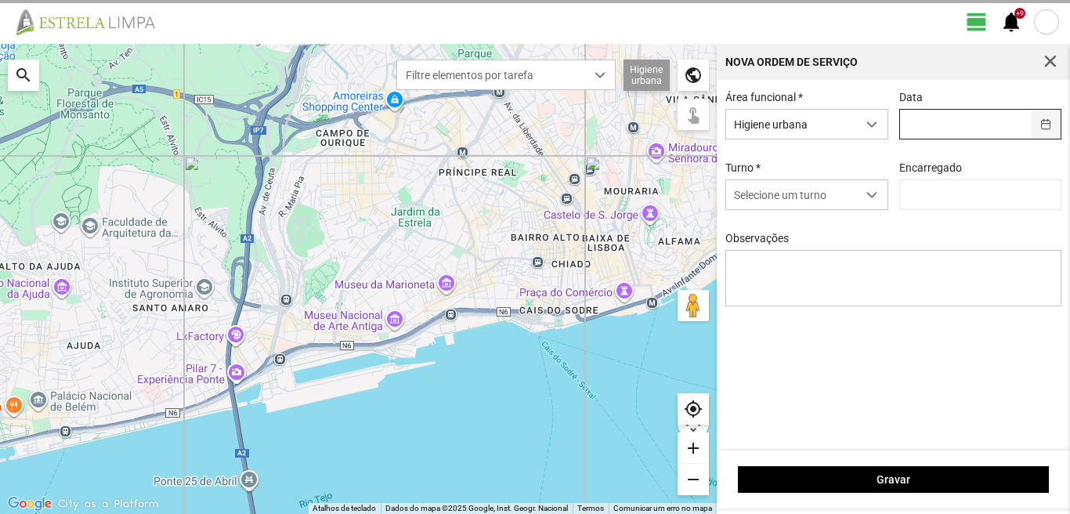
click at [1051, 126] on button "button" at bounding box center [1046, 124] width 31 height 29
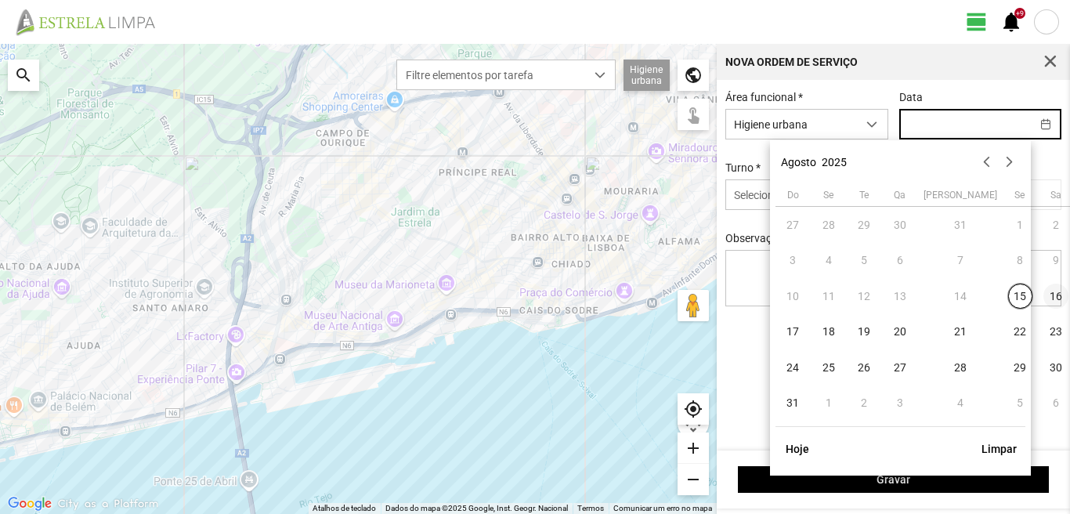
click at [1043, 298] on span "16" at bounding box center [1055, 296] width 25 height 25
type input "[DATE]"
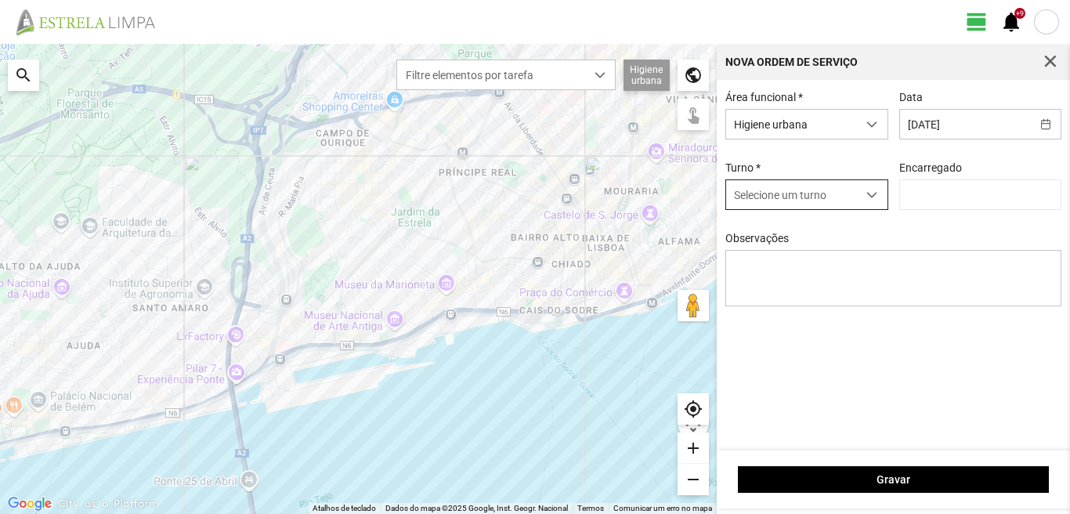
drag, startPoint x: 871, startPoint y: 197, endPoint x: 853, endPoint y: 201, distance: 18.6
click at [870, 197] on span "dropdown trigger" at bounding box center [871, 195] width 11 height 11
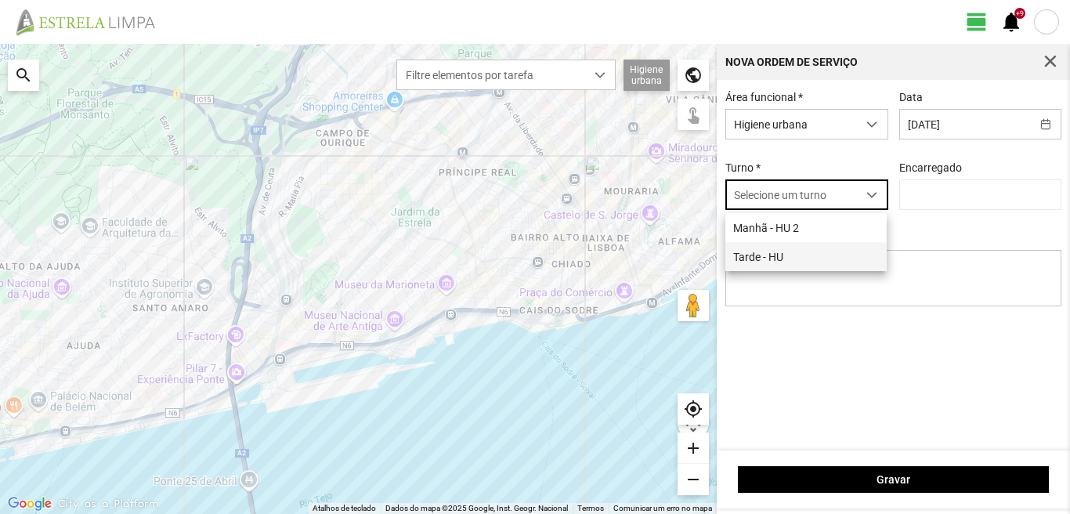
click at [780, 255] on li "Tarde - HU" at bounding box center [805, 256] width 161 height 29
type input "[PERSON_NAME]"
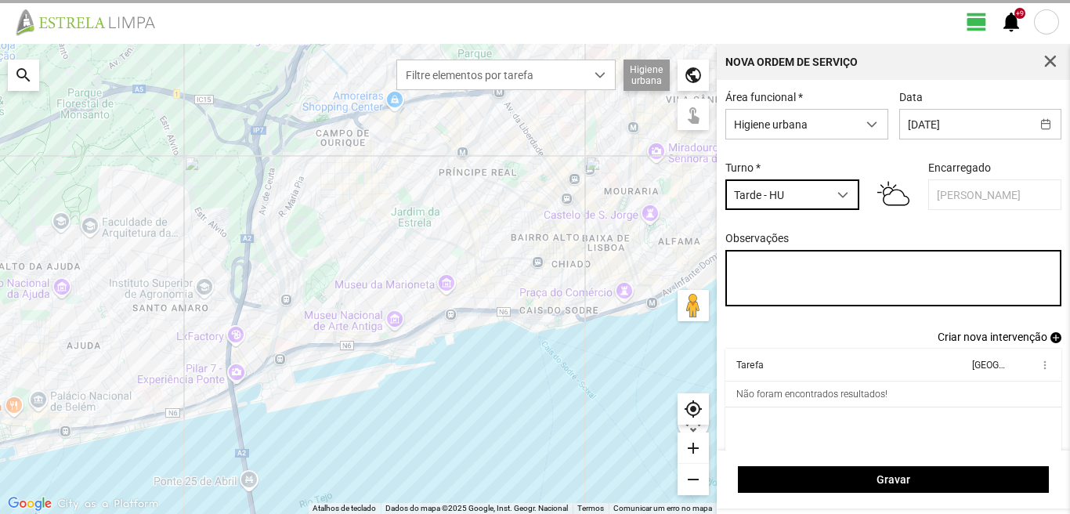
click at [759, 275] on textarea "Observações" at bounding box center [893, 278] width 337 height 56
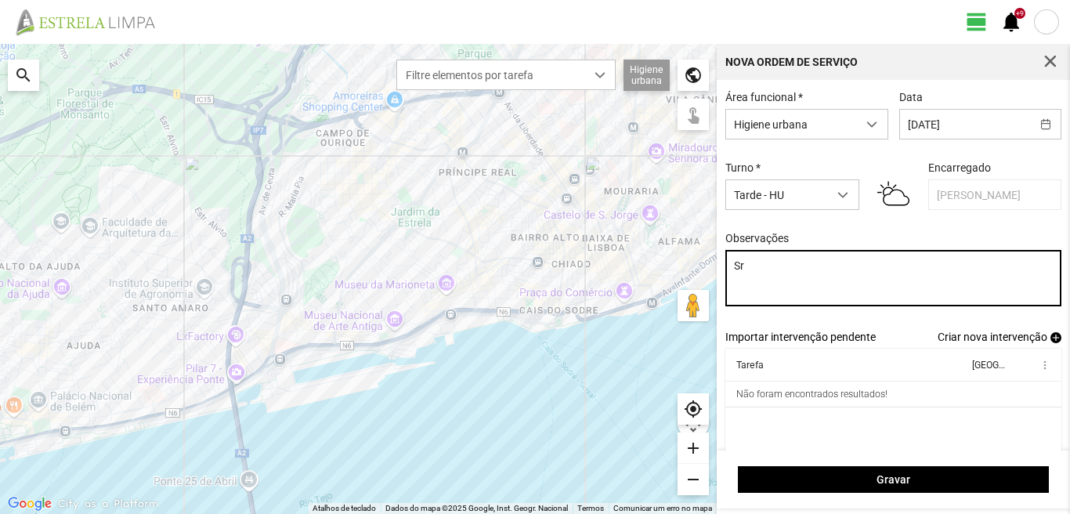
type textarea "S"
type textarea "c"
type textarea "[PERSON_NAME]: DESCANSO"
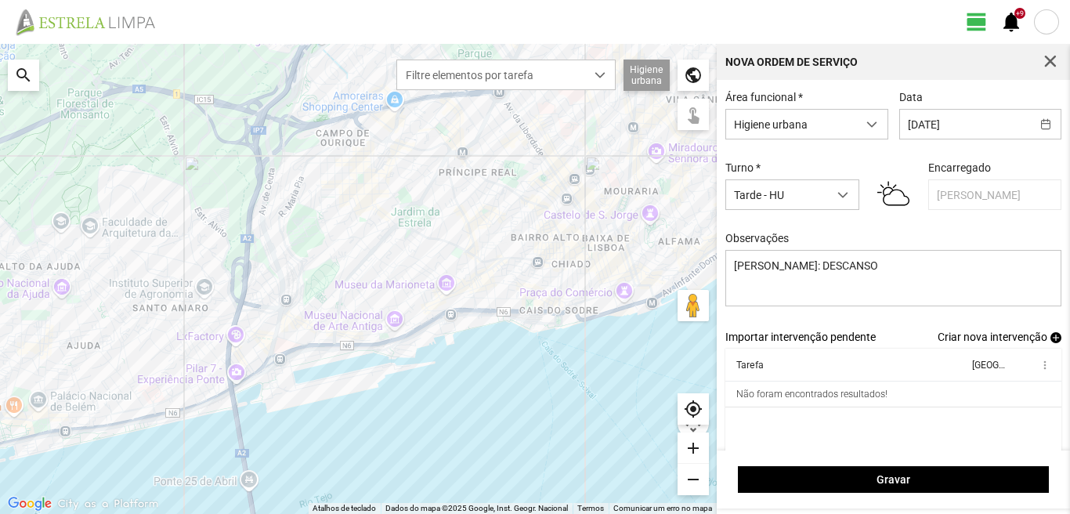
click at [970, 339] on span "Criar nova intervenção" at bounding box center [993, 337] width 110 height 13
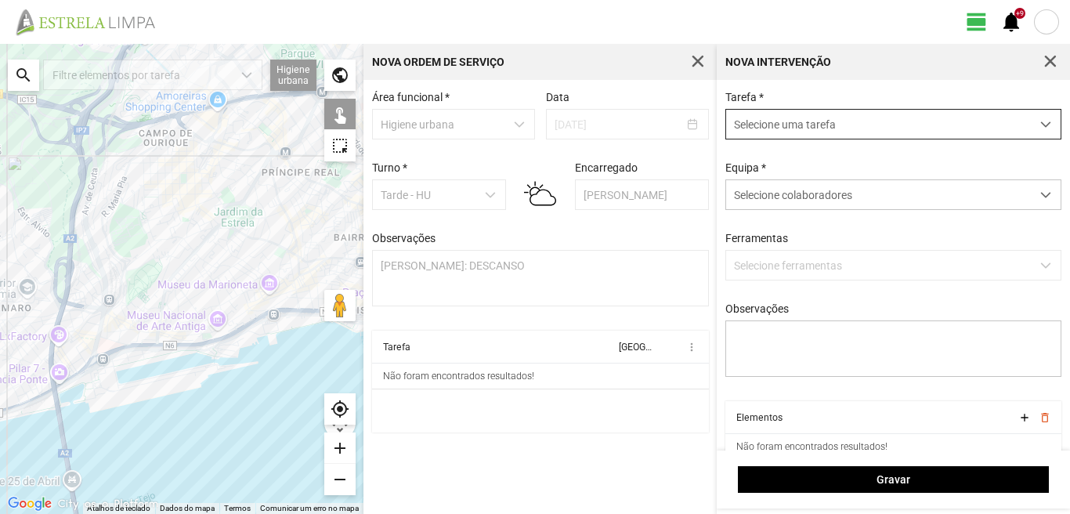
click at [1040, 124] on div "dropdown trigger" at bounding box center [1046, 124] width 31 height 29
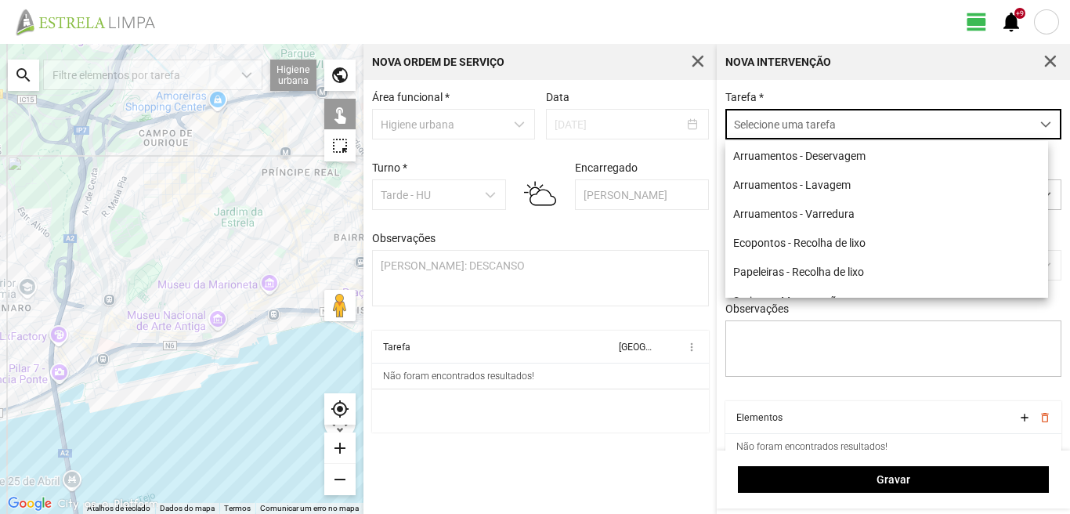
scroll to position [9, 70]
click at [845, 244] on li "Ecopontos - Recolha de lixo" at bounding box center [886, 242] width 323 height 29
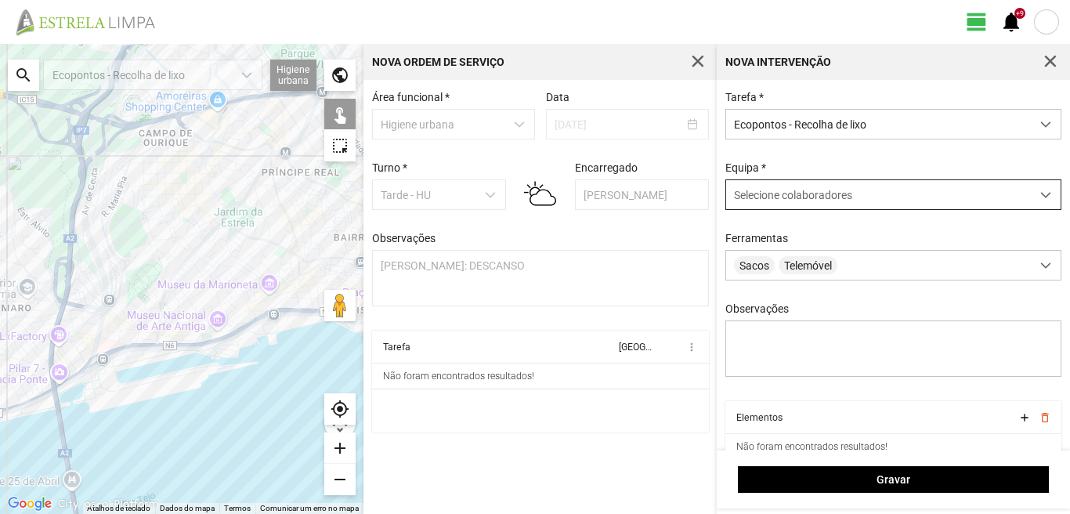
click at [1040, 201] on span at bounding box center [1045, 195] width 11 height 11
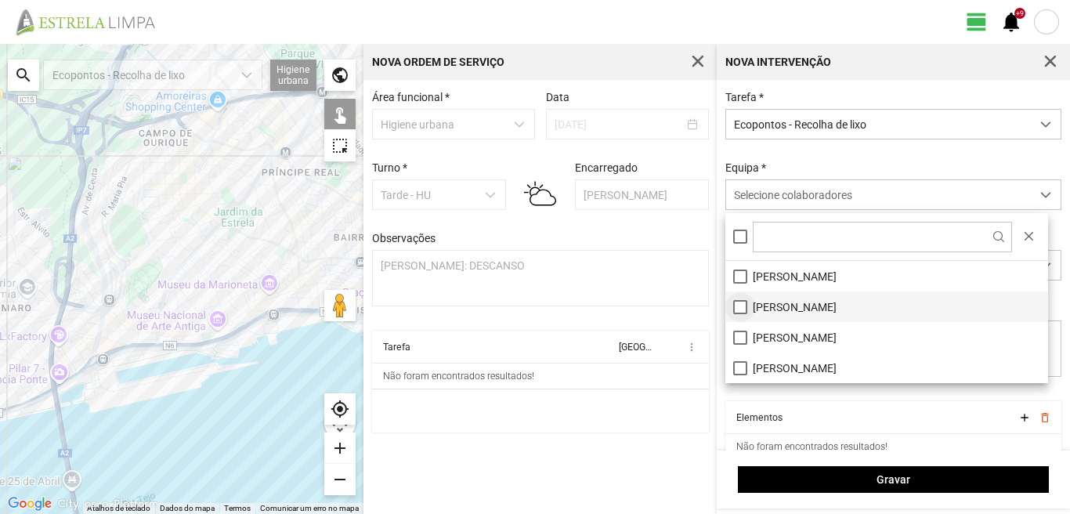
click at [736, 309] on li "[PERSON_NAME]" at bounding box center [886, 306] width 323 height 31
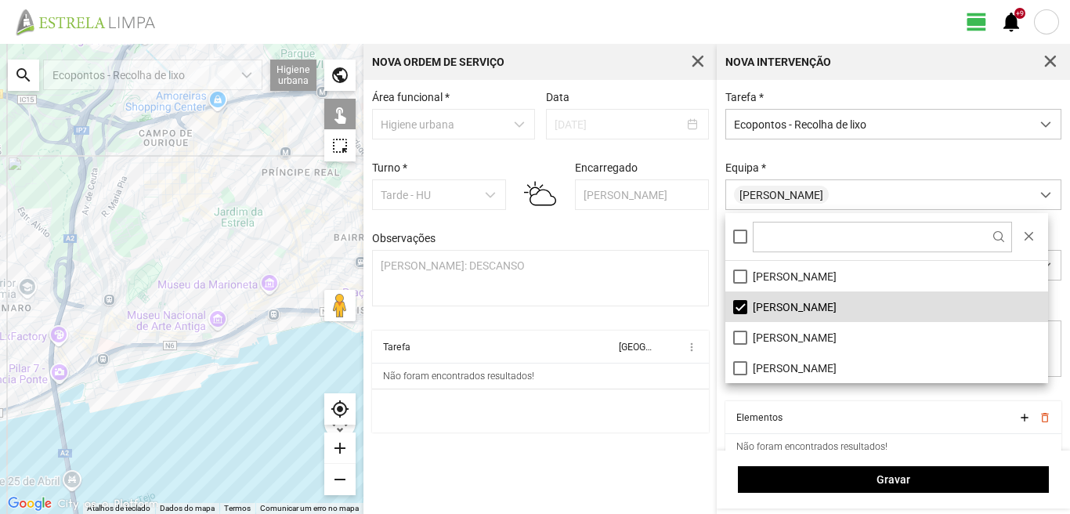
click at [646, 446] on div "Área funcional * Higiene urbana Data [DATE] Turno * Tarde - HU Encarregado Grac…" at bounding box center [539, 297] width 353 height 434
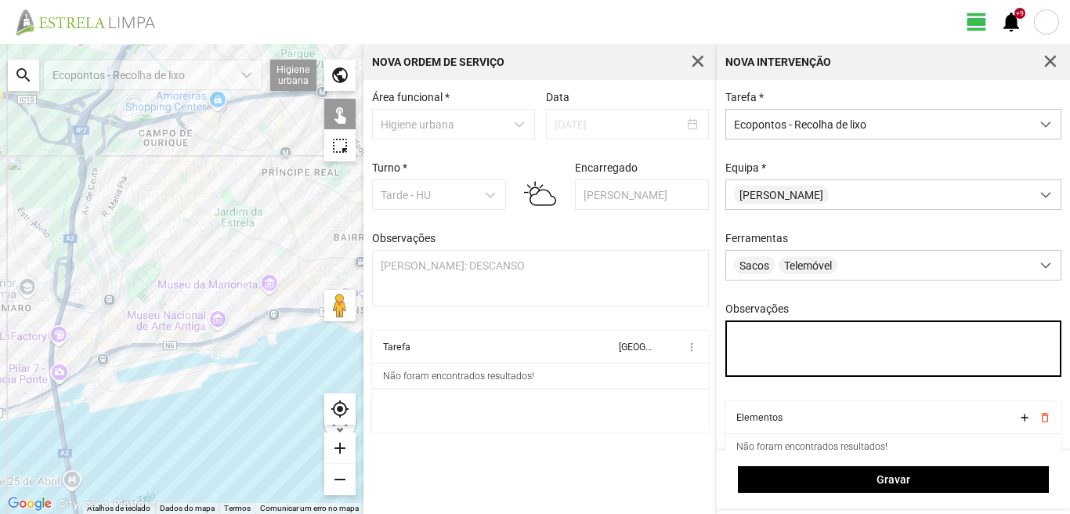
click at [759, 338] on textarea "Observações" at bounding box center [893, 348] width 337 height 56
type textarea "d"
type textarea "Diogo"
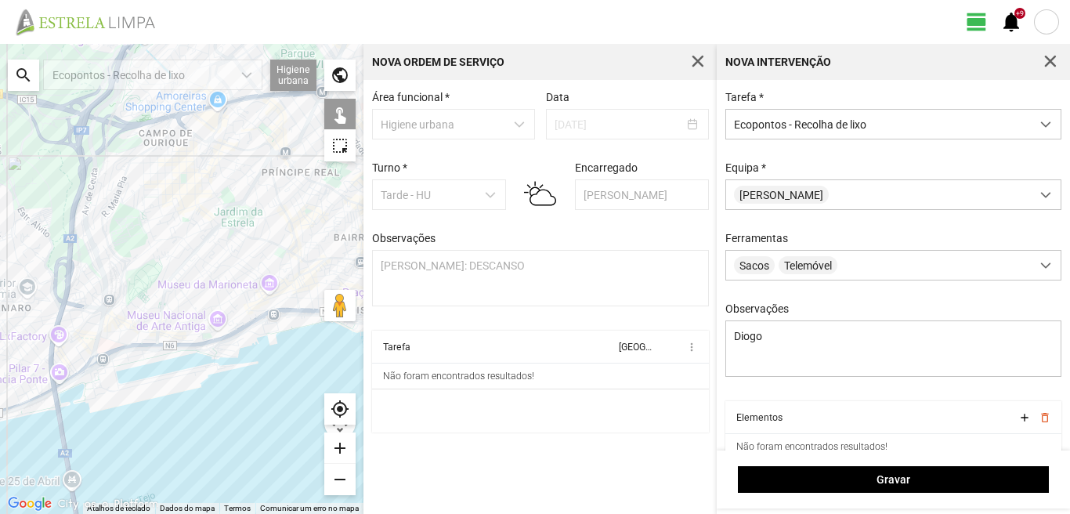
click at [14, 71] on div "search" at bounding box center [23, 75] width 31 height 31
click at [62, 71] on input "text" at bounding box center [156, 75] width 235 height 31
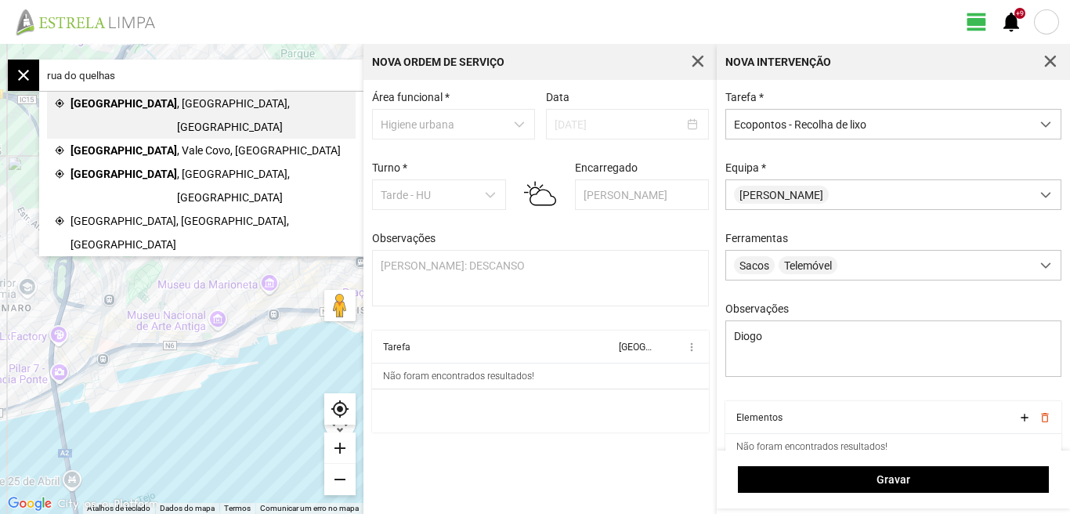
click at [105, 103] on span "[GEOGRAPHIC_DATA]" at bounding box center [124, 115] width 107 height 47
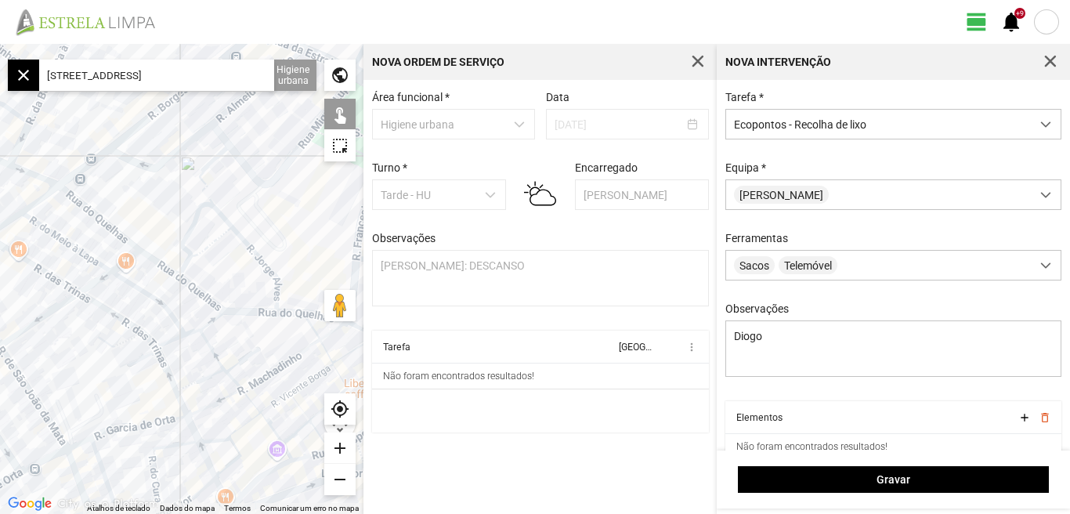
click at [80, 201] on div at bounding box center [181, 279] width 363 height 470
click at [118, 138] on div at bounding box center [181, 279] width 363 height 470
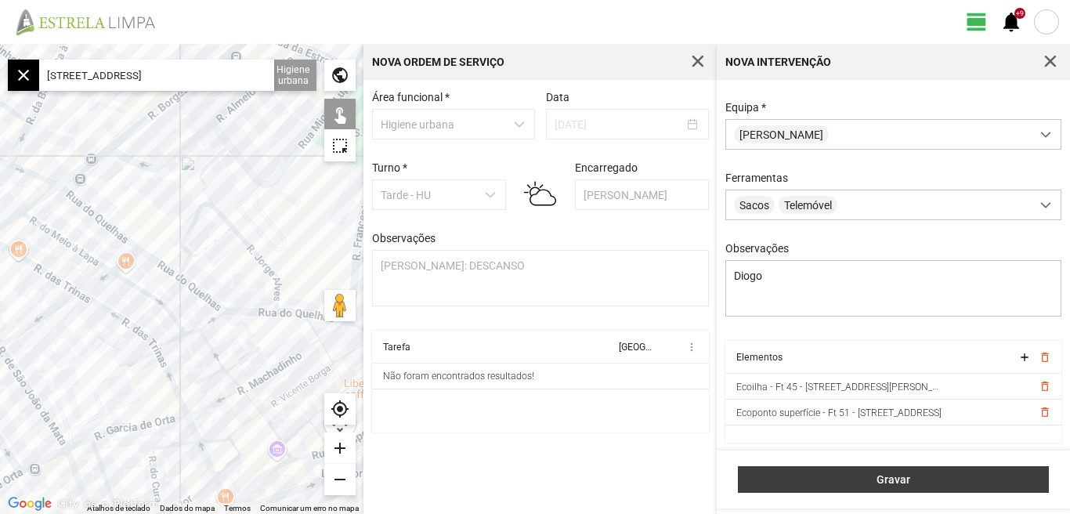
click at [902, 479] on span "Gravar" at bounding box center [894, 479] width 295 height 13
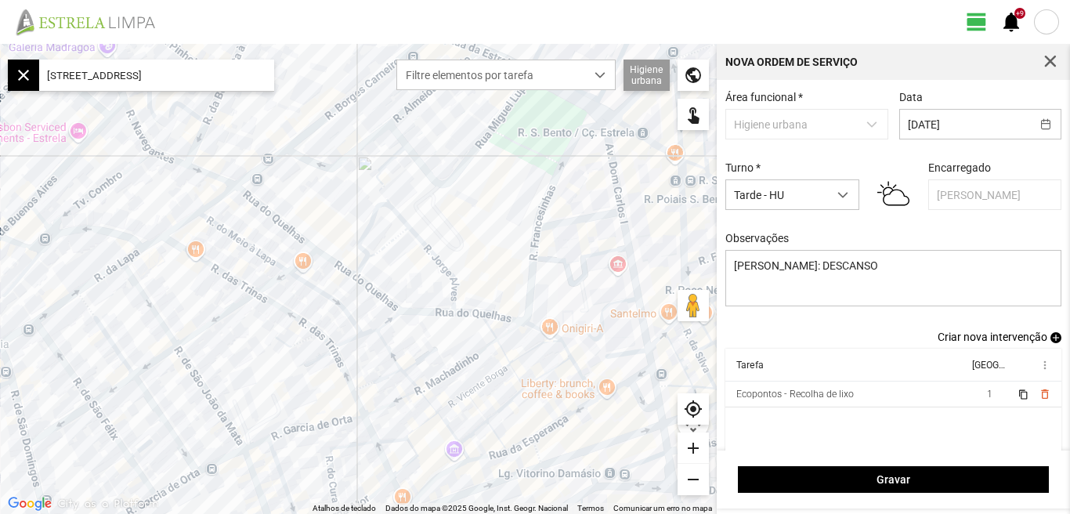
click at [1000, 341] on span "Criar nova intervenção" at bounding box center [993, 337] width 110 height 13
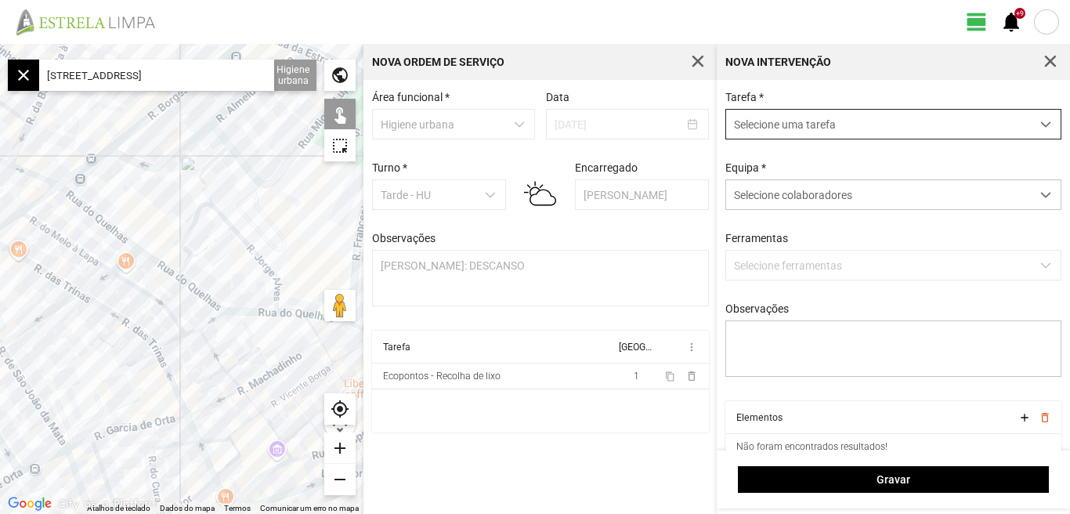
click at [1040, 121] on span "dropdown trigger" at bounding box center [1045, 124] width 11 height 11
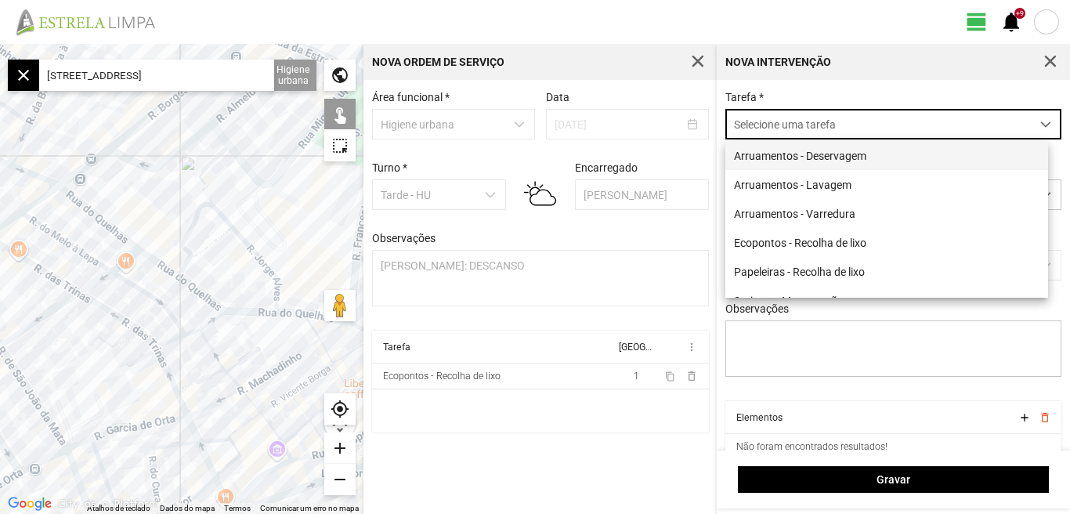
scroll to position [9, 70]
click at [817, 159] on li "Arruamentos - Deservagem" at bounding box center [886, 155] width 323 height 29
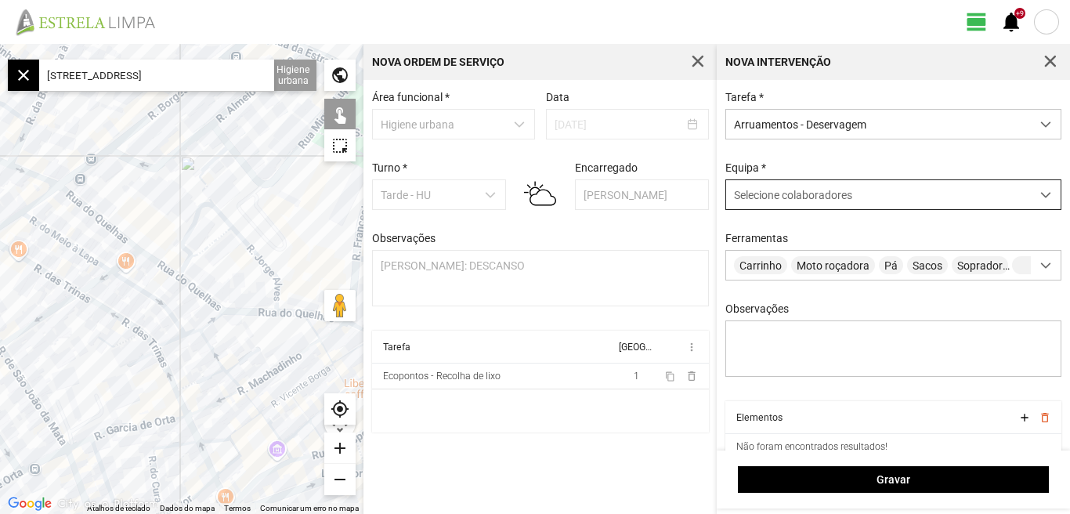
click at [1040, 194] on span at bounding box center [1045, 195] width 11 height 11
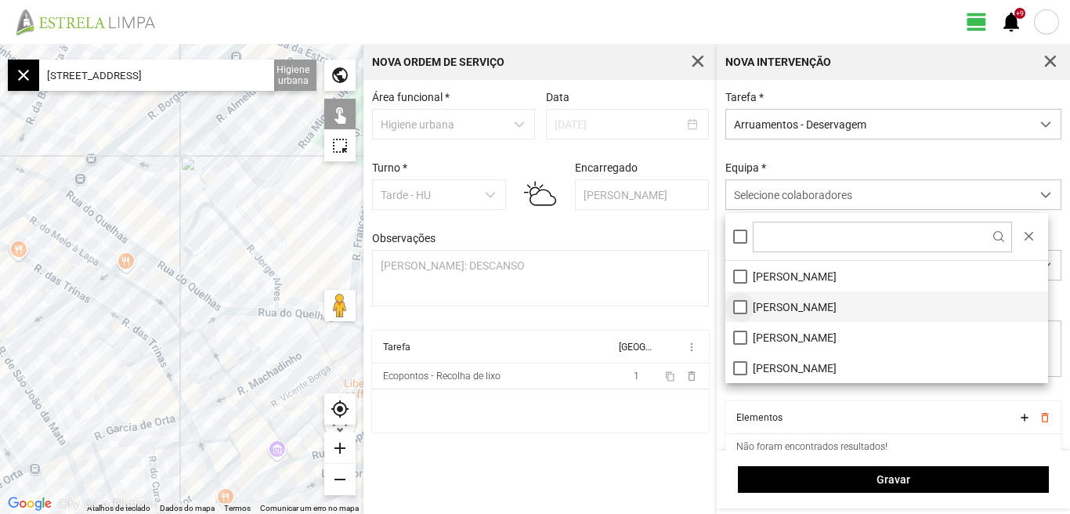
click at [740, 307] on li "[PERSON_NAME]" at bounding box center [886, 306] width 323 height 31
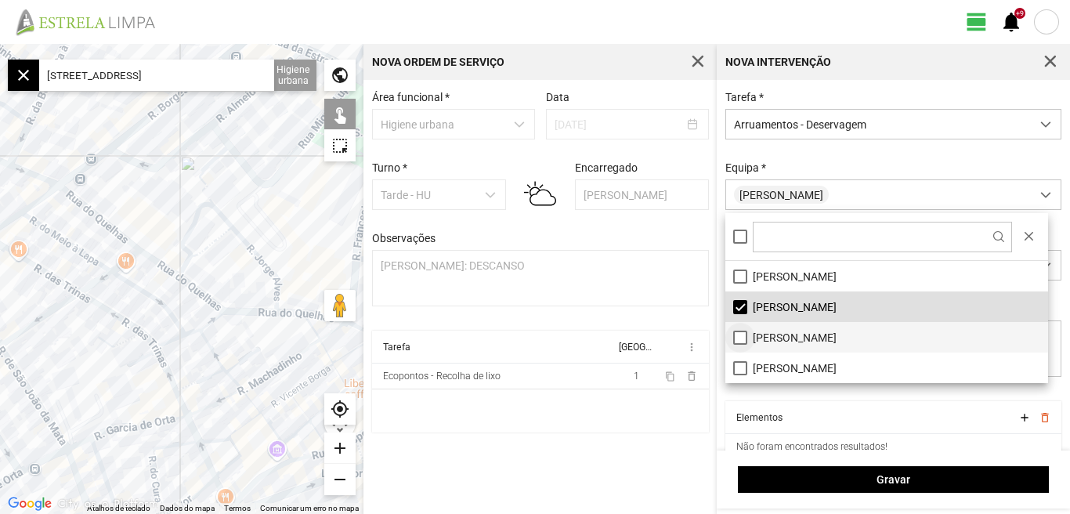
click at [740, 336] on li "[PERSON_NAME]" at bounding box center [886, 337] width 323 height 31
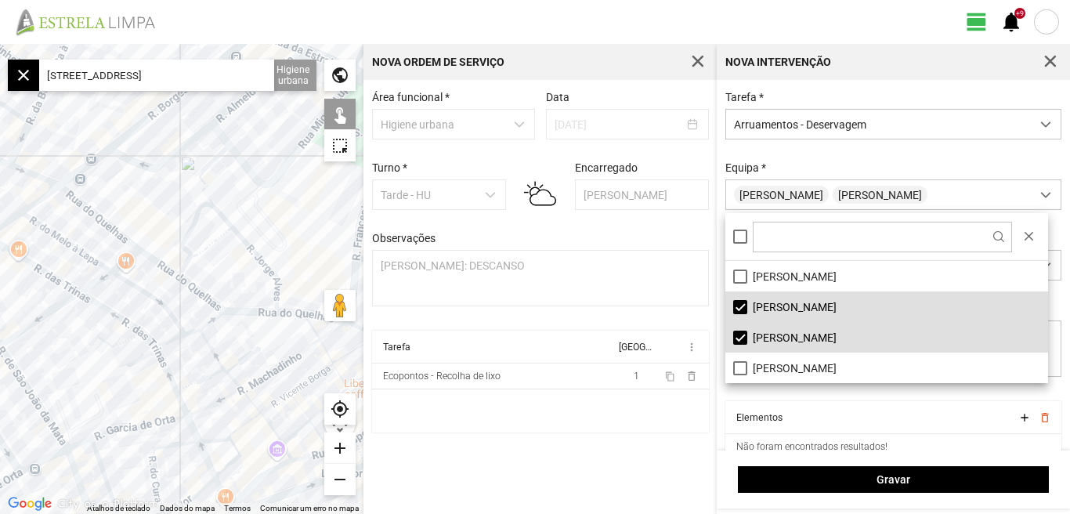
click at [237, 78] on input "[STREET_ADDRESS]" at bounding box center [156, 75] width 235 height 31
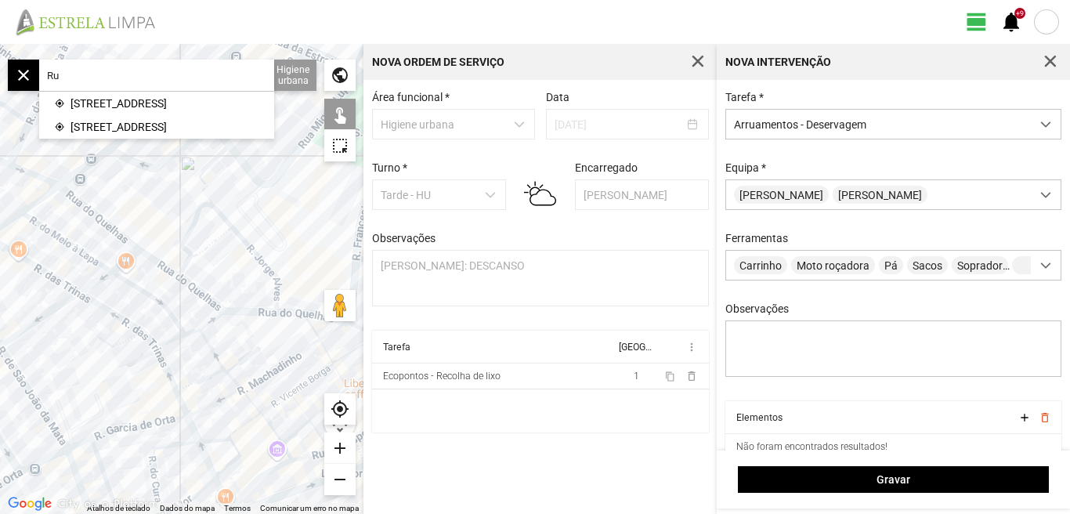
type input "R"
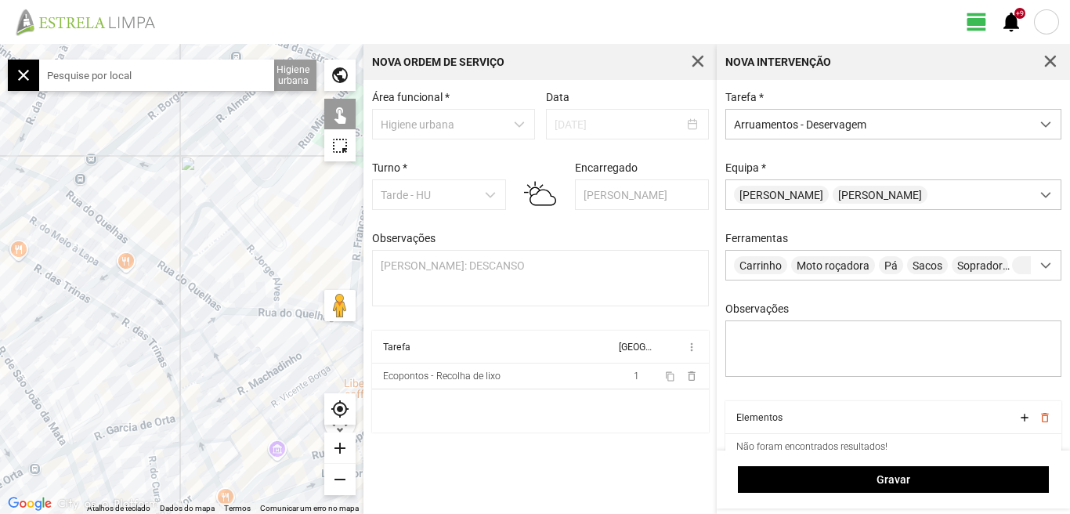
scroll to position [67, 0]
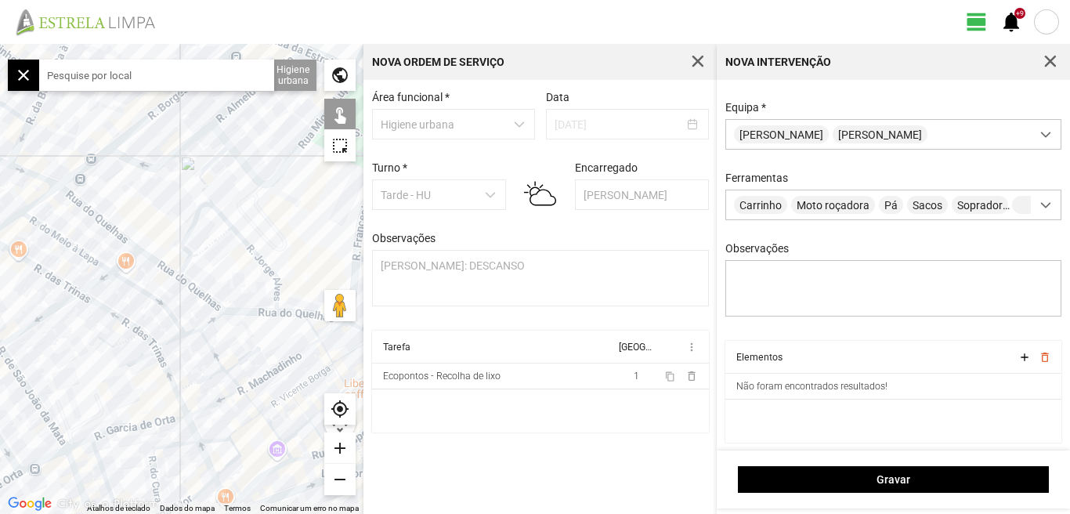
click at [147, 67] on input "text" at bounding box center [156, 75] width 235 height 31
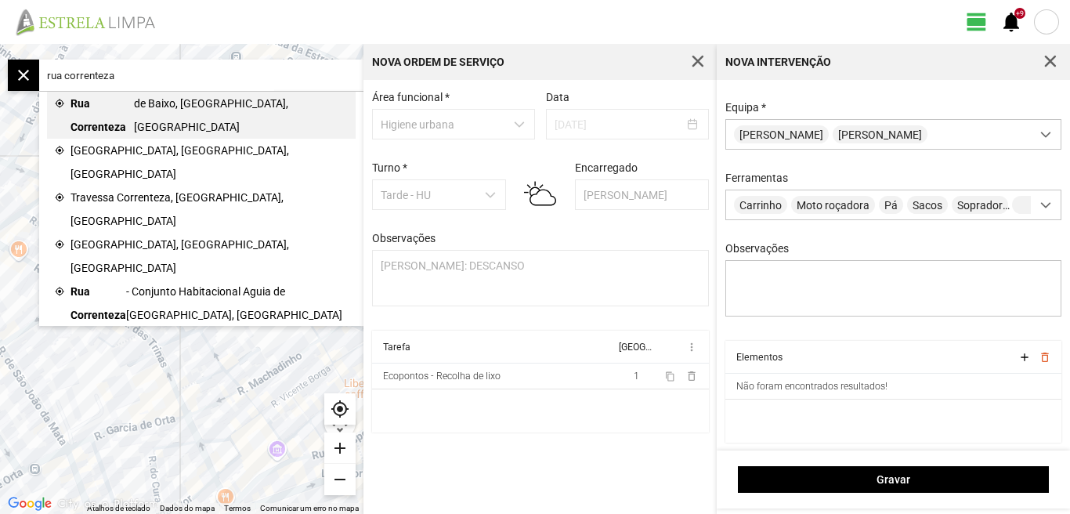
click at [152, 109] on span "de Baixo, [GEOGRAPHIC_DATA], [GEOGRAPHIC_DATA]" at bounding box center [241, 115] width 215 height 47
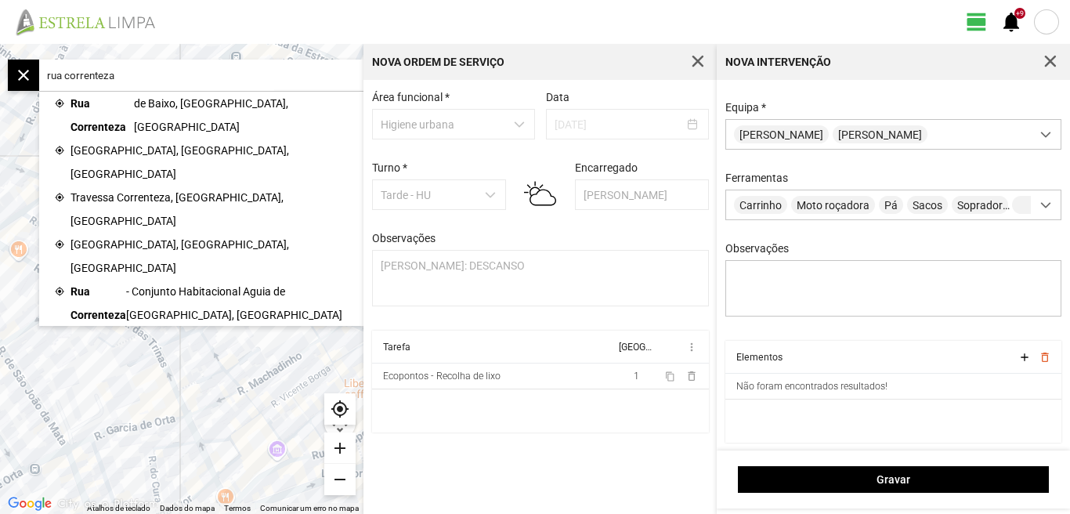
type input "R. Correnteza de Baixo, 1350 [GEOGRAPHIC_DATA], [GEOGRAPHIC_DATA]"
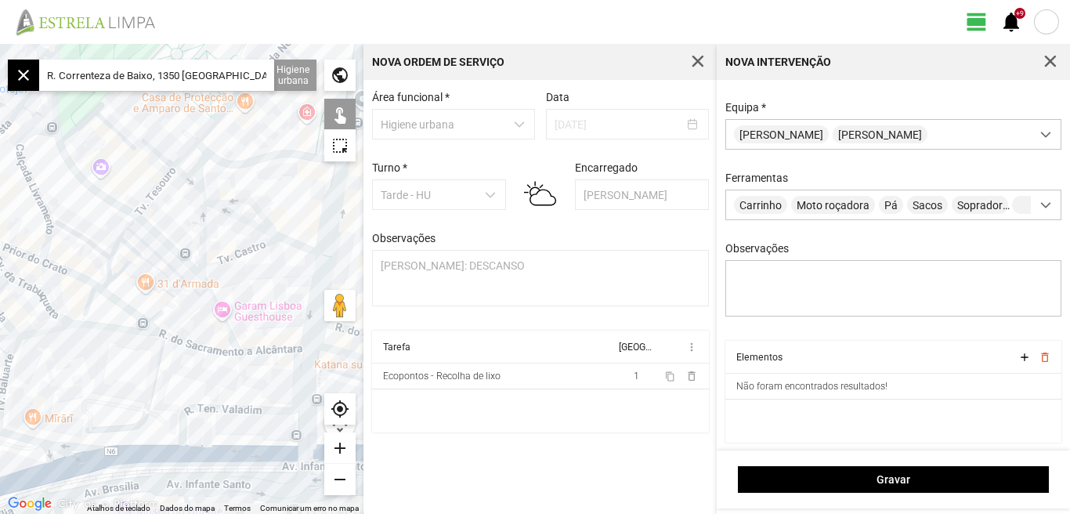
click at [347, 445] on div "add" at bounding box center [339, 447] width 31 height 31
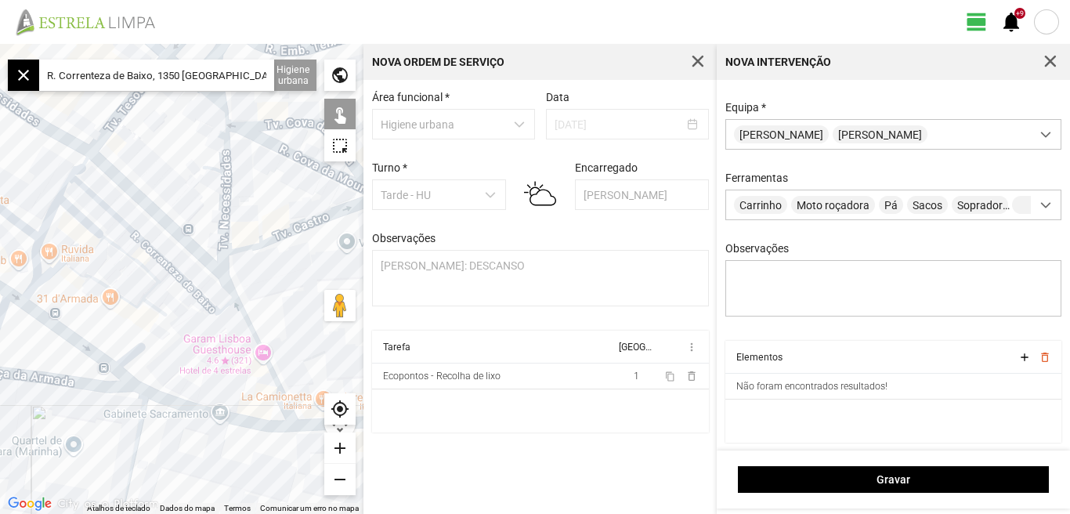
click at [347, 445] on div "add" at bounding box center [339, 447] width 31 height 31
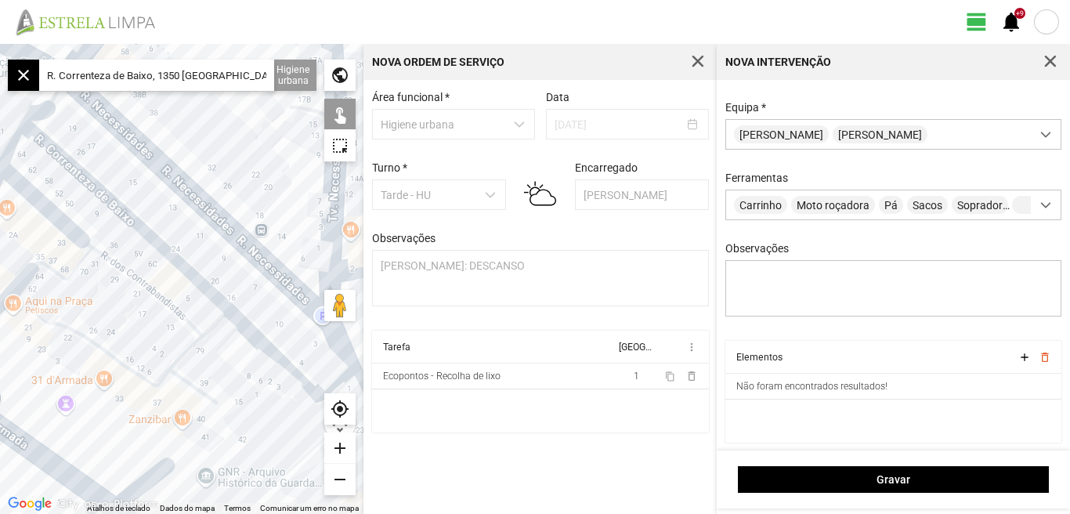
drag, startPoint x: 197, startPoint y: 135, endPoint x: 259, endPoint y: 188, distance: 82.3
click at [259, 188] on div at bounding box center [181, 279] width 363 height 470
click at [134, 227] on div at bounding box center [181, 279] width 363 height 470
click at [266, 349] on div at bounding box center [181, 279] width 363 height 470
